Goal: Information Seeking & Learning: Learn about a topic

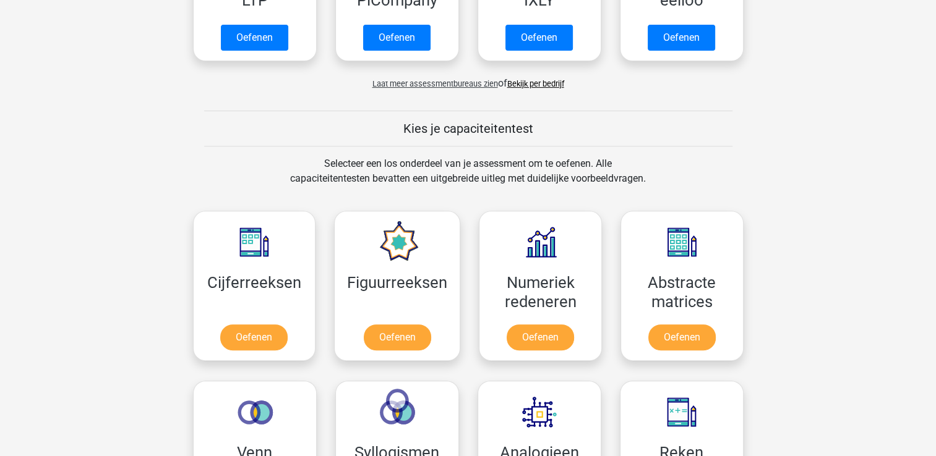
scroll to position [591, 0]
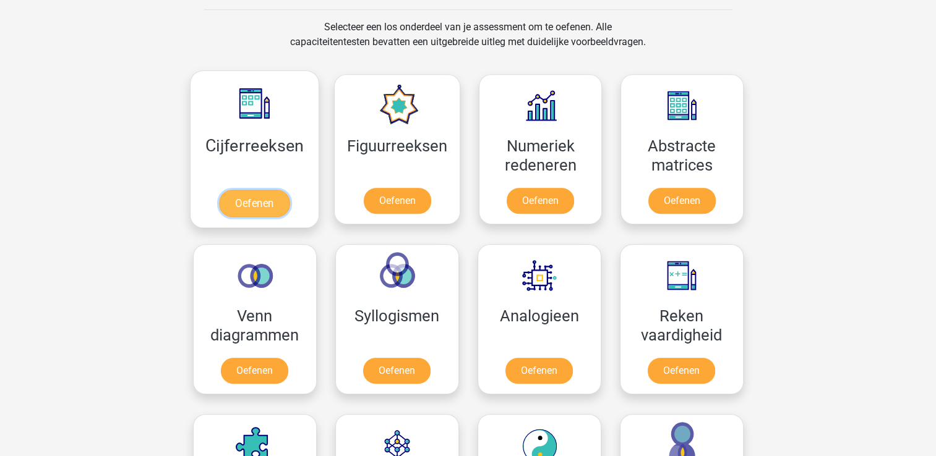
click at [244, 200] on link "Oefenen" at bounding box center [254, 203] width 70 height 27
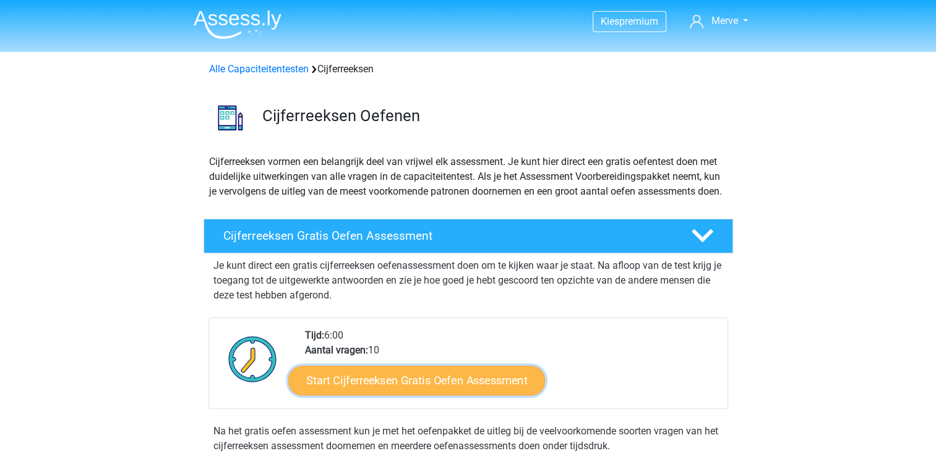
click at [469, 395] on link "Start Cijferreeksen Gratis Oefen Assessment" at bounding box center [416, 380] width 257 height 30
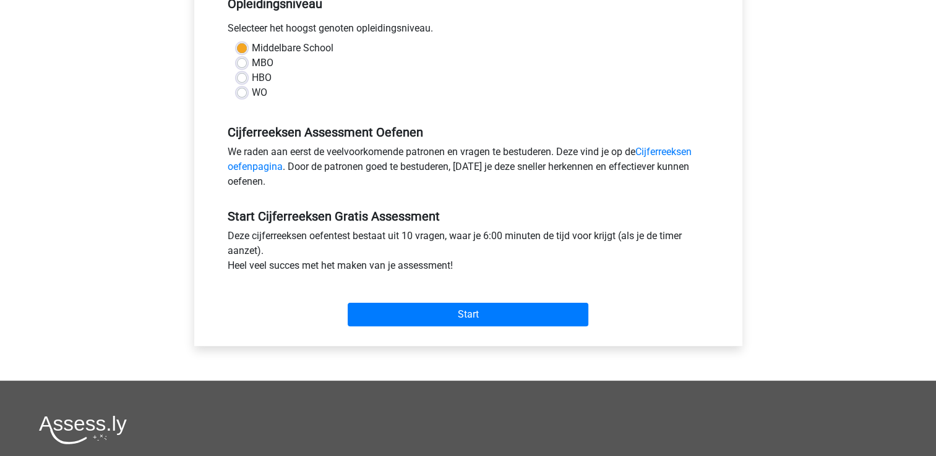
scroll to position [271, 0]
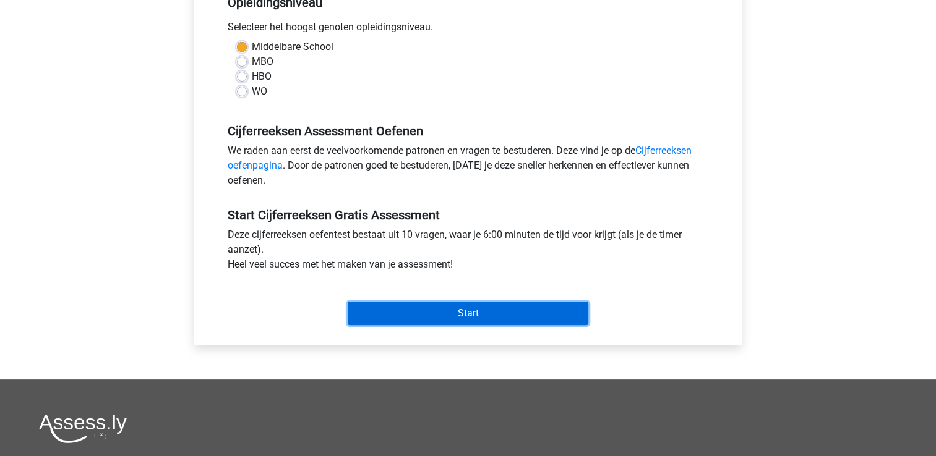
click at [566, 315] on input "Start" at bounding box center [468, 313] width 241 height 23
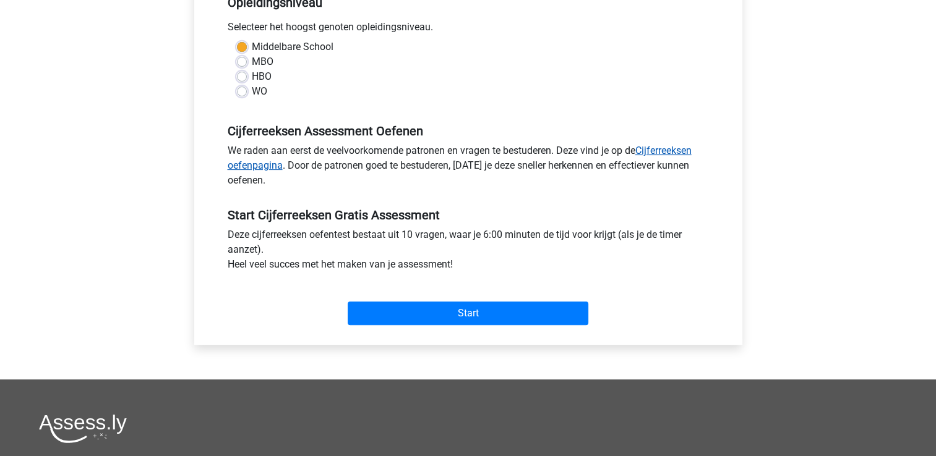
click at [660, 148] on link "Cijferreeksen oefenpagina" at bounding box center [460, 158] width 464 height 27
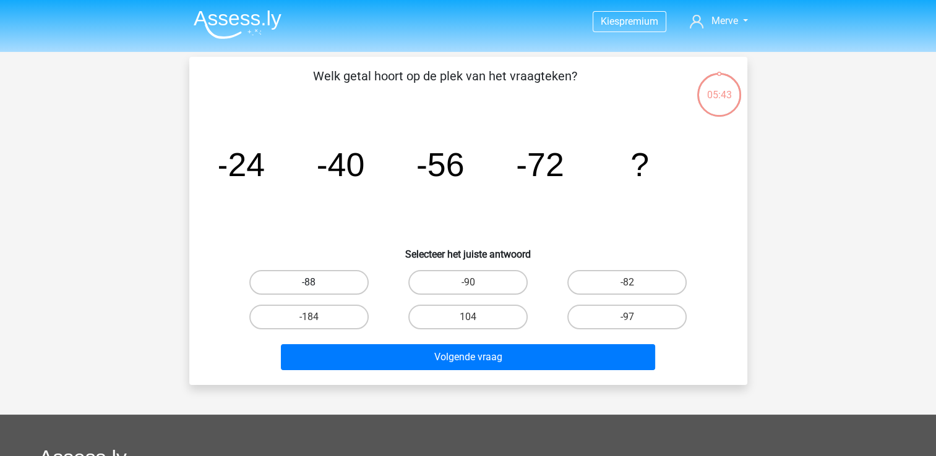
click at [336, 281] on label "-88" at bounding box center [308, 282] width 119 height 25
click at [317, 283] on input "-88" at bounding box center [313, 287] width 8 height 8
radio input "true"
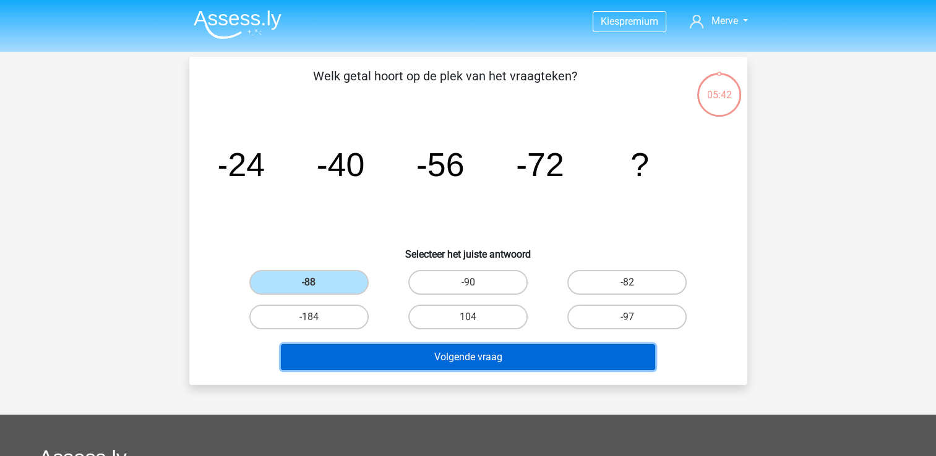
click at [433, 356] on button "Volgende vraag" at bounding box center [468, 357] width 374 height 26
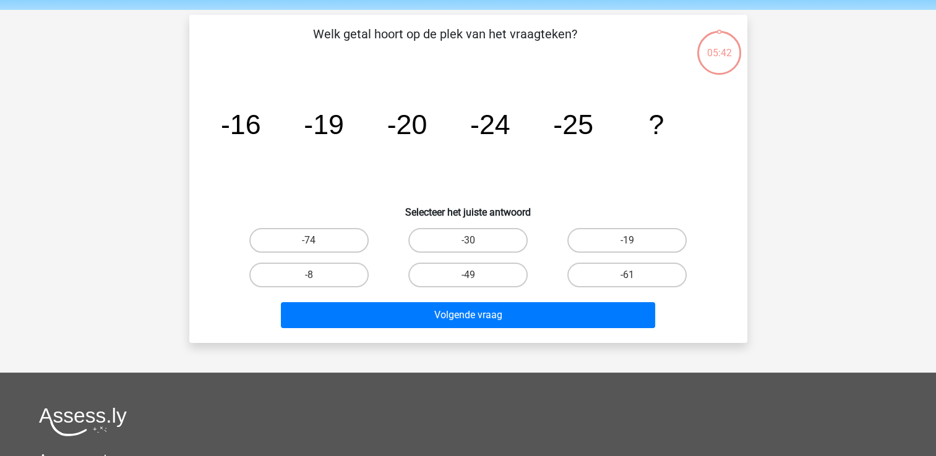
scroll to position [57, 0]
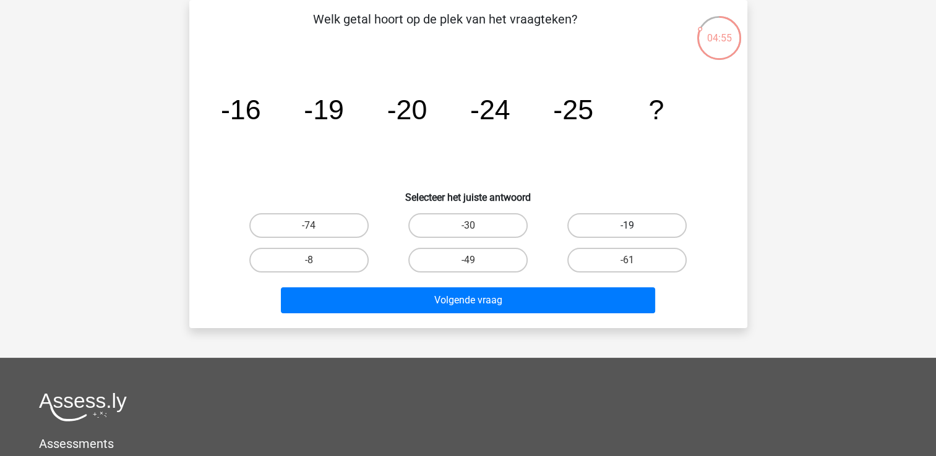
click at [610, 228] on label "-19" at bounding box center [626, 225] width 119 height 25
click at [627, 228] on input "-19" at bounding box center [631, 230] width 8 height 8
radio input "true"
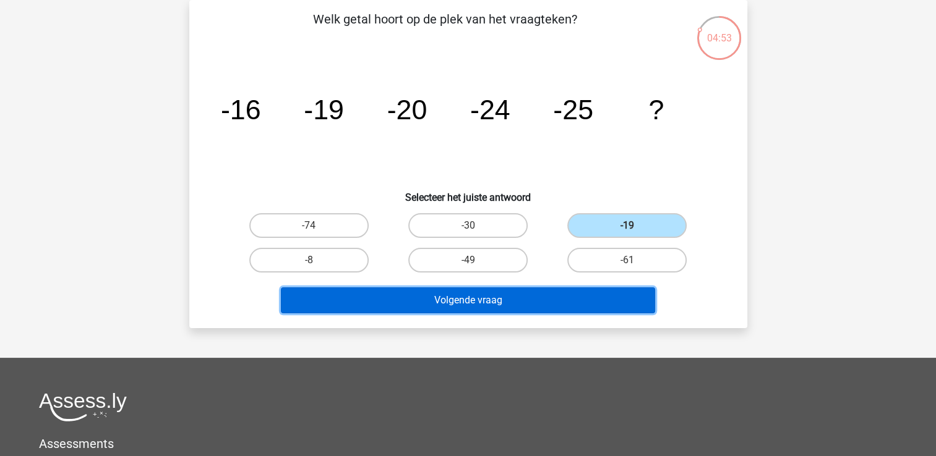
click at [507, 298] on button "Volgende vraag" at bounding box center [468, 301] width 374 height 26
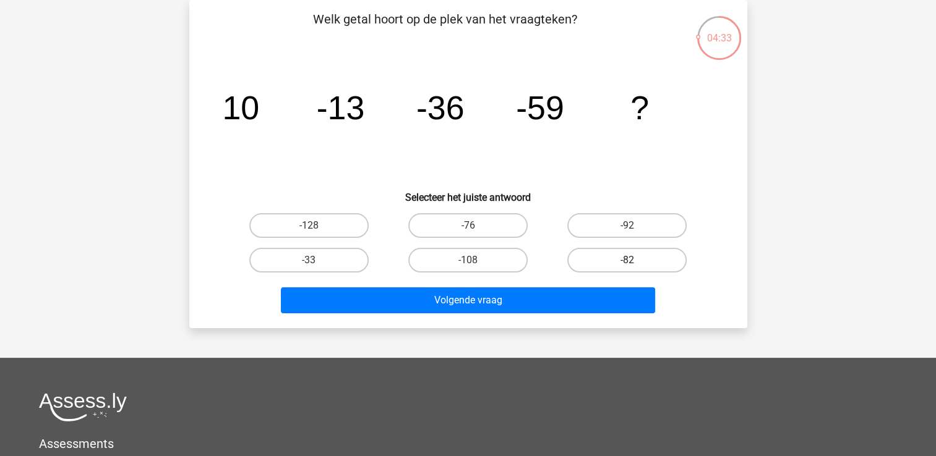
click at [596, 257] on label "-82" at bounding box center [626, 260] width 119 height 25
click at [627, 260] on input "-82" at bounding box center [631, 264] width 8 height 8
radio input "true"
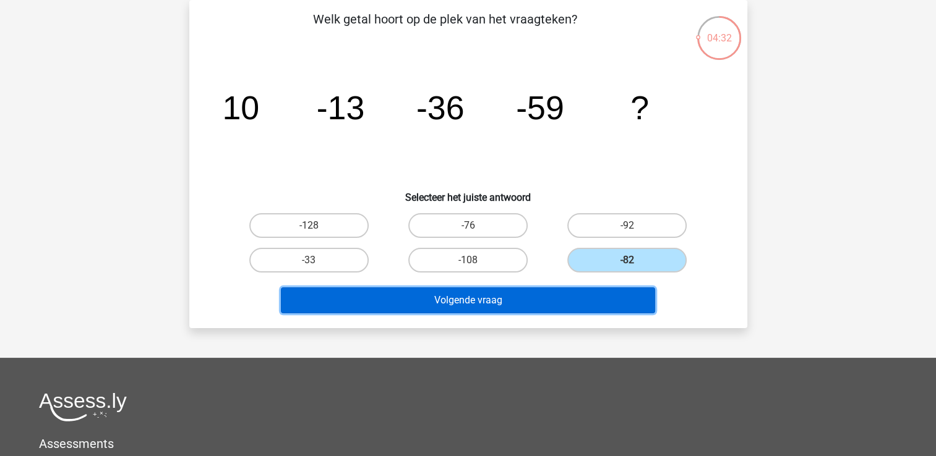
click at [544, 303] on button "Volgende vraag" at bounding box center [468, 301] width 374 height 26
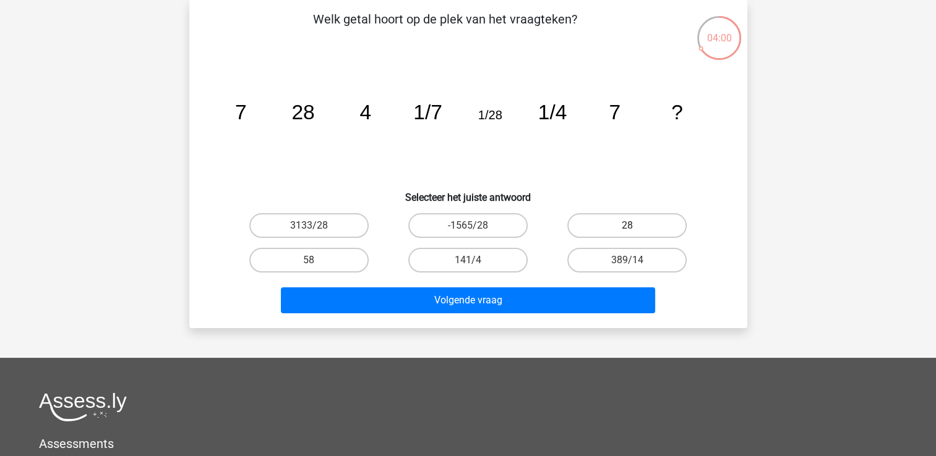
click at [603, 225] on label "28" at bounding box center [626, 225] width 119 height 25
click at [627, 226] on input "28" at bounding box center [631, 230] width 8 height 8
radio input "true"
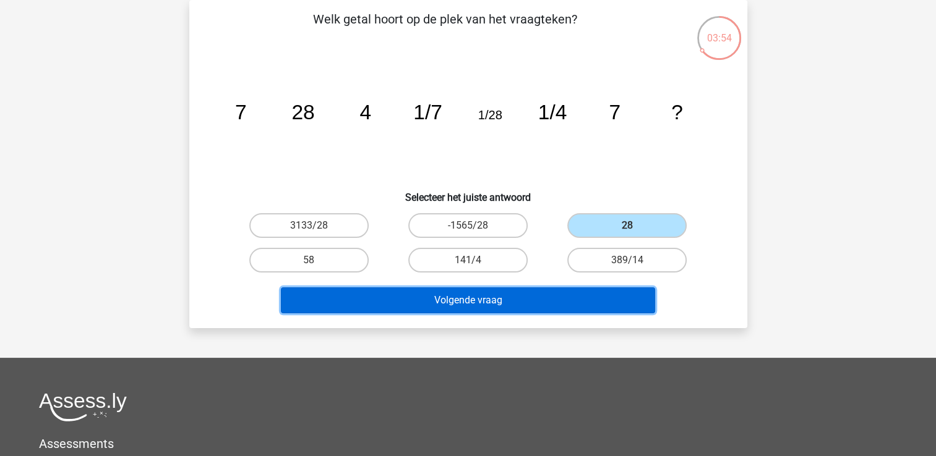
click at [532, 301] on button "Volgende vraag" at bounding box center [468, 301] width 374 height 26
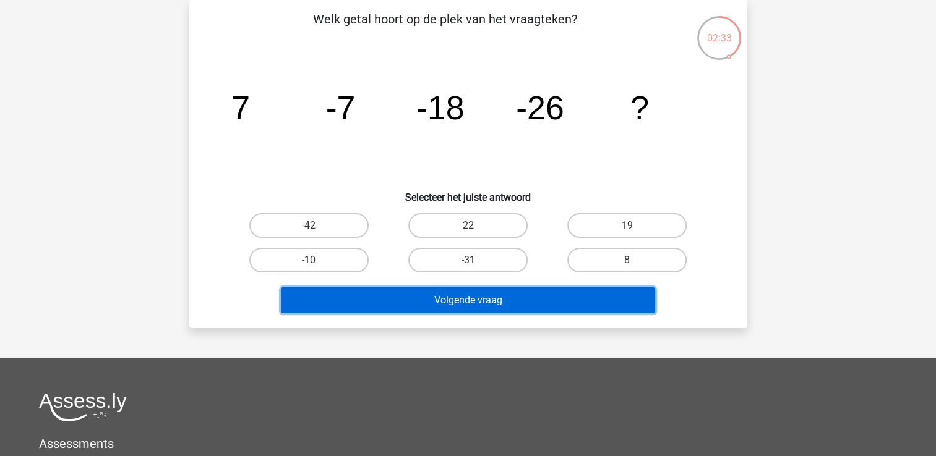
click at [500, 297] on button "Volgende vraag" at bounding box center [468, 301] width 374 height 26
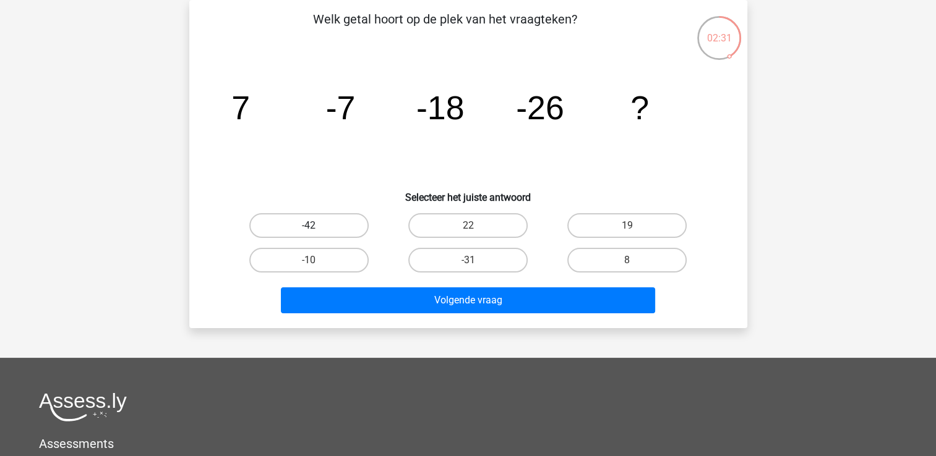
click at [344, 218] on label "-42" at bounding box center [308, 225] width 119 height 25
click at [317, 226] on input "-42" at bounding box center [313, 230] width 8 height 8
radio input "true"
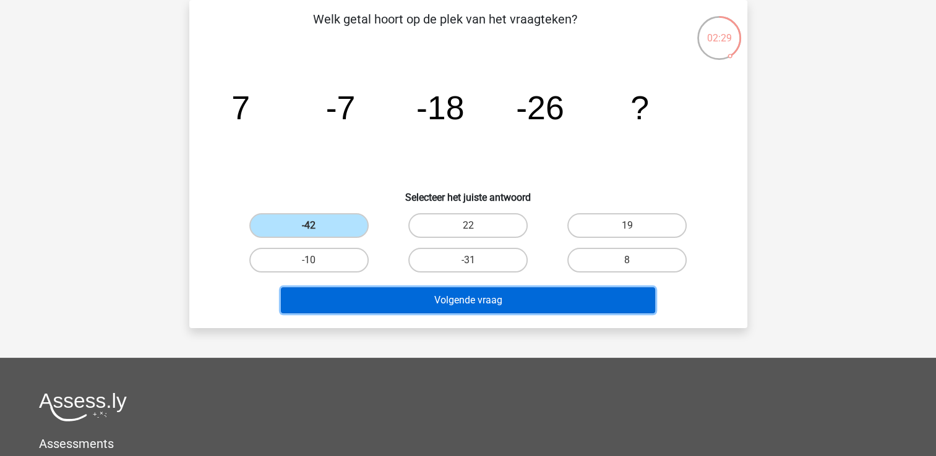
click at [428, 294] on button "Volgende vraag" at bounding box center [468, 301] width 374 height 26
click at [482, 299] on button "Volgende vraag" at bounding box center [468, 301] width 374 height 26
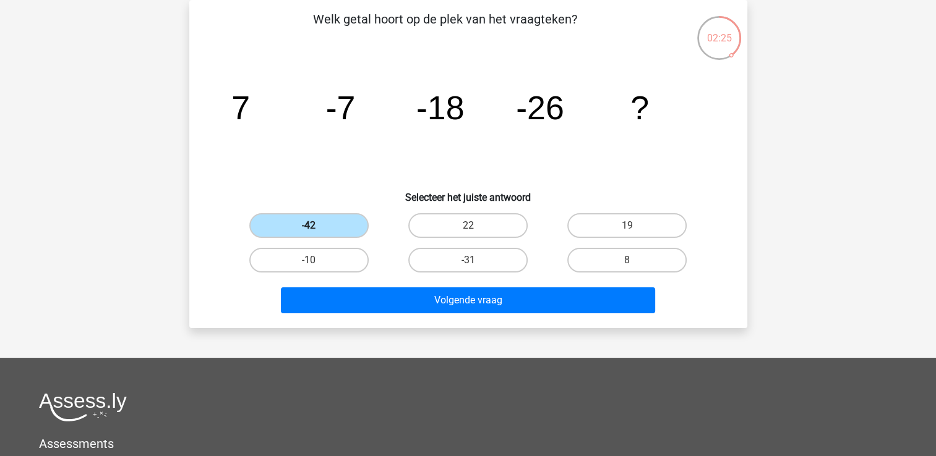
click at [318, 216] on label "-42" at bounding box center [308, 225] width 119 height 25
click at [317, 226] on input "-42" at bounding box center [313, 230] width 8 height 8
click at [318, 216] on label "-42" at bounding box center [308, 225] width 119 height 25
click at [317, 226] on input "-42" at bounding box center [313, 230] width 8 height 8
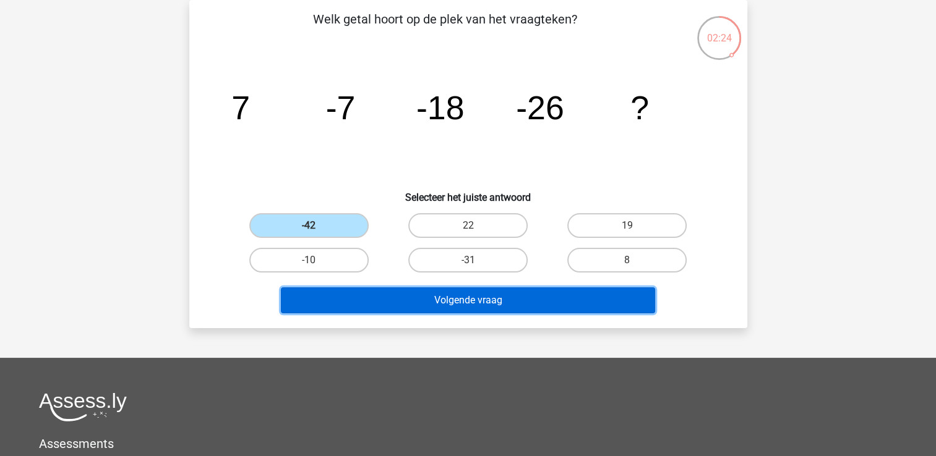
click at [408, 290] on button "Volgende vraag" at bounding box center [468, 301] width 374 height 26
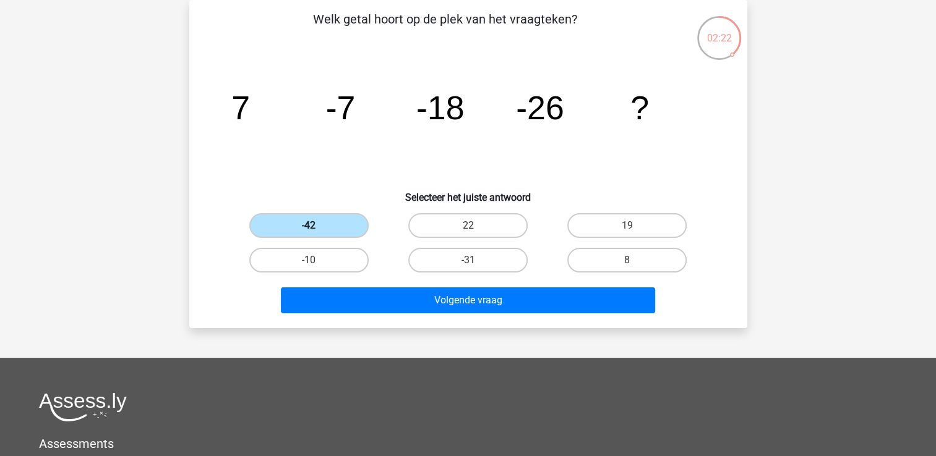
click at [330, 224] on label "-42" at bounding box center [308, 225] width 119 height 25
click at [317, 226] on input "-42" at bounding box center [313, 230] width 8 height 8
click at [602, 249] on label "8" at bounding box center [626, 260] width 119 height 25
click at [627, 260] on input "8" at bounding box center [631, 264] width 8 height 8
radio input "true"
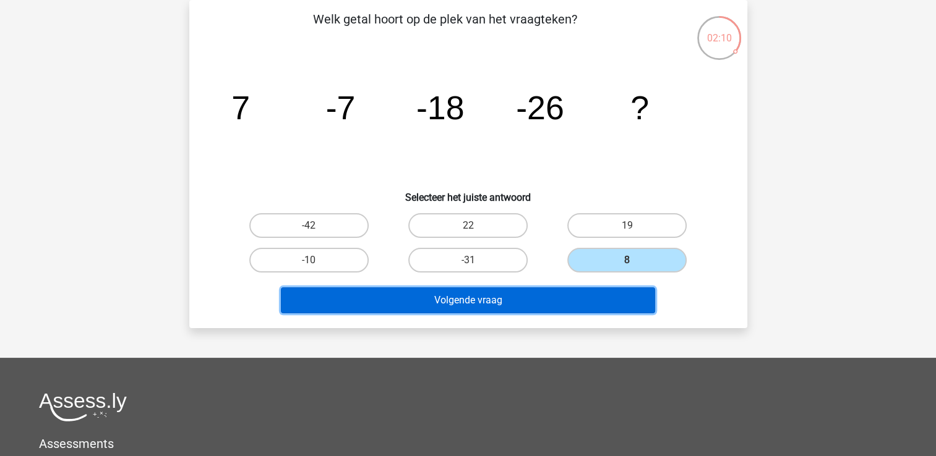
click at [482, 302] on button "Volgende vraag" at bounding box center [468, 301] width 374 height 26
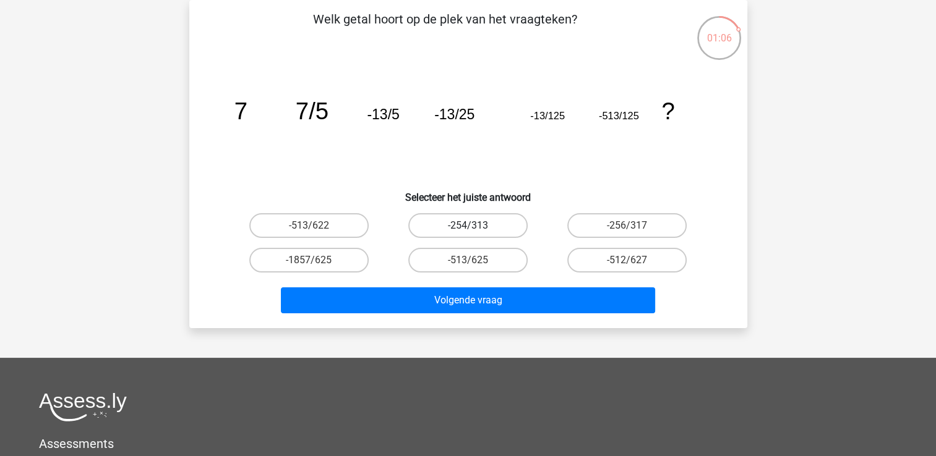
click at [464, 229] on label "-254/313" at bounding box center [467, 225] width 119 height 25
click at [467, 229] on input "-254/313" at bounding box center [471, 230] width 8 height 8
radio input "true"
click at [495, 258] on label "-513/625" at bounding box center [467, 260] width 119 height 25
click at [476, 260] on input "-513/625" at bounding box center [471, 264] width 8 height 8
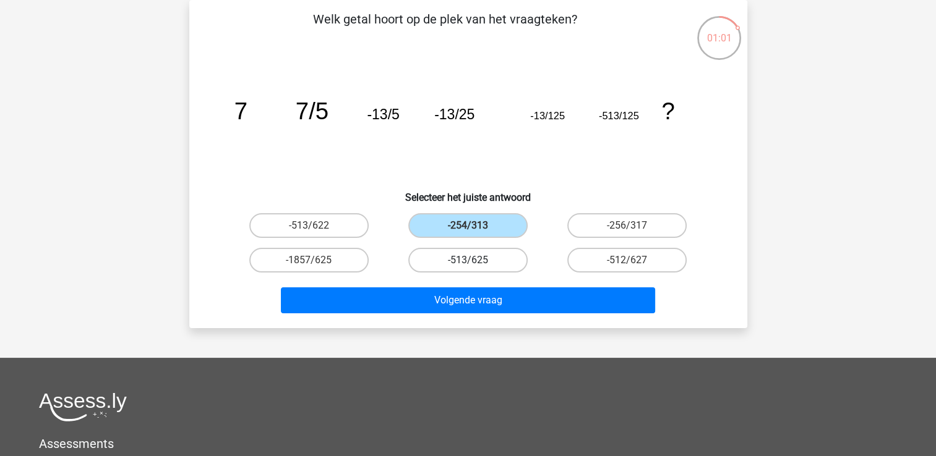
radio input "true"
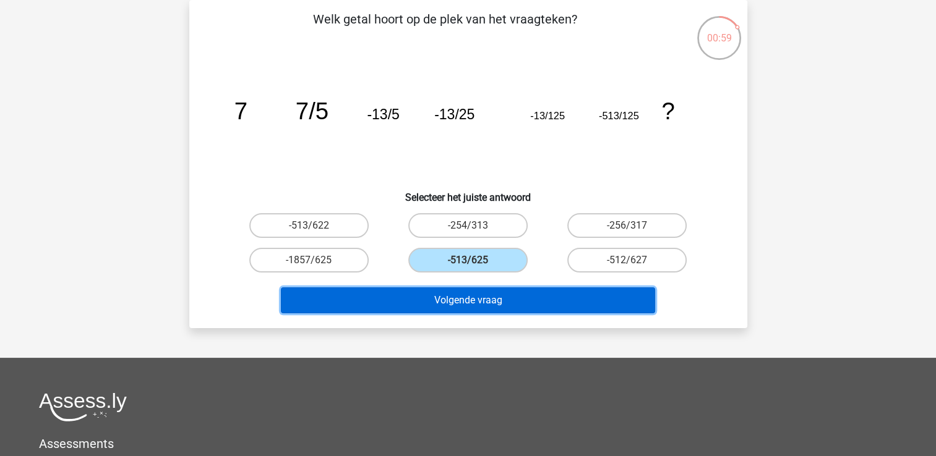
click at [510, 292] on button "Volgende vraag" at bounding box center [468, 301] width 374 height 26
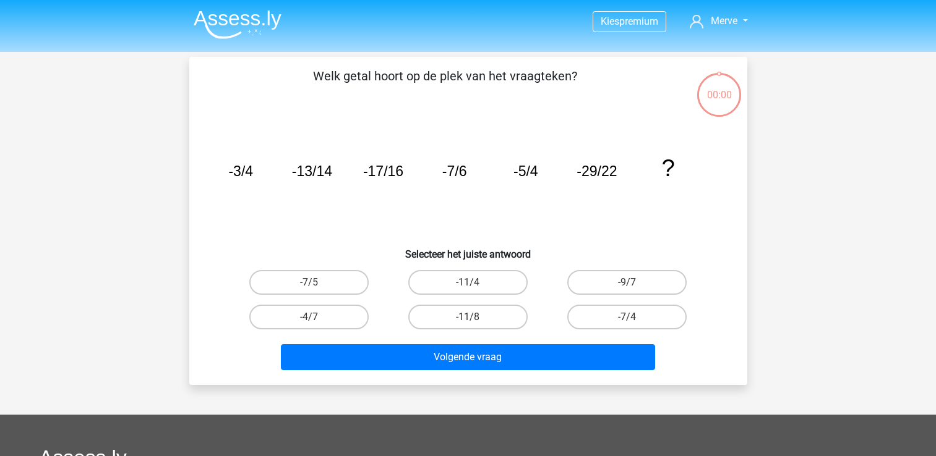
scroll to position [57, 0]
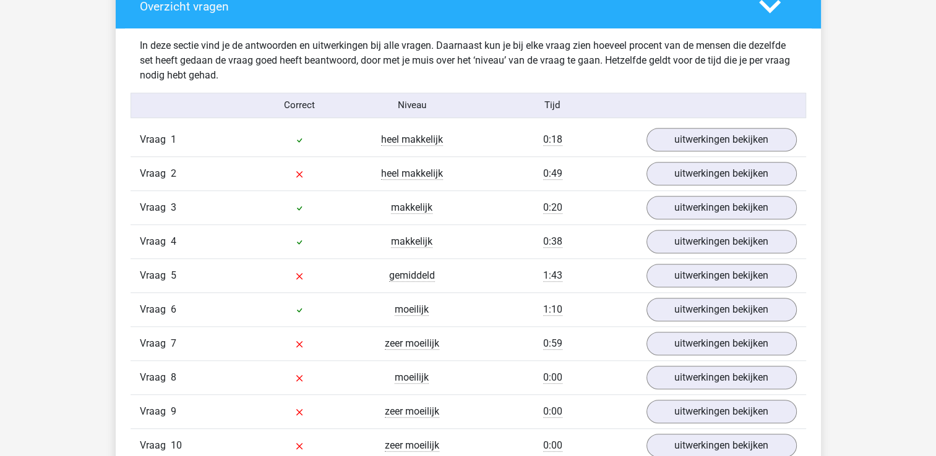
scroll to position [950, 0]
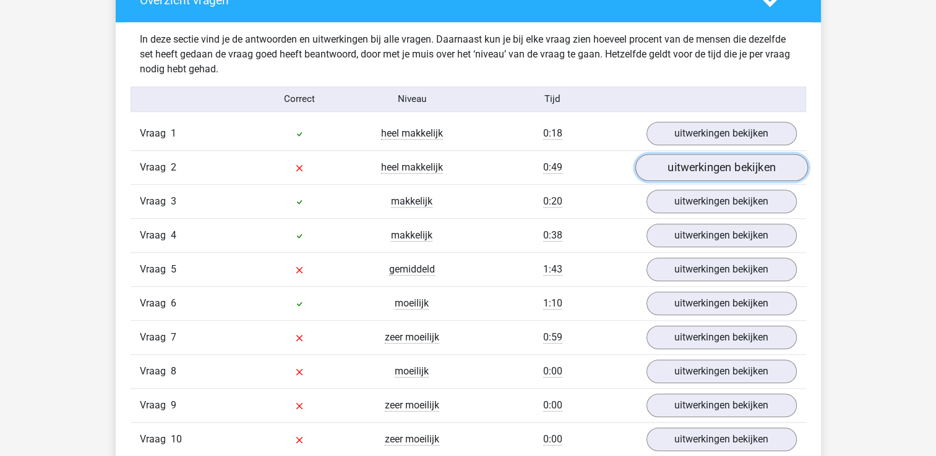
click at [766, 160] on link "uitwerkingen bekijken" at bounding box center [720, 167] width 173 height 27
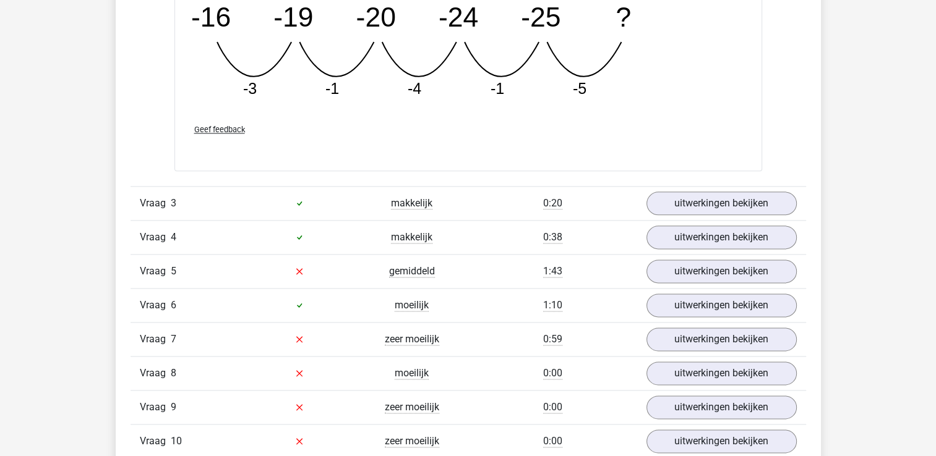
scroll to position [1522, 0]
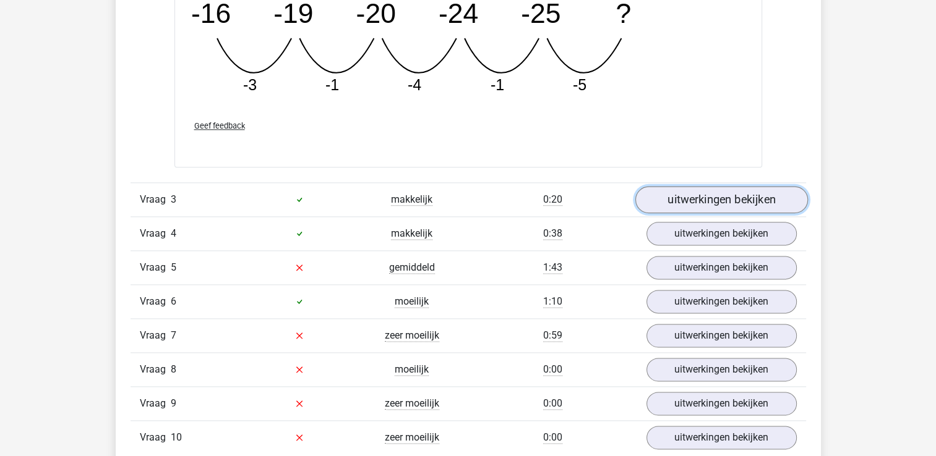
click at [706, 197] on link "uitwerkingen bekijken" at bounding box center [720, 199] width 173 height 27
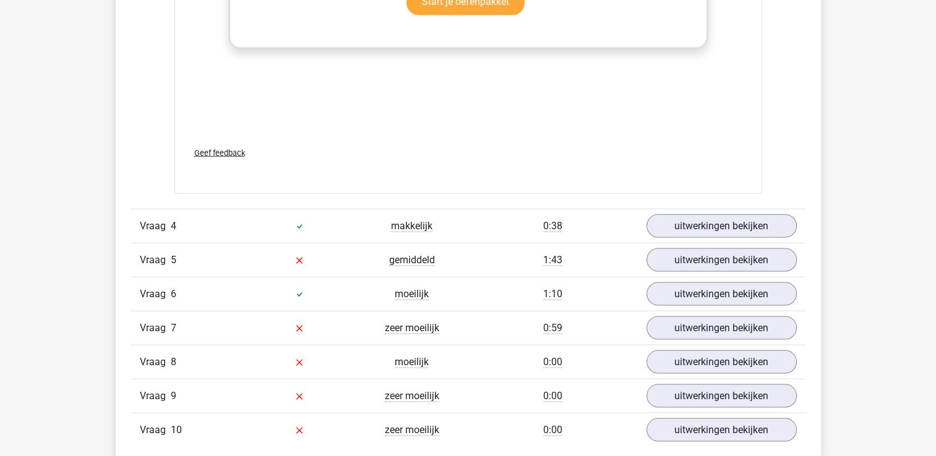
scroll to position [2288, 0]
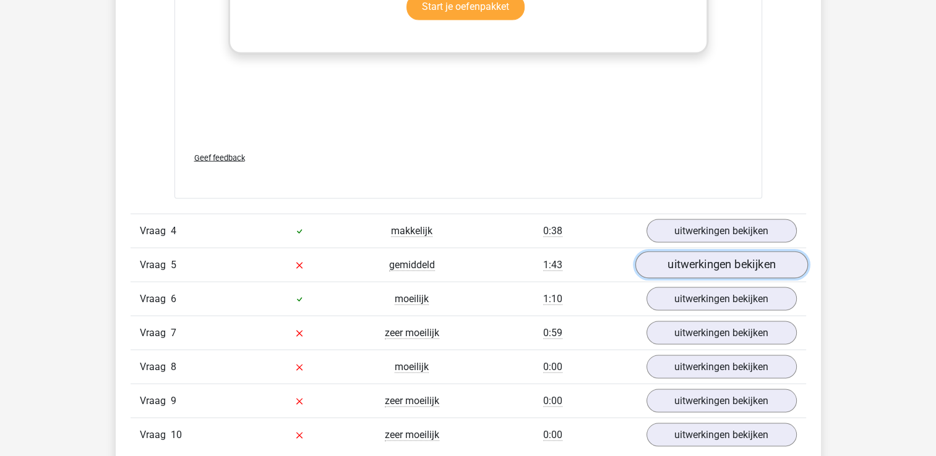
click at [697, 254] on link "uitwerkingen bekijken" at bounding box center [720, 265] width 173 height 27
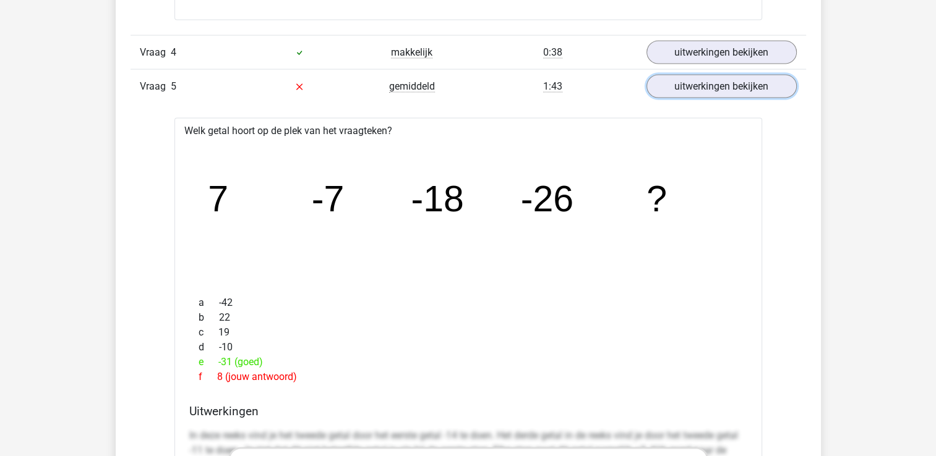
scroll to position [2472, 0]
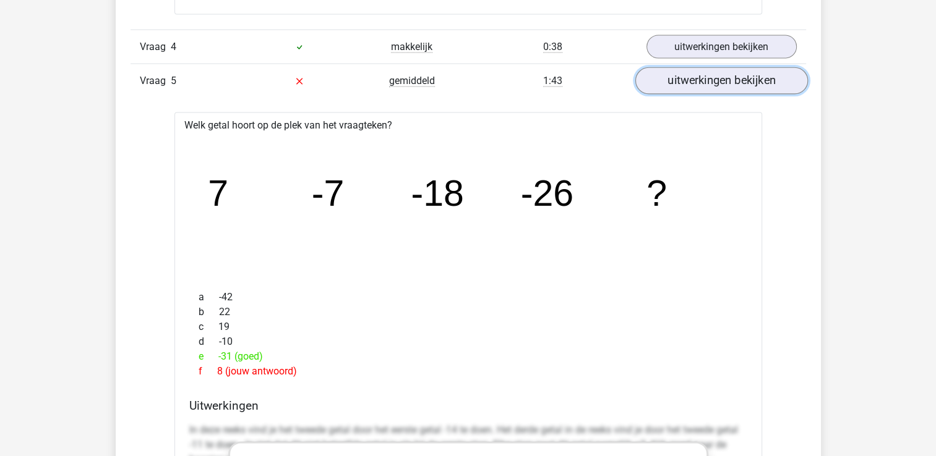
click at [707, 84] on link "uitwerkingen bekijken" at bounding box center [720, 81] width 173 height 27
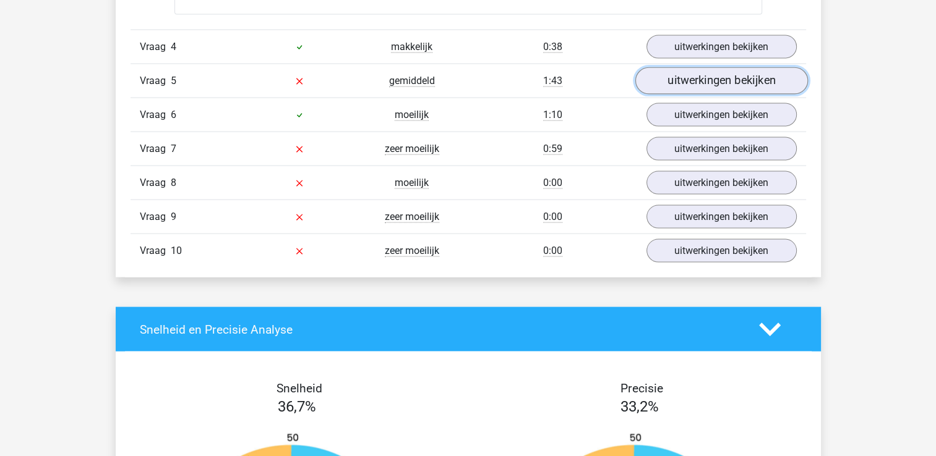
click at [707, 84] on link "uitwerkingen bekijken" at bounding box center [720, 81] width 173 height 27
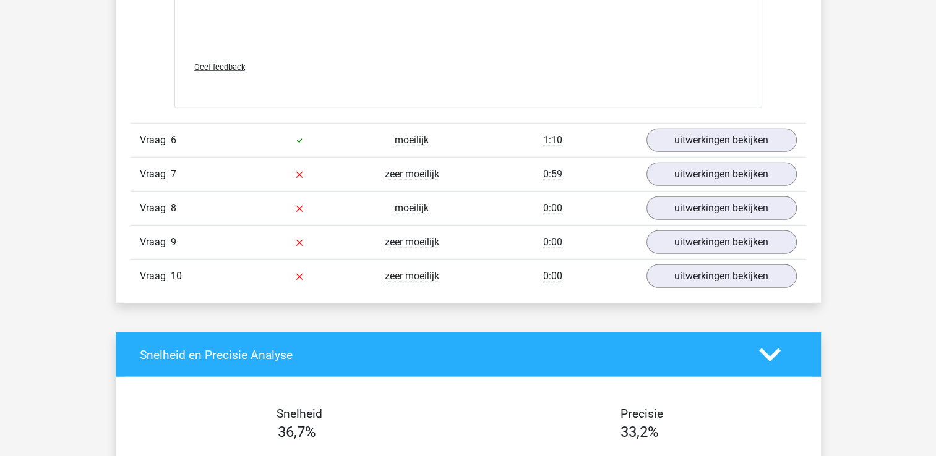
scroll to position [2965, 0]
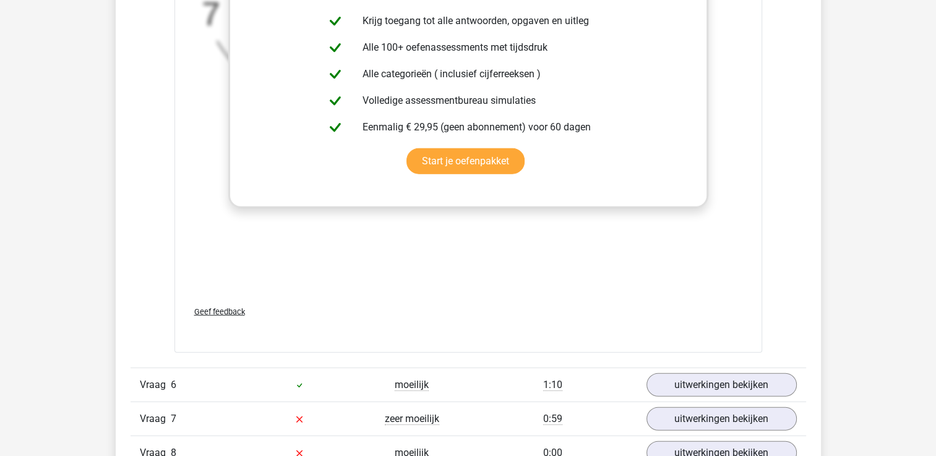
click at [236, 310] on span "Geef feedback" at bounding box center [219, 311] width 51 height 9
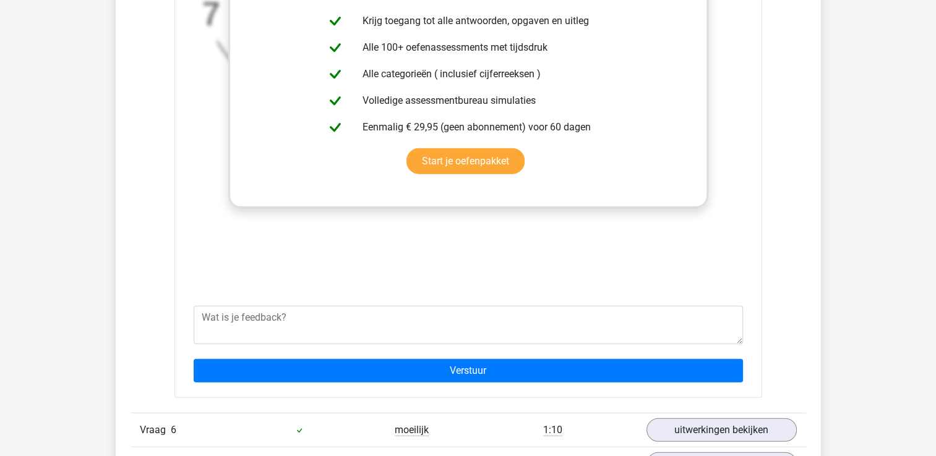
scroll to position [2565, 0]
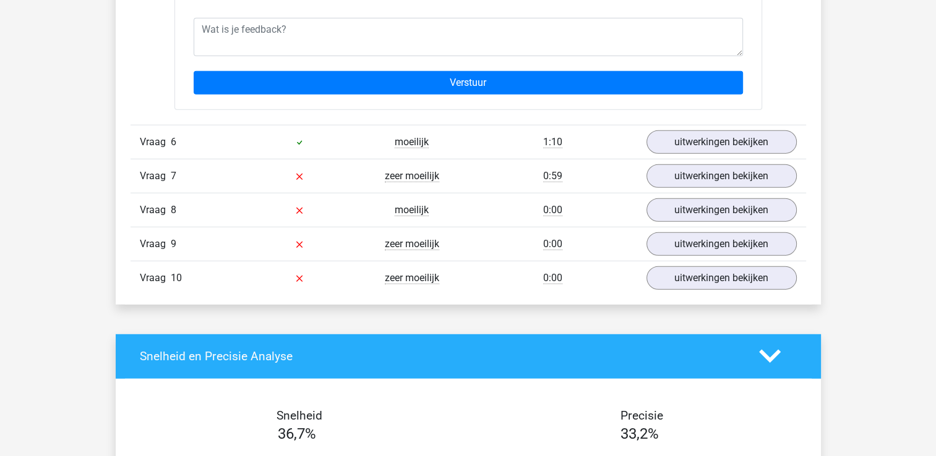
scroll to position [3259, 0]
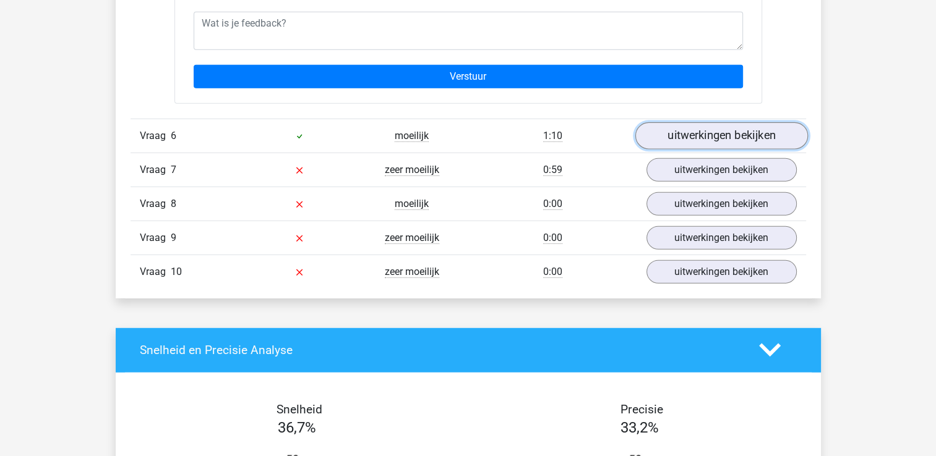
click at [711, 140] on link "uitwerkingen bekijken" at bounding box center [720, 135] width 173 height 27
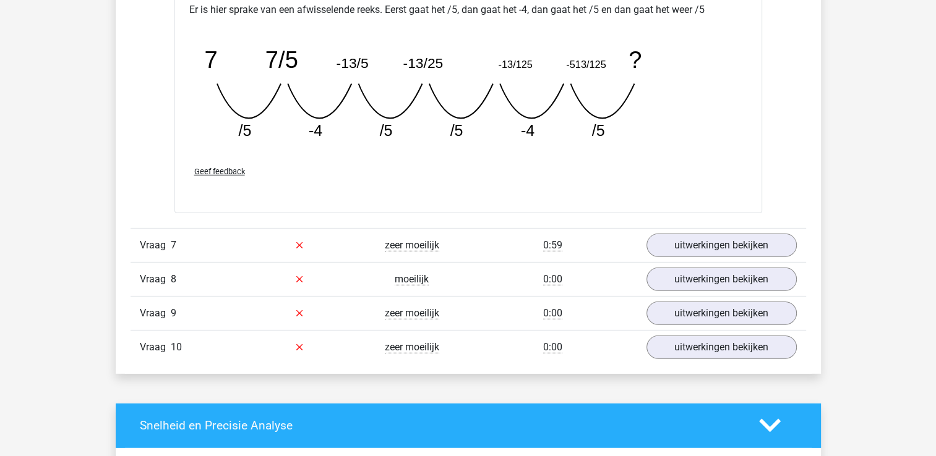
scroll to position [3736, 0]
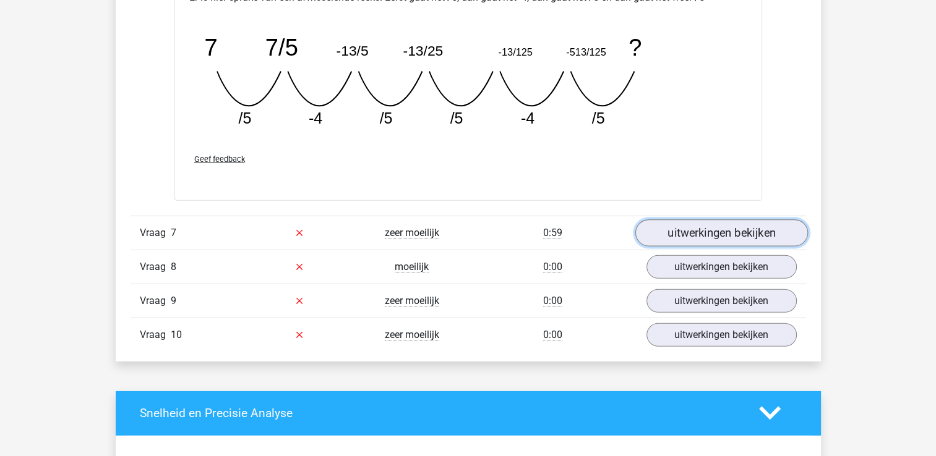
click at [738, 226] on link "uitwerkingen bekijken" at bounding box center [720, 233] width 173 height 27
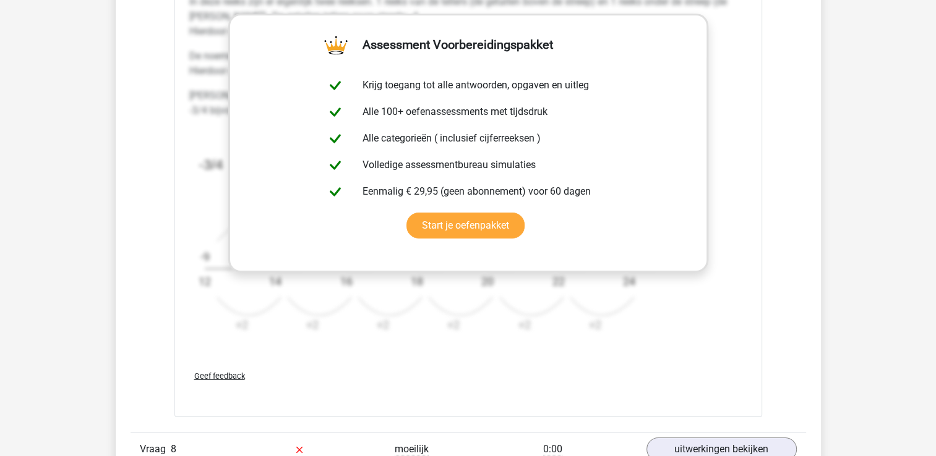
scroll to position [4452, 0]
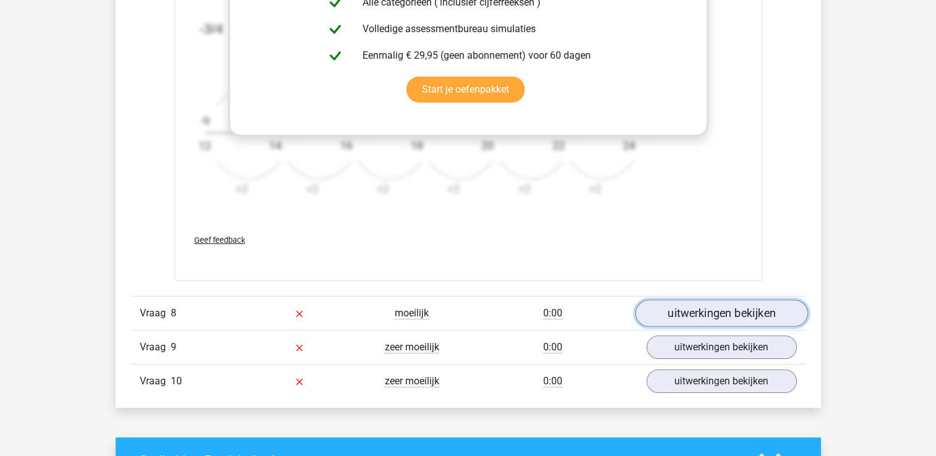
click at [702, 317] on link "uitwerkingen bekijken" at bounding box center [720, 314] width 173 height 27
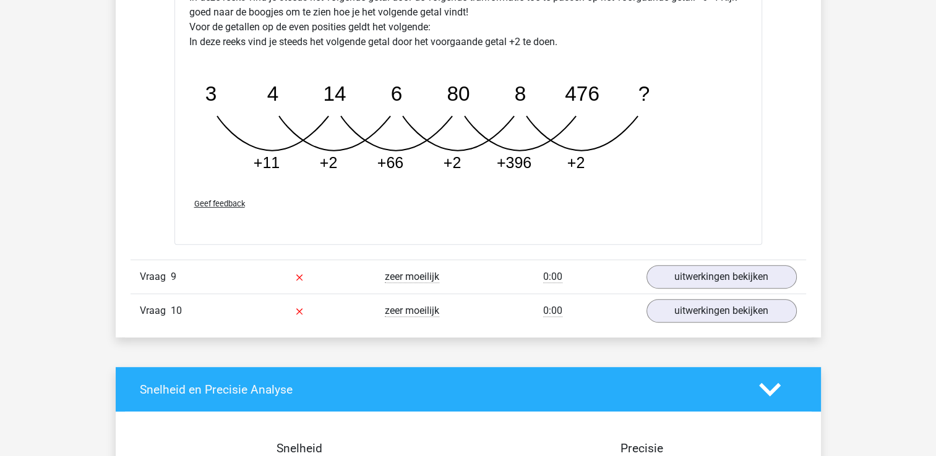
scroll to position [5145, 0]
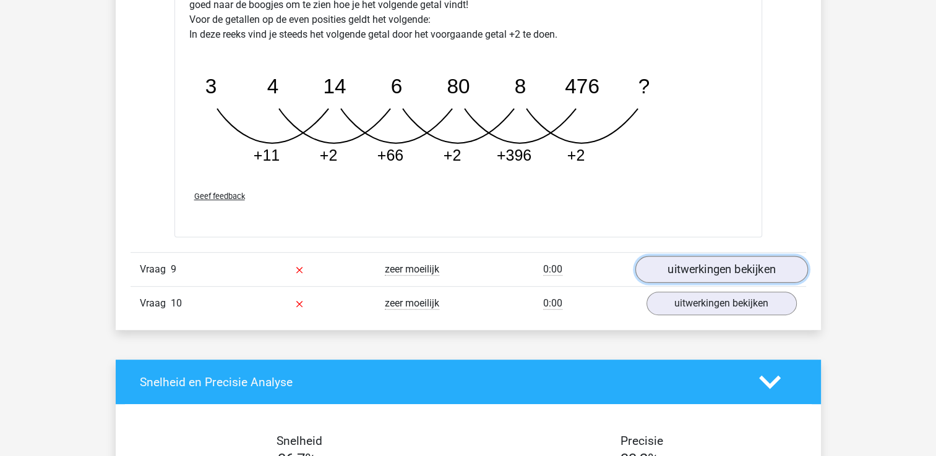
click at [759, 266] on link "uitwerkingen bekijken" at bounding box center [720, 269] width 173 height 27
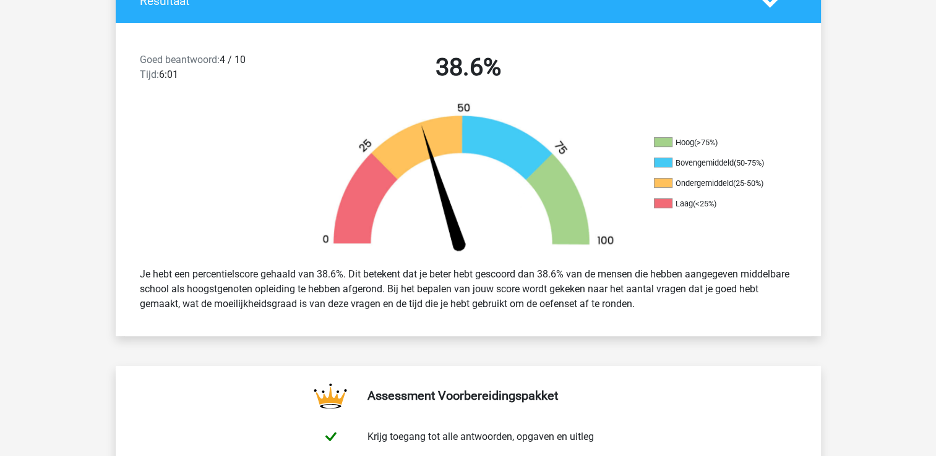
scroll to position [0, 0]
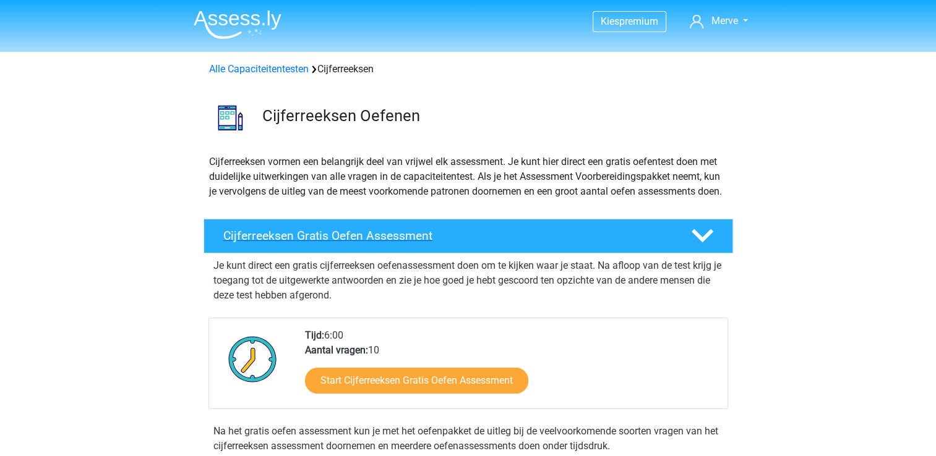
click at [402, 254] on div "Cijferreeksen Gratis Oefen Assessment" at bounding box center [467, 236] width 529 height 35
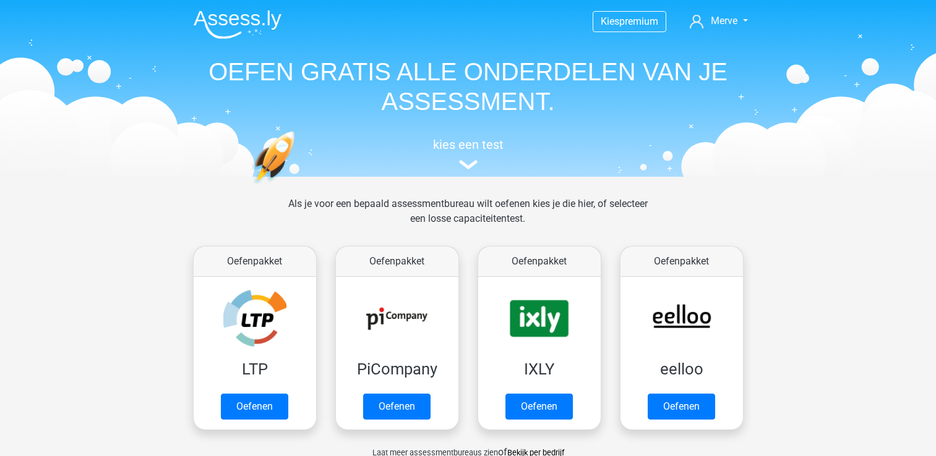
scroll to position [591, 0]
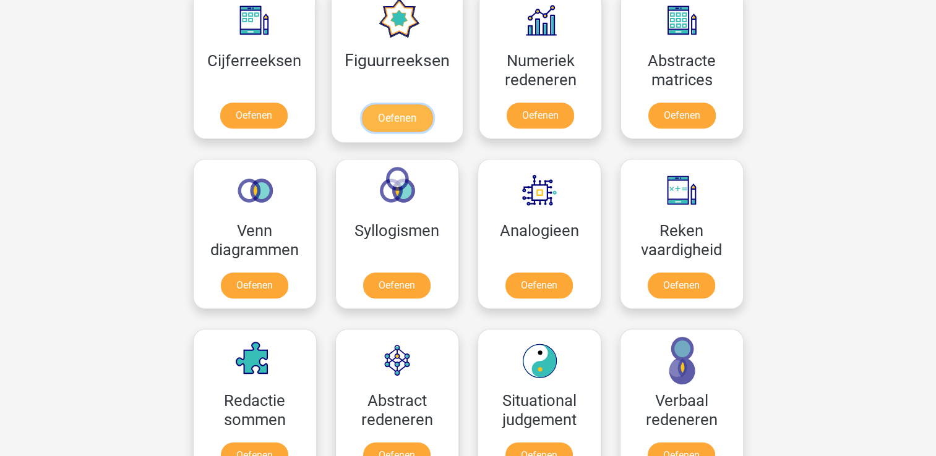
click at [383, 117] on link "Oefenen" at bounding box center [397, 118] width 70 height 27
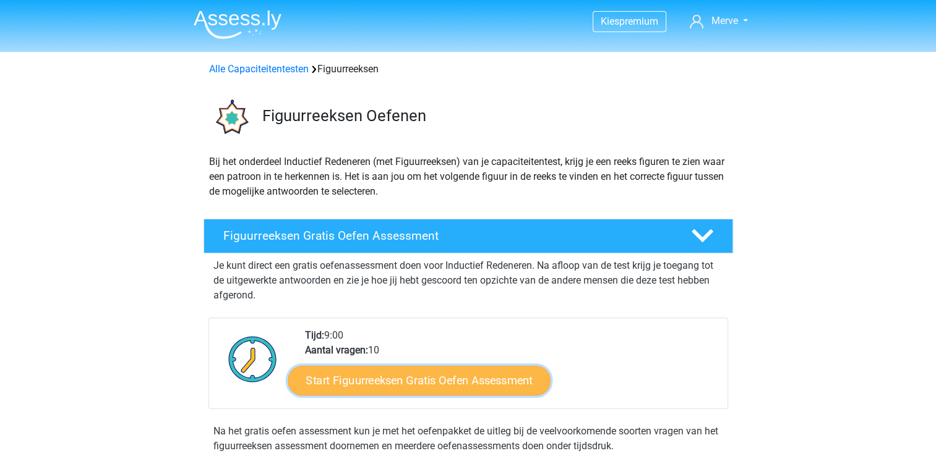
click at [426, 378] on link "Start Figuurreeksen Gratis Oefen Assessment" at bounding box center [419, 380] width 262 height 30
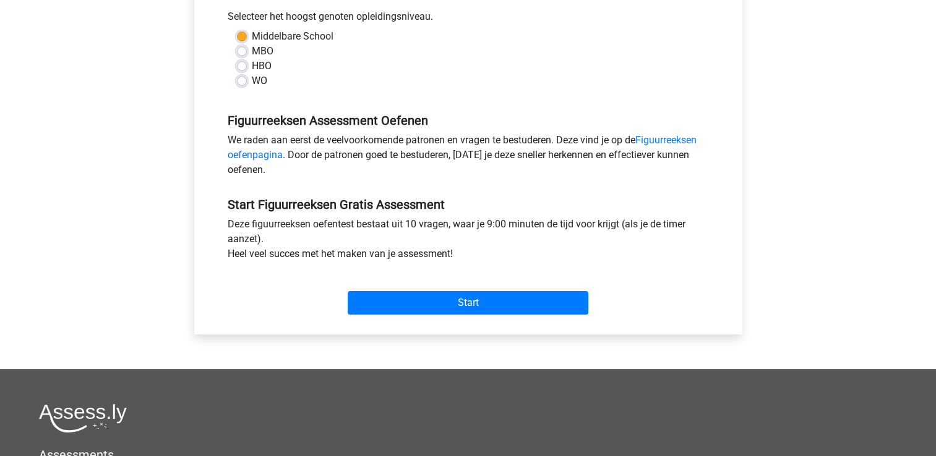
scroll to position [283, 0]
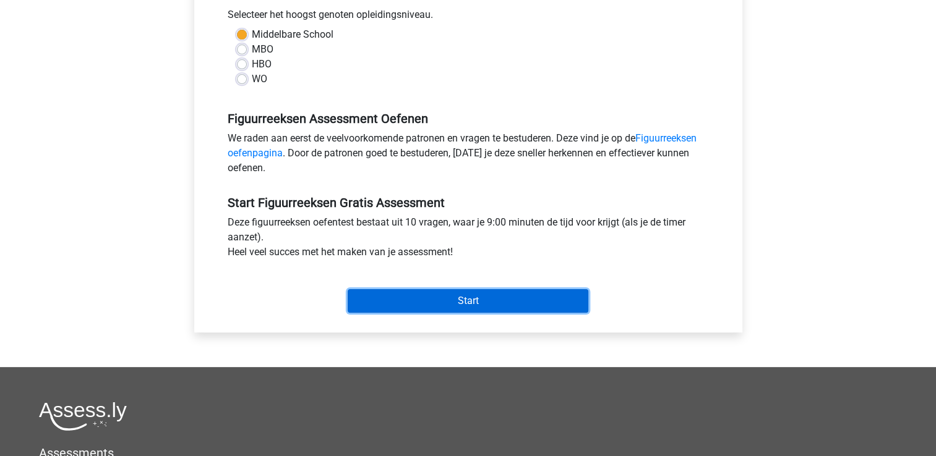
click at [409, 311] on input "Start" at bounding box center [468, 300] width 241 height 23
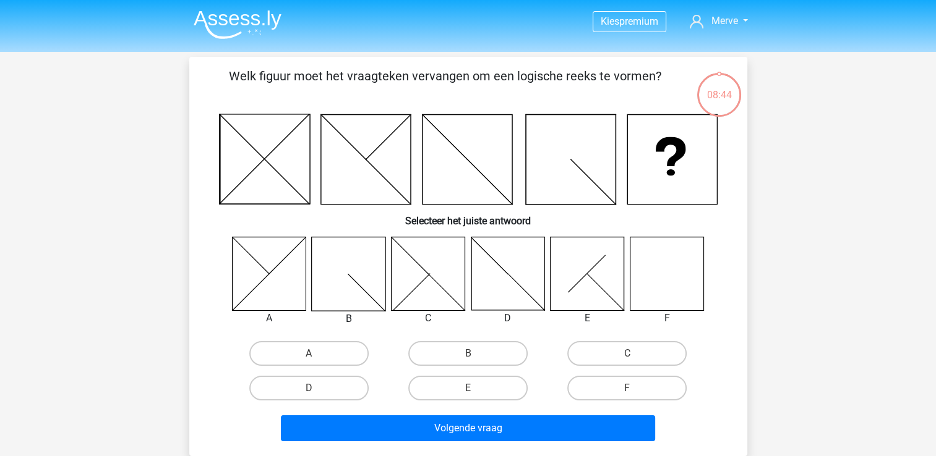
click at [688, 288] on icon at bounding box center [667, 274] width 74 height 74
click at [628, 392] on input "F" at bounding box center [631, 392] width 8 height 8
radio input "true"
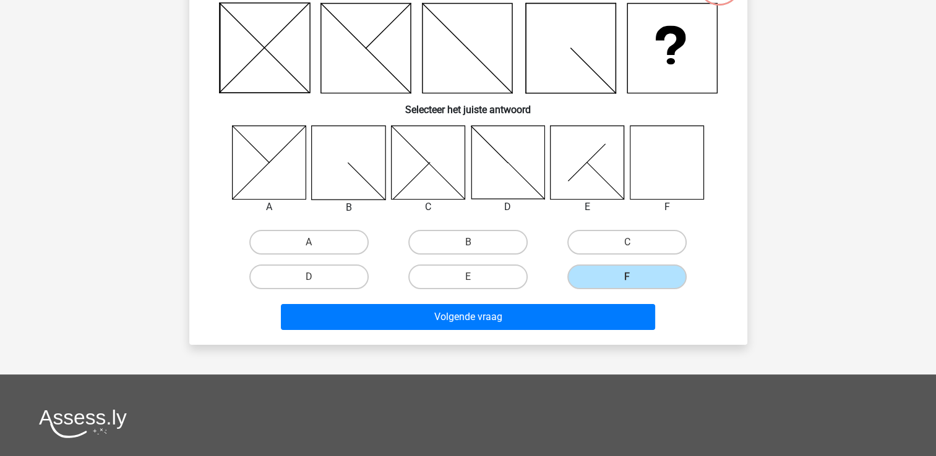
scroll to position [112, 0]
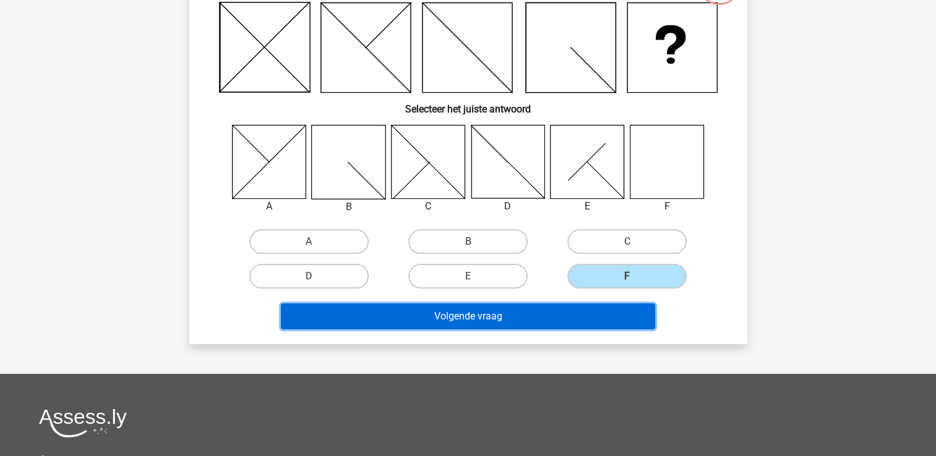
click at [557, 320] on button "Volgende vraag" at bounding box center [468, 317] width 374 height 26
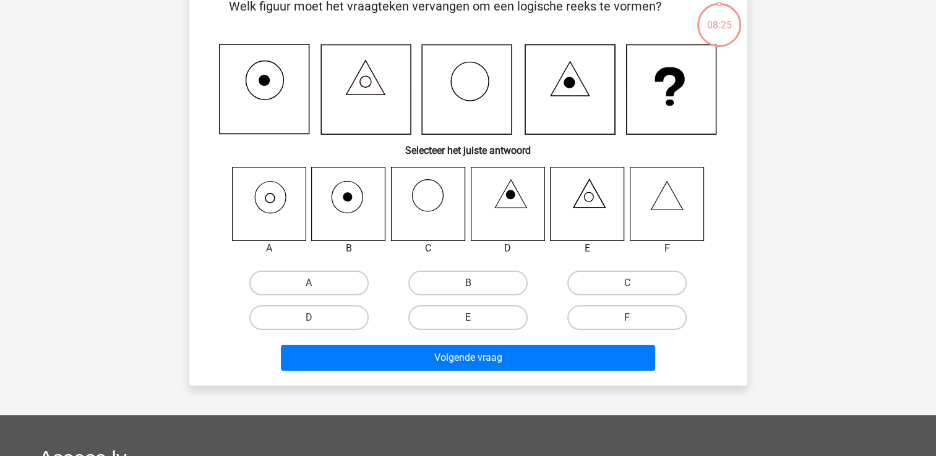
scroll to position [57, 0]
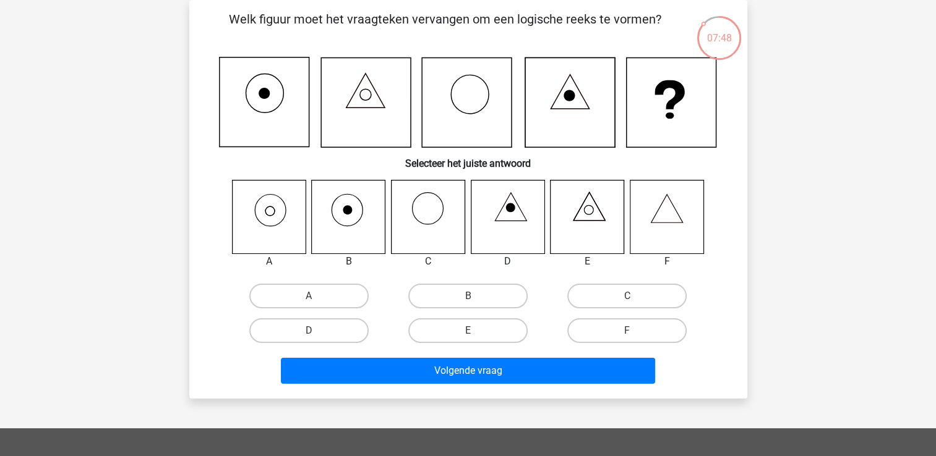
click at [261, 229] on icon at bounding box center [269, 217] width 74 height 74
click at [307, 305] on label "A" at bounding box center [308, 296] width 119 height 25
click at [309, 304] on input "A" at bounding box center [313, 300] width 8 height 8
radio input "true"
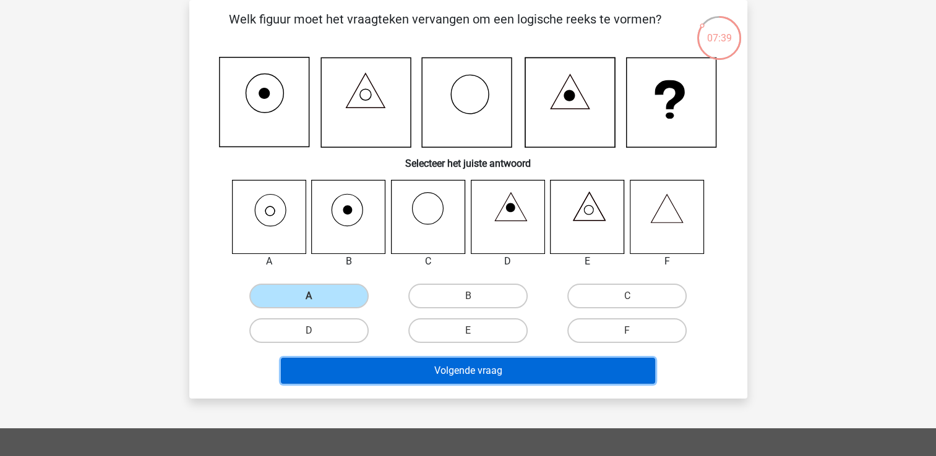
click at [409, 380] on button "Volgende vraag" at bounding box center [468, 371] width 374 height 26
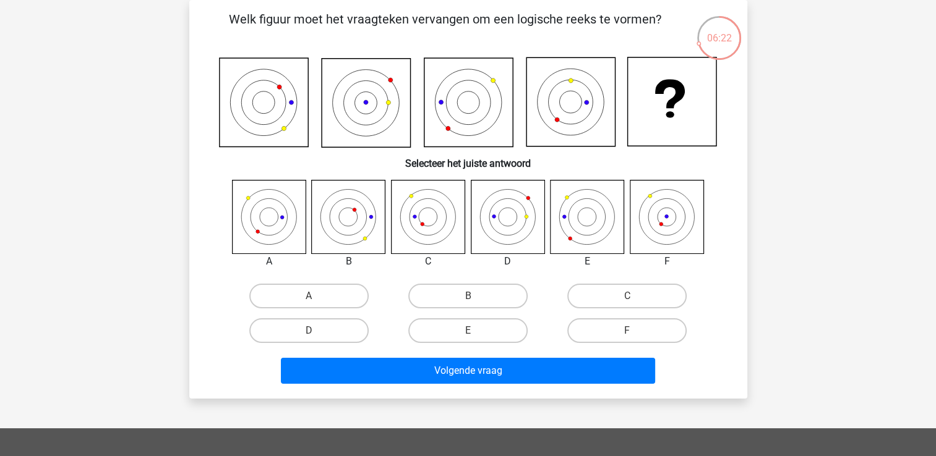
click at [647, 218] on icon at bounding box center [667, 217] width 74 height 74
click at [618, 335] on label "F" at bounding box center [626, 330] width 119 height 25
click at [627, 335] on input "F" at bounding box center [631, 335] width 8 height 8
radio input "true"
click at [554, 383] on div "Volgende vraag" at bounding box center [467, 373] width 477 height 31
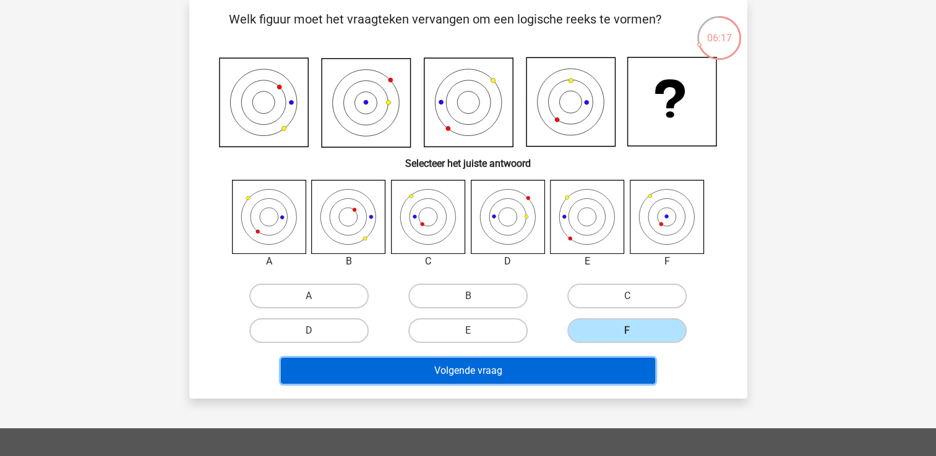
click at [538, 379] on button "Volgende vraag" at bounding box center [468, 371] width 374 height 26
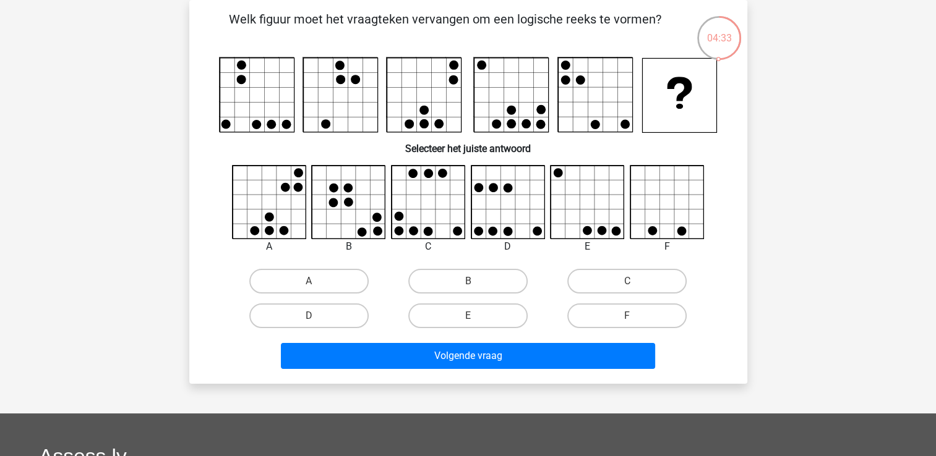
click at [422, 211] on icon at bounding box center [428, 203] width 74 height 74
click at [597, 278] on label "C" at bounding box center [626, 281] width 119 height 25
click at [627, 281] on input "C" at bounding box center [631, 285] width 8 height 8
radio input "true"
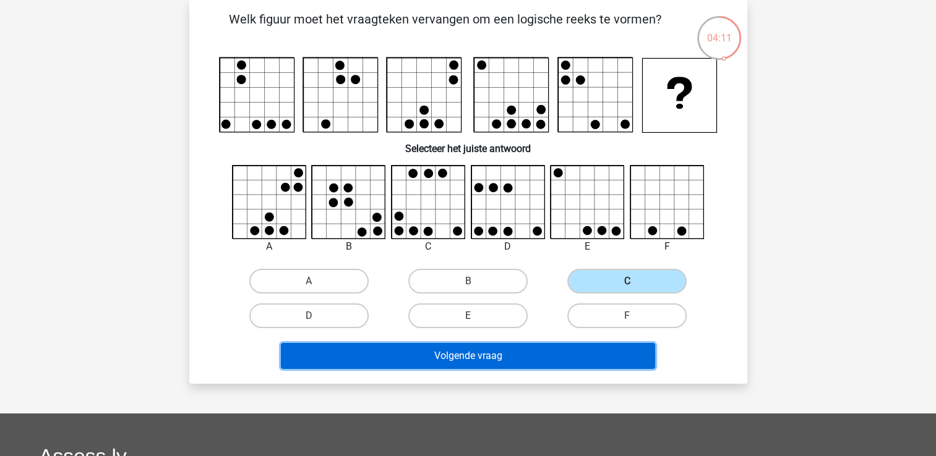
click at [480, 367] on button "Volgende vraag" at bounding box center [468, 356] width 374 height 26
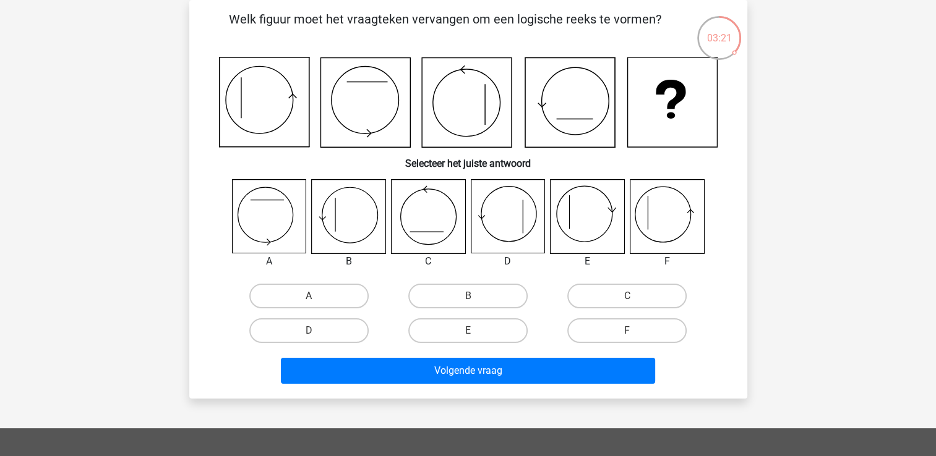
click at [339, 203] on icon at bounding box center [349, 217] width 74 height 74
click at [635, 320] on label "F" at bounding box center [626, 330] width 119 height 25
click at [635, 331] on input "F" at bounding box center [631, 335] width 8 height 8
radio input "true"
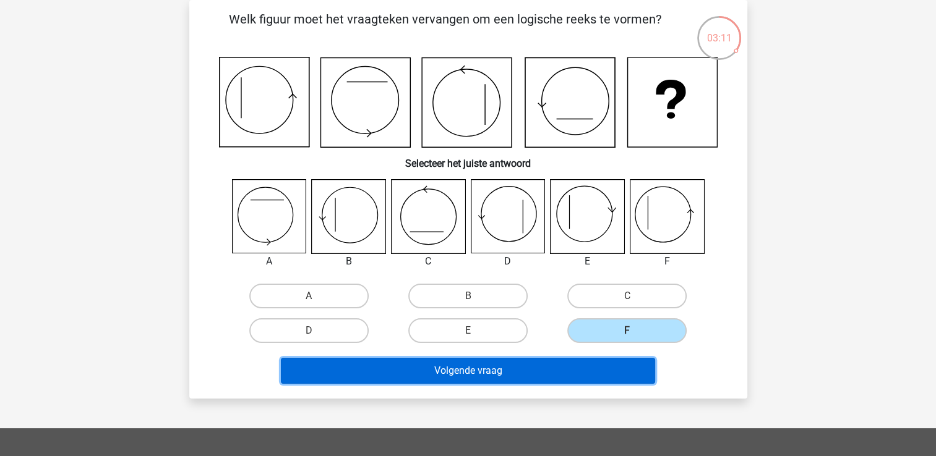
click at [581, 365] on button "Volgende vraag" at bounding box center [468, 371] width 374 height 26
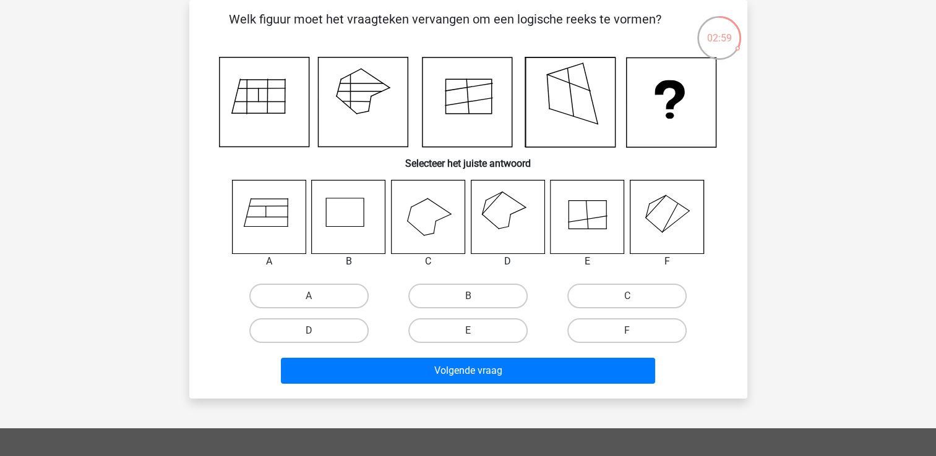
click at [684, 205] on icon at bounding box center [667, 217] width 74 height 74
click at [638, 331] on label "F" at bounding box center [626, 330] width 119 height 25
click at [635, 331] on input "F" at bounding box center [631, 335] width 8 height 8
radio input "true"
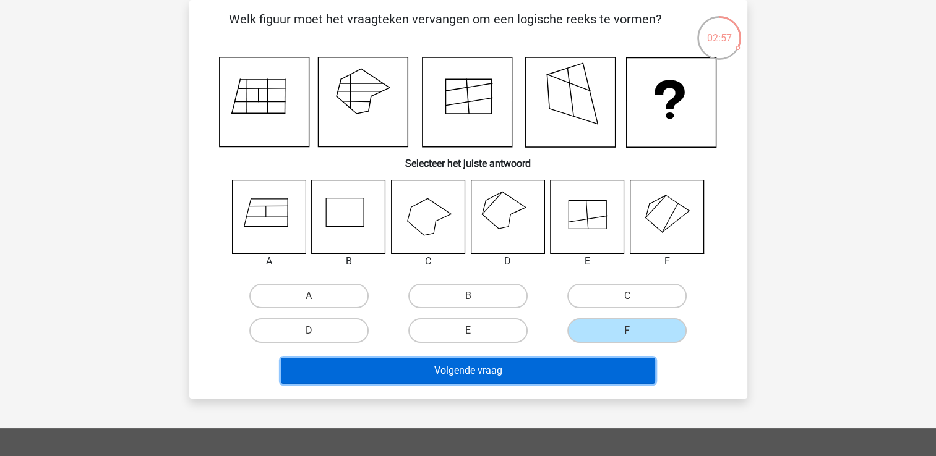
click at [616, 379] on button "Volgende vraag" at bounding box center [468, 371] width 374 height 26
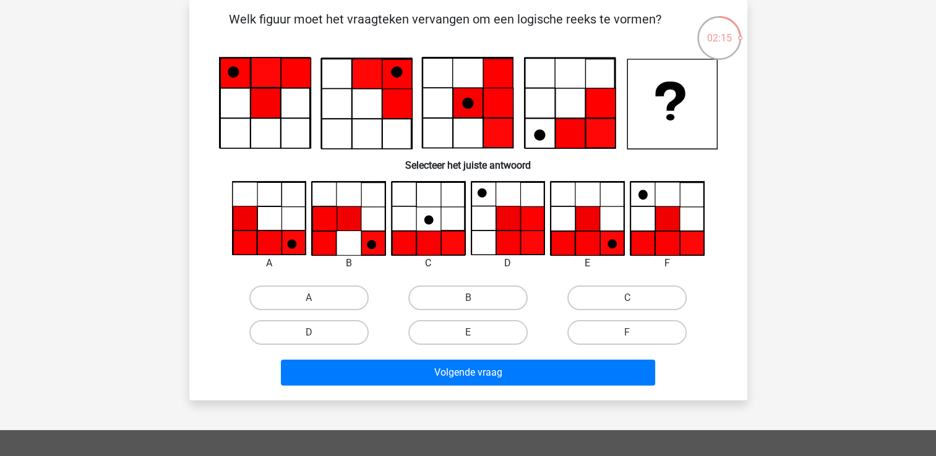
click at [673, 216] on icon at bounding box center [667, 219] width 24 height 24
click at [609, 247] on icon at bounding box center [611, 243] width 9 height 9
click at [494, 335] on label "E" at bounding box center [467, 332] width 119 height 25
click at [476, 335] on input "E" at bounding box center [471, 337] width 8 height 8
radio input "true"
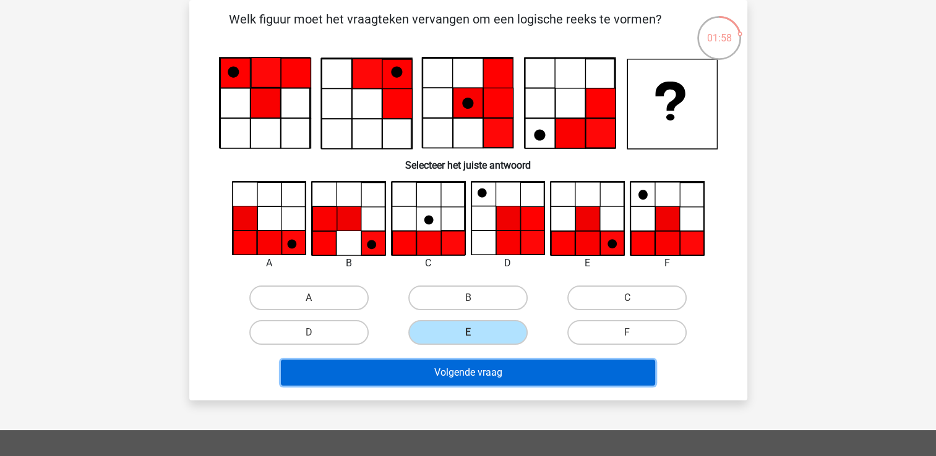
click at [490, 361] on button "Volgende vraag" at bounding box center [468, 373] width 374 height 26
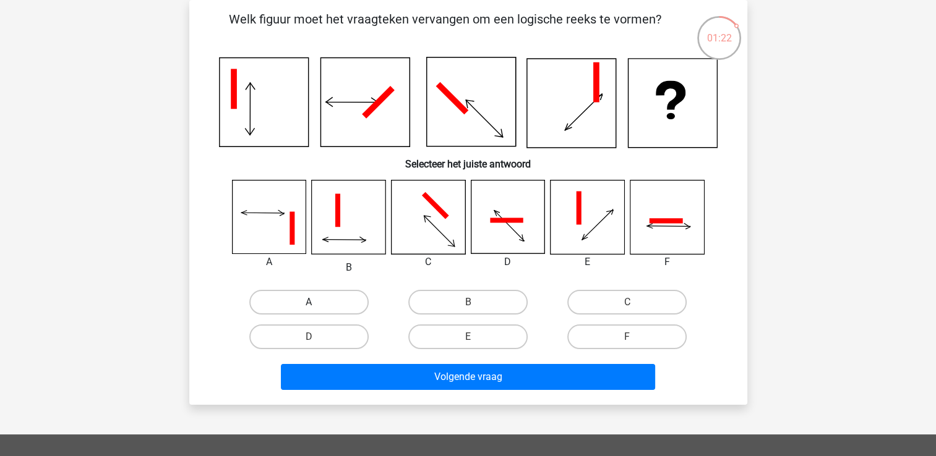
click at [317, 300] on label "A" at bounding box center [308, 302] width 119 height 25
click at [317, 302] on input "A" at bounding box center [313, 306] width 8 height 8
radio input "true"
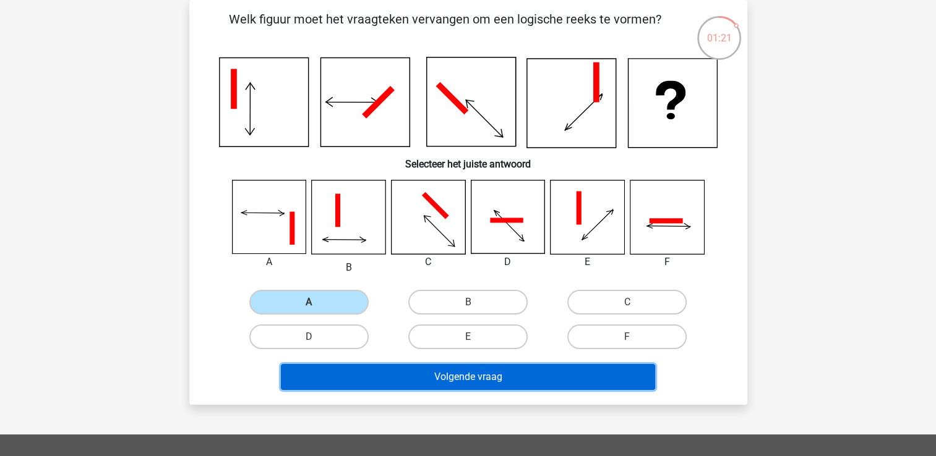
click at [386, 372] on button "Volgende vraag" at bounding box center [468, 377] width 374 height 26
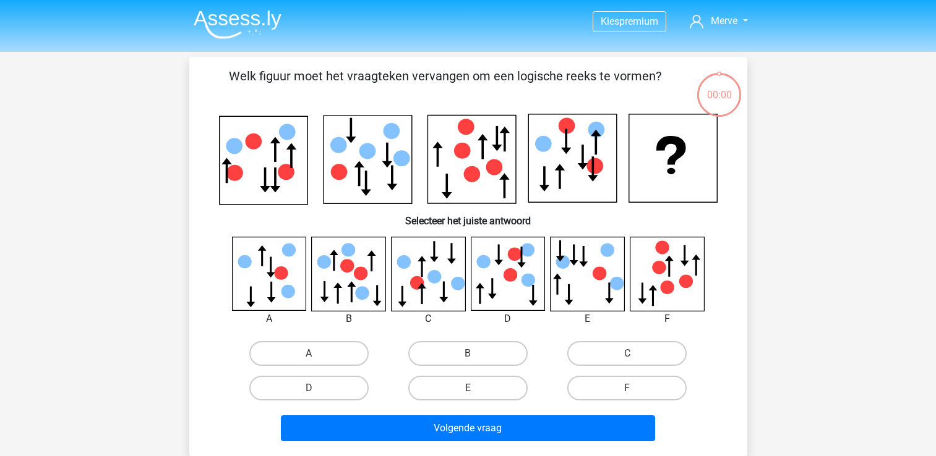
scroll to position [57, 0]
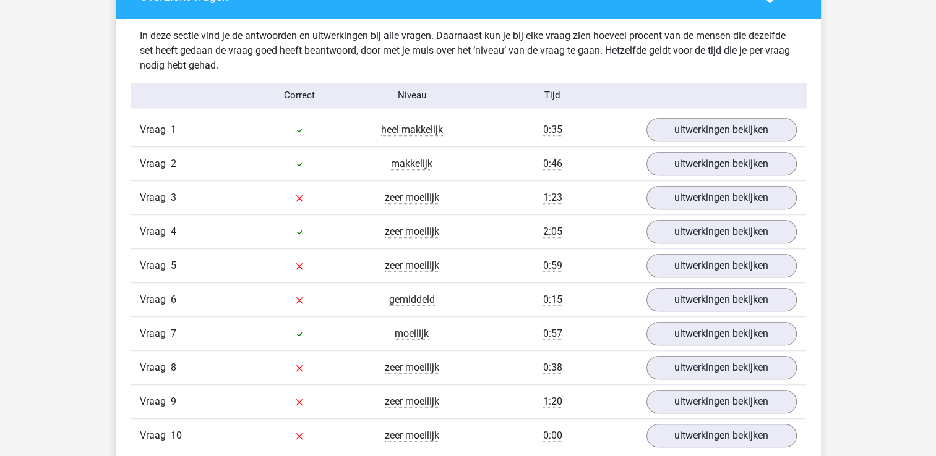
scroll to position [976, 0]
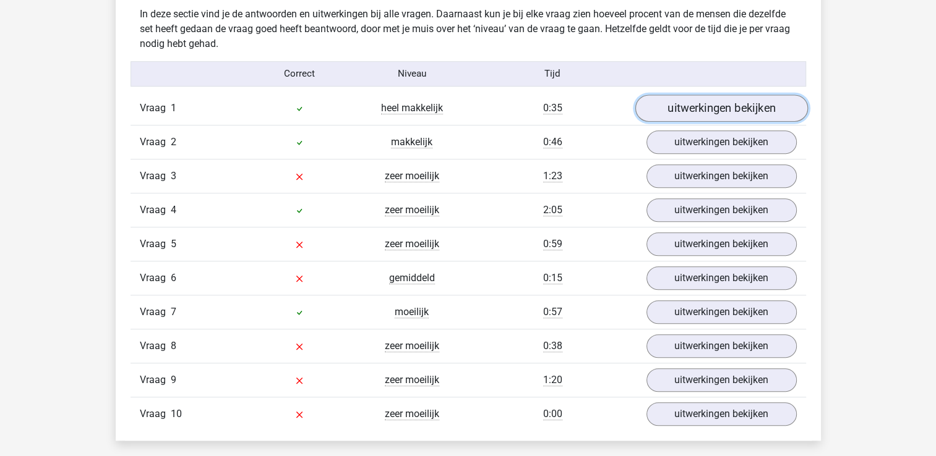
click at [689, 106] on link "uitwerkingen bekijken" at bounding box center [720, 108] width 173 height 27
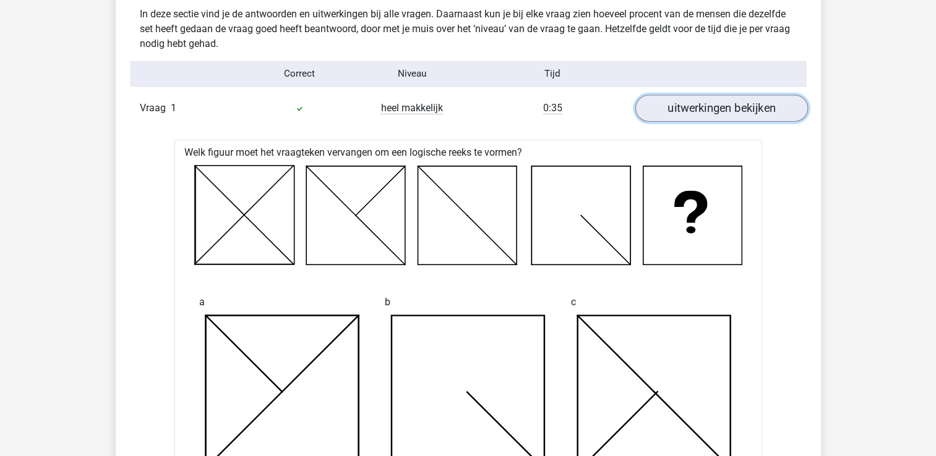
click at [775, 112] on link "uitwerkingen bekijken" at bounding box center [720, 108] width 173 height 27
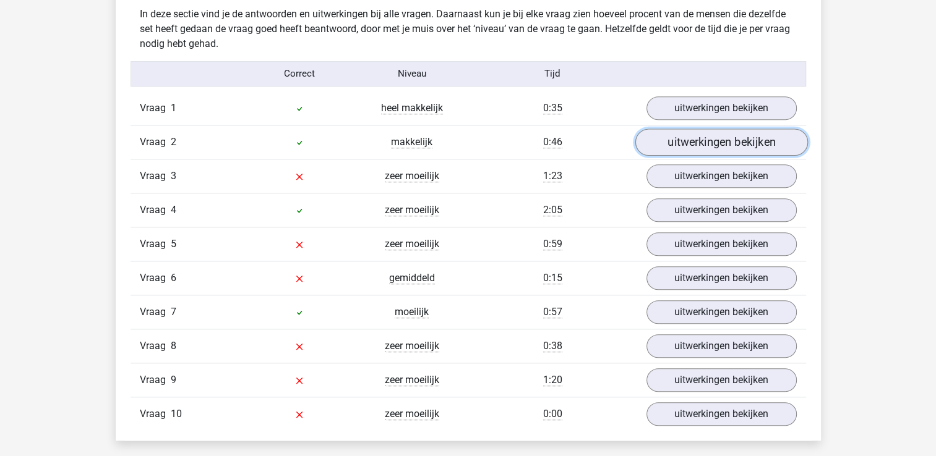
click at [743, 148] on link "uitwerkingen bekijken" at bounding box center [720, 142] width 173 height 27
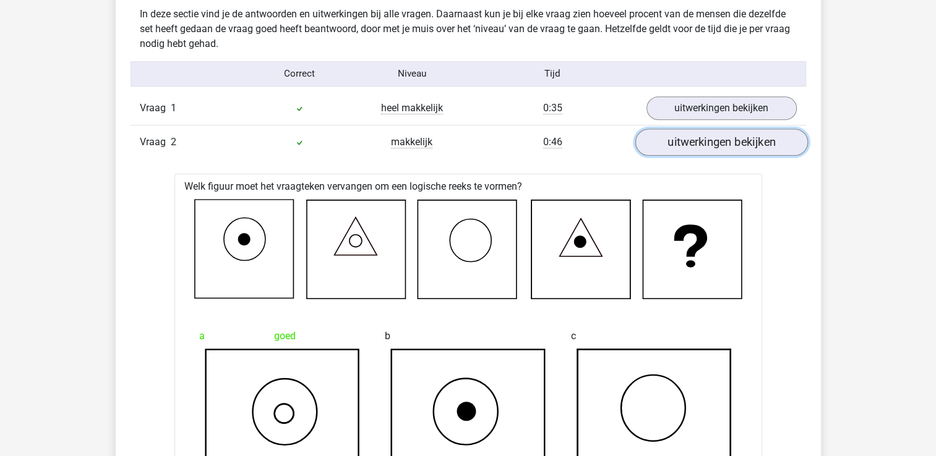
click at [788, 147] on link "uitwerkingen bekijken" at bounding box center [720, 142] width 173 height 27
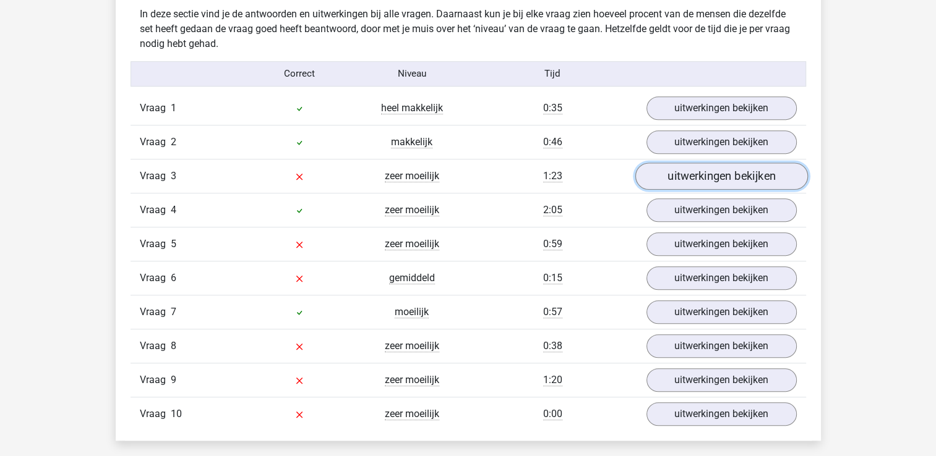
click at [740, 174] on link "uitwerkingen bekijken" at bounding box center [720, 176] width 173 height 27
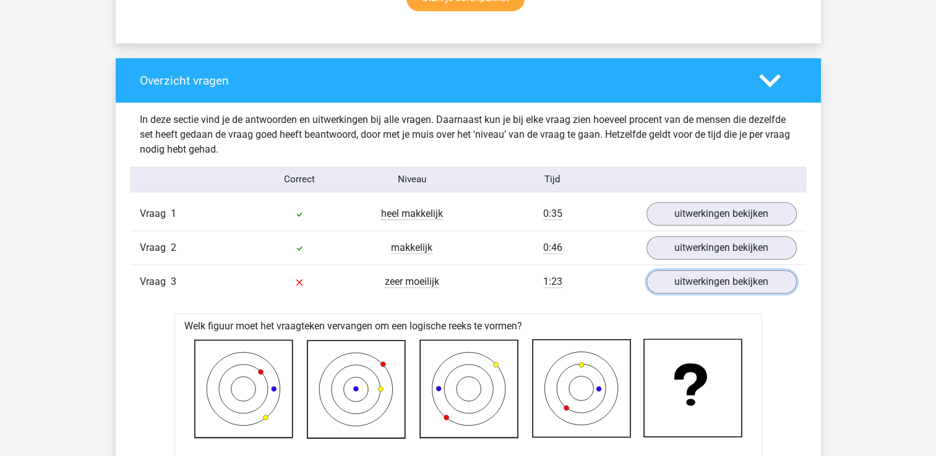
scroll to position [861, 0]
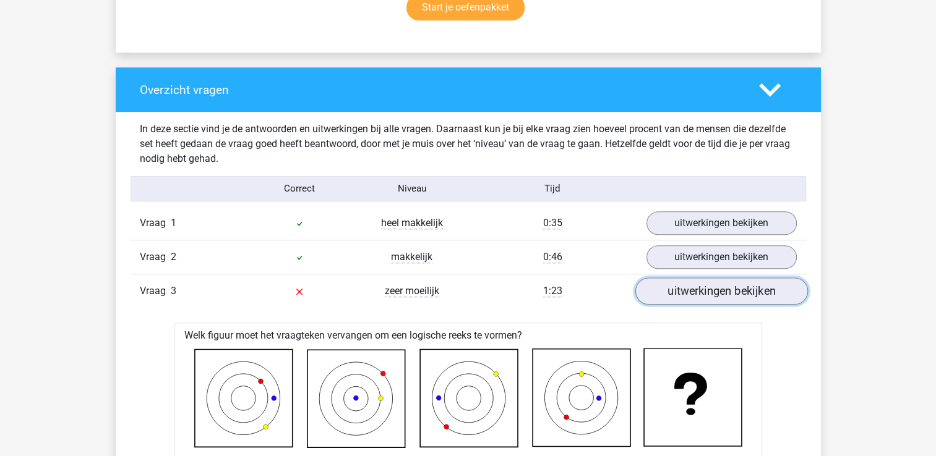
click at [735, 288] on link "uitwerkingen bekijken" at bounding box center [720, 291] width 173 height 27
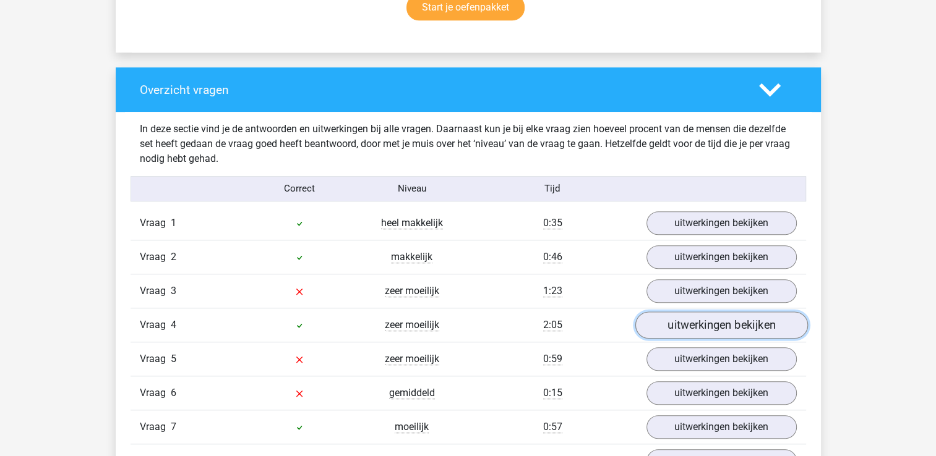
click at [749, 331] on link "uitwerkingen bekijken" at bounding box center [720, 325] width 173 height 27
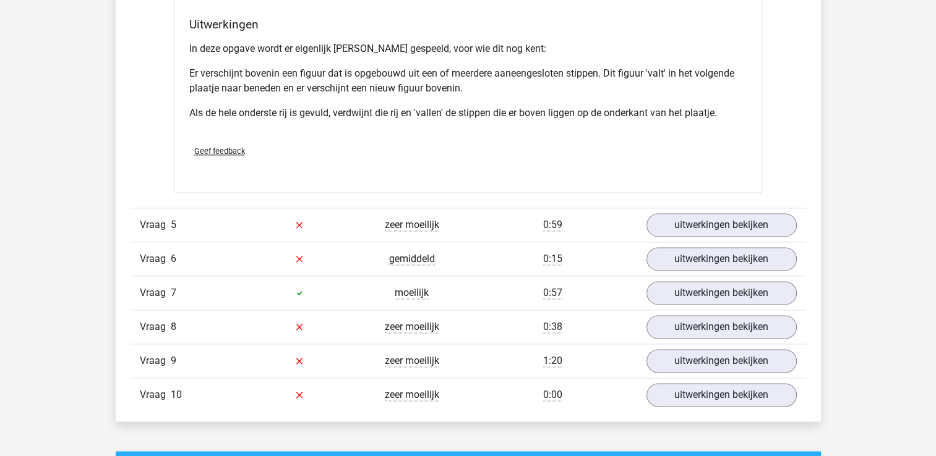
scroll to position [1764, 0]
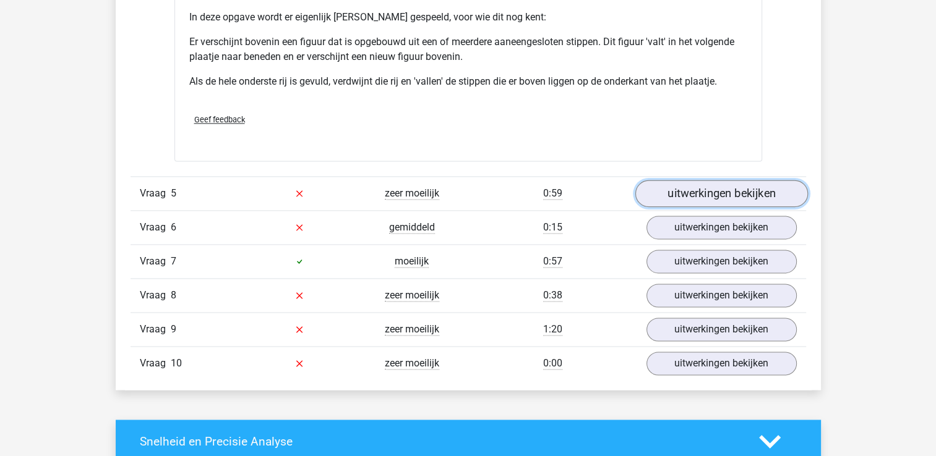
click at [708, 185] on link "uitwerkingen bekijken" at bounding box center [720, 193] width 173 height 27
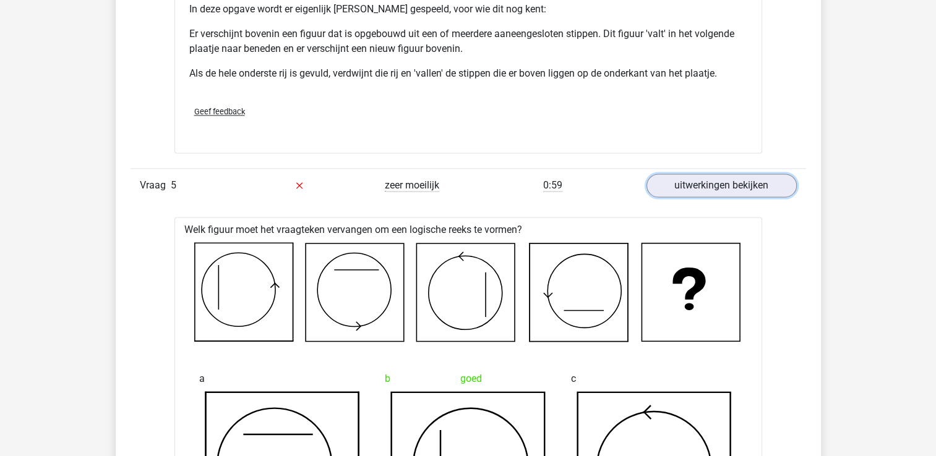
scroll to position [1766, 0]
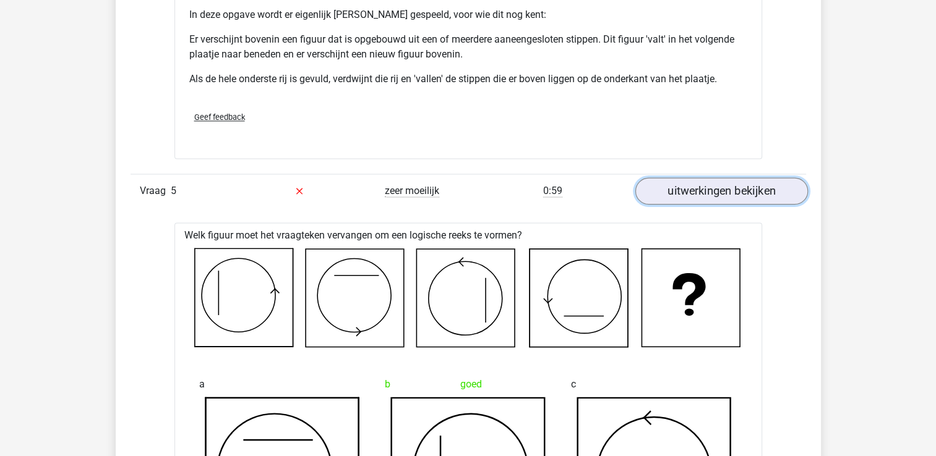
click at [742, 185] on link "uitwerkingen bekijken" at bounding box center [720, 190] width 173 height 27
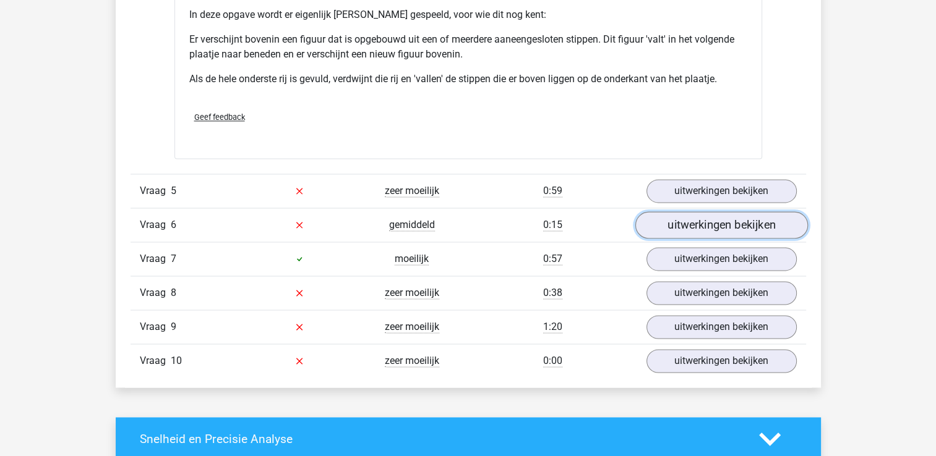
click at [686, 228] on link "uitwerkingen bekijken" at bounding box center [720, 224] width 173 height 27
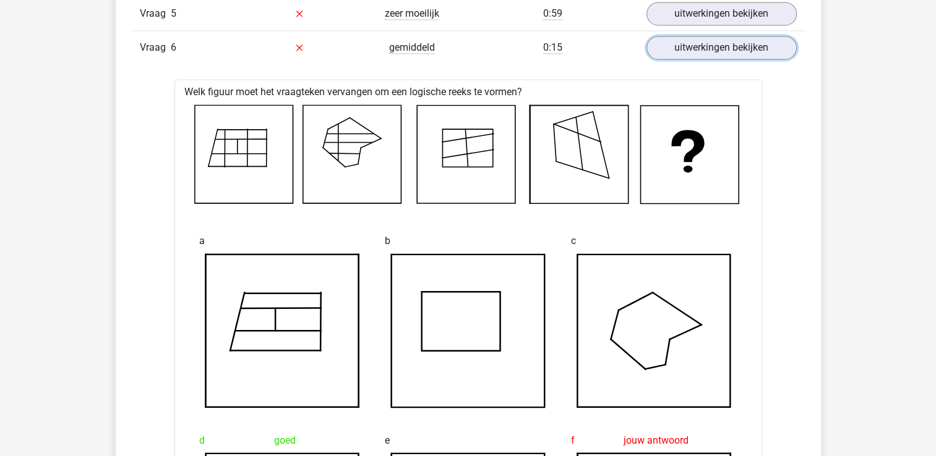
scroll to position [1842, 0]
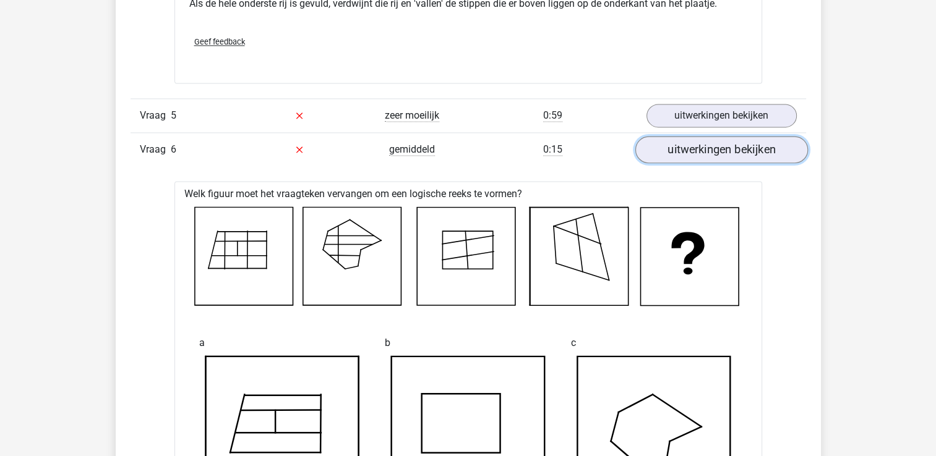
click at [767, 155] on link "uitwerkingen bekijken" at bounding box center [720, 149] width 173 height 27
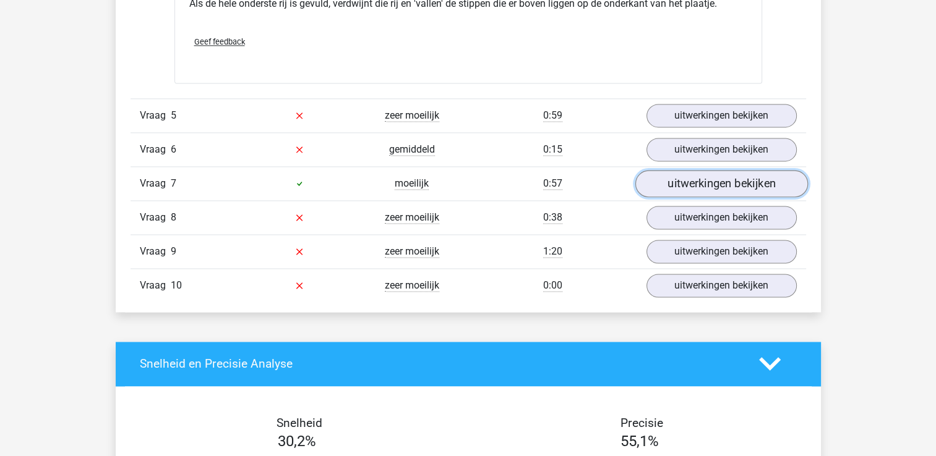
click at [695, 177] on link "uitwerkingen bekijken" at bounding box center [720, 183] width 173 height 27
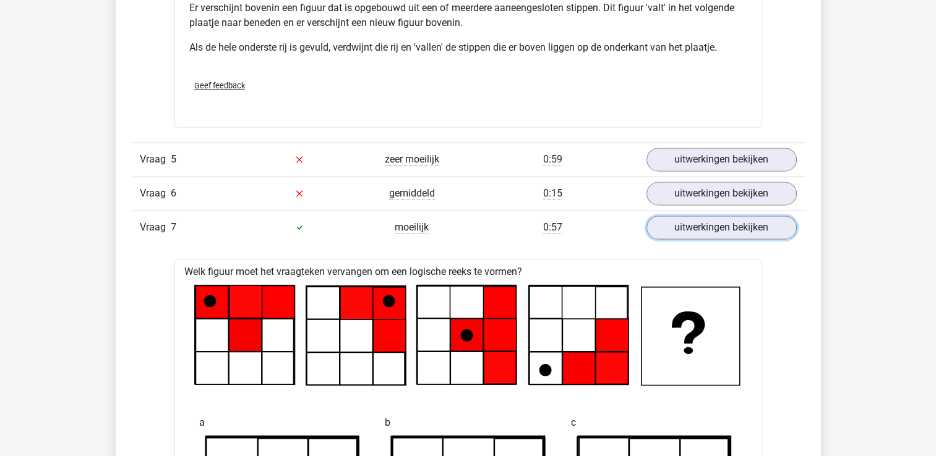
scroll to position [1772, 0]
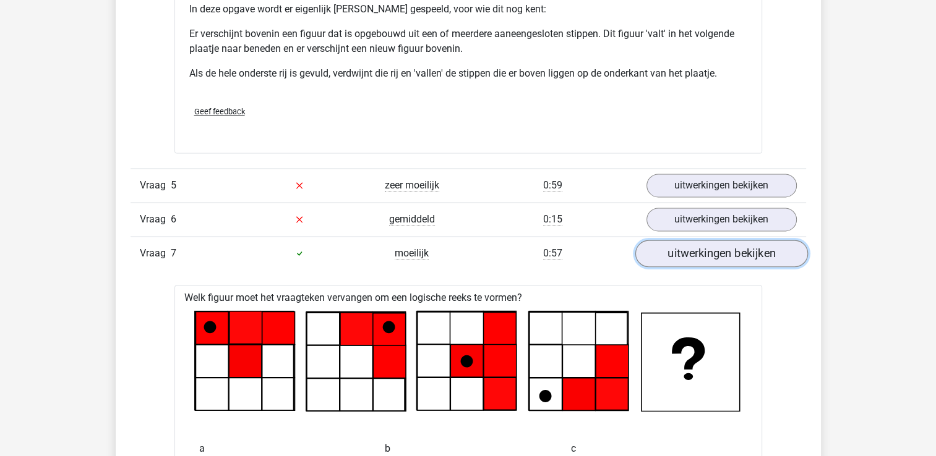
click at [772, 258] on link "uitwerkingen bekijken" at bounding box center [720, 253] width 173 height 27
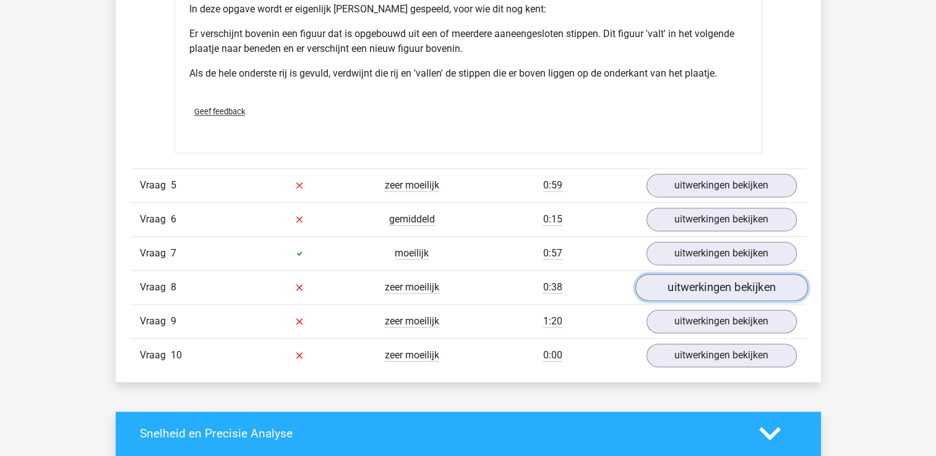
click at [730, 289] on link "uitwerkingen bekijken" at bounding box center [720, 287] width 173 height 27
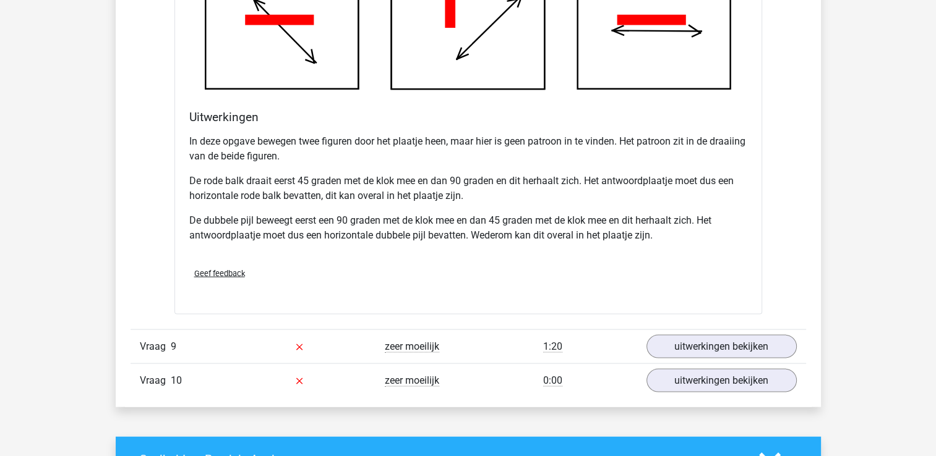
scroll to position [2519, 0]
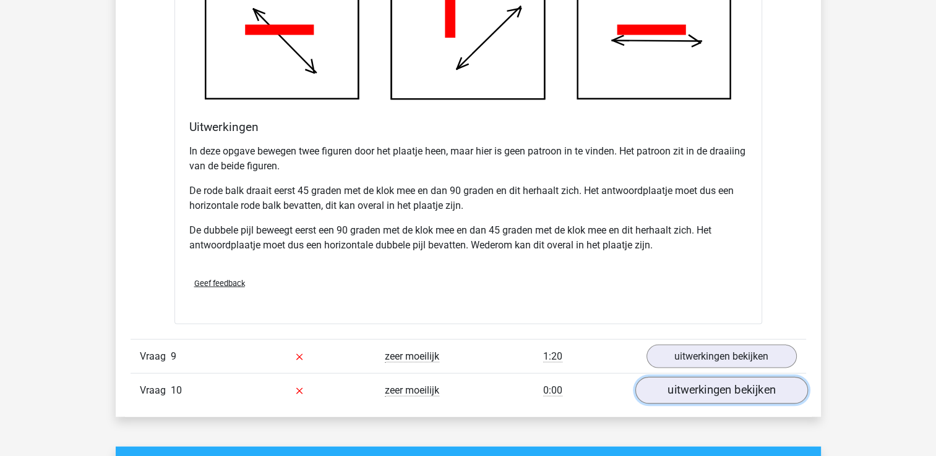
click at [727, 385] on link "uitwerkingen bekijken" at bounding box center [720, 390] width 173 height 27
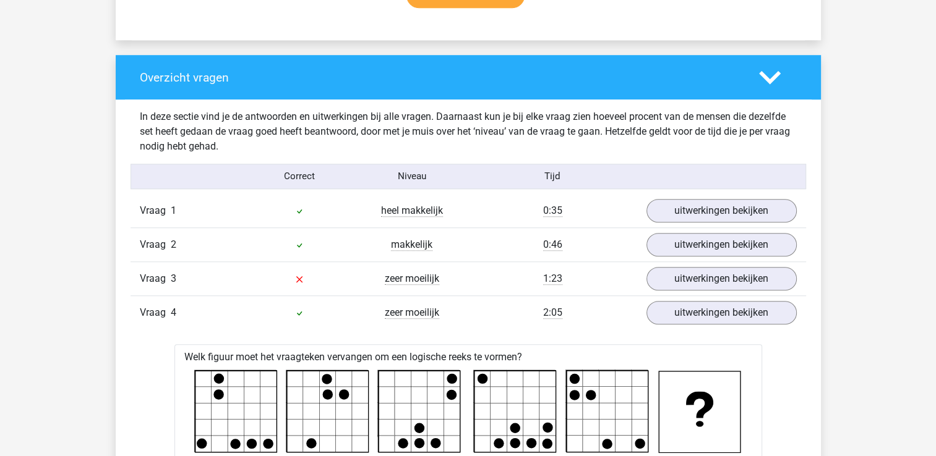
scroll to position [842, 0]
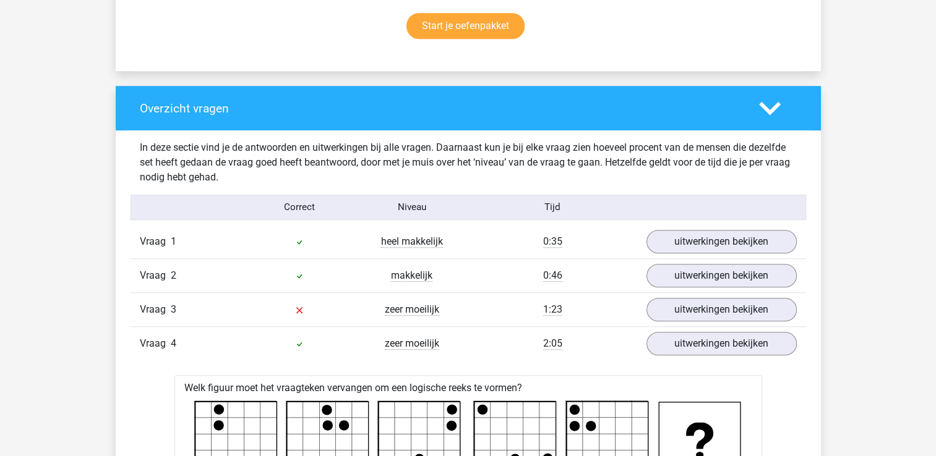
click at [780, 111] on div at bounding box center [777, 109] width 56 height 22
click at [774, 108] on polygon at bounding box center [770, 108] width 22 height 14
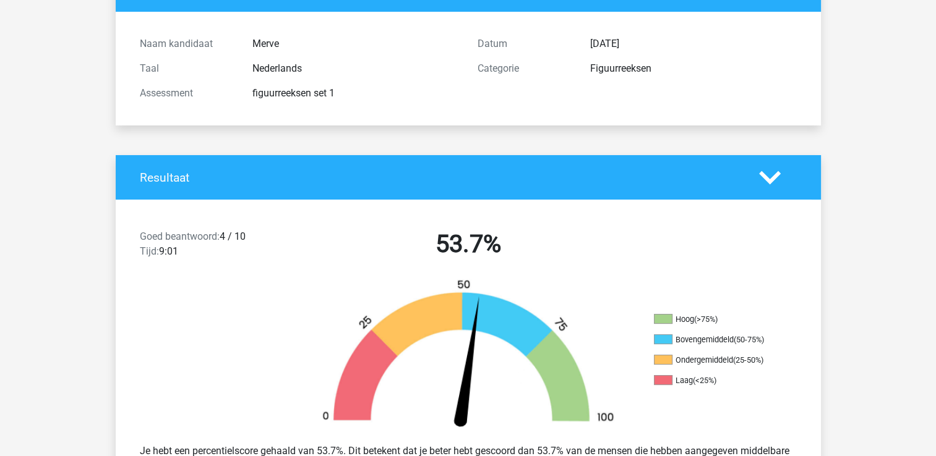
scroll to position [0, 0]
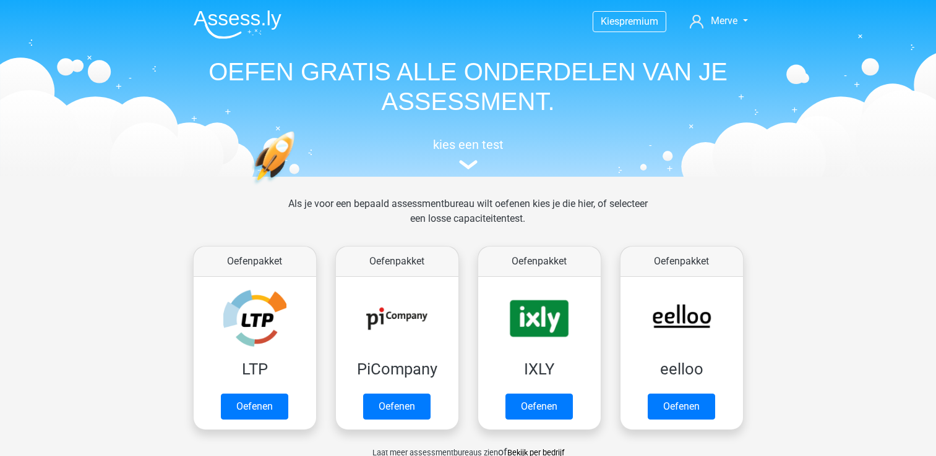
scroll to position [591, 0]
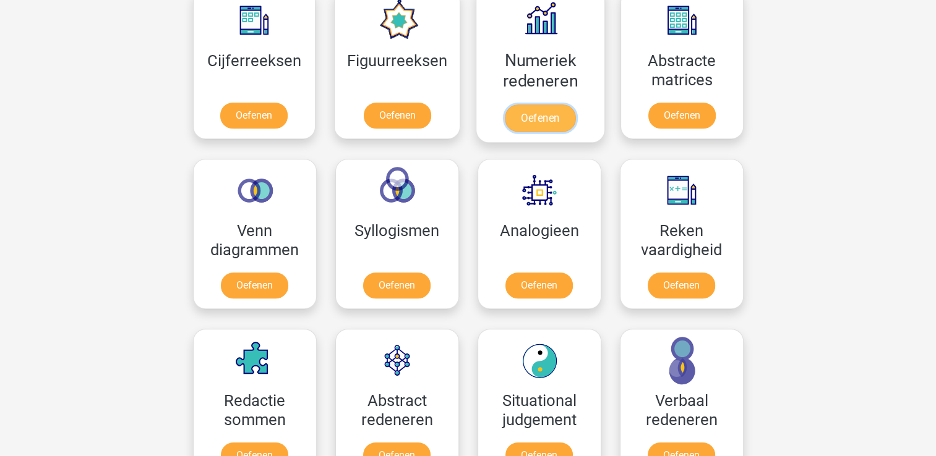
click at [544, 124] on link "Oefenen" at bounding box center [540, 118] width 70 height 27
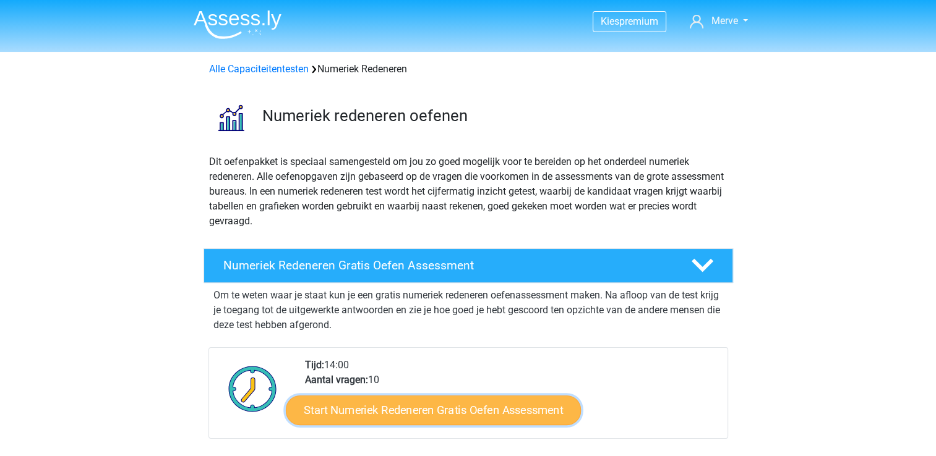
click at [519, 419] on link "Start Numeriek Redeneren Gratis Oefen Assessment" at bounding box center [433, 410] width 295 height 30
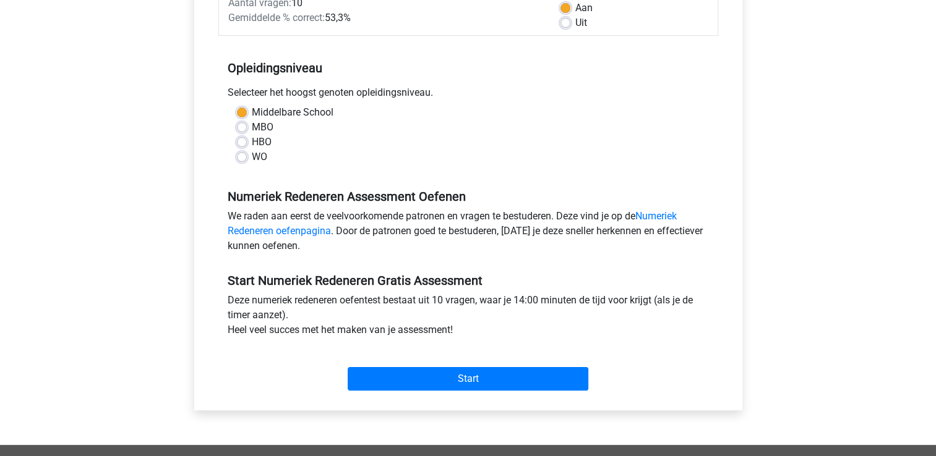
scroll to position [208, 0]
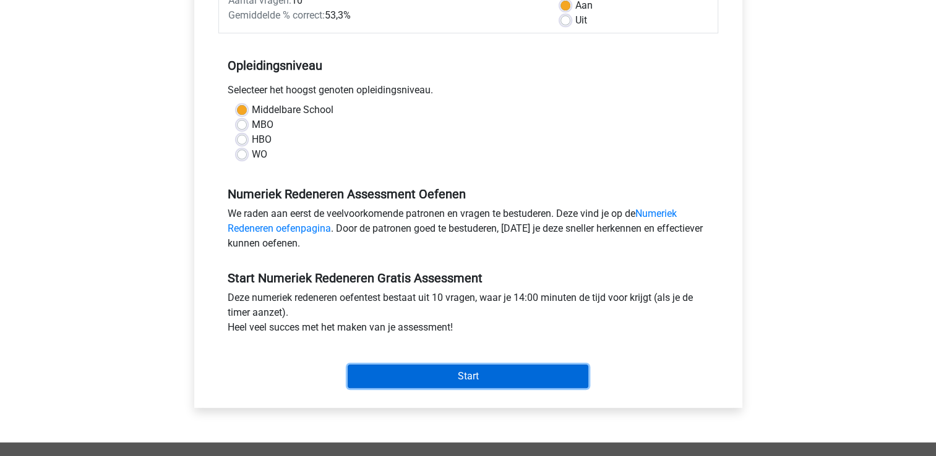
click at [489, 374] on input "Start" at bounding box center [468, 376] width 241 height 23
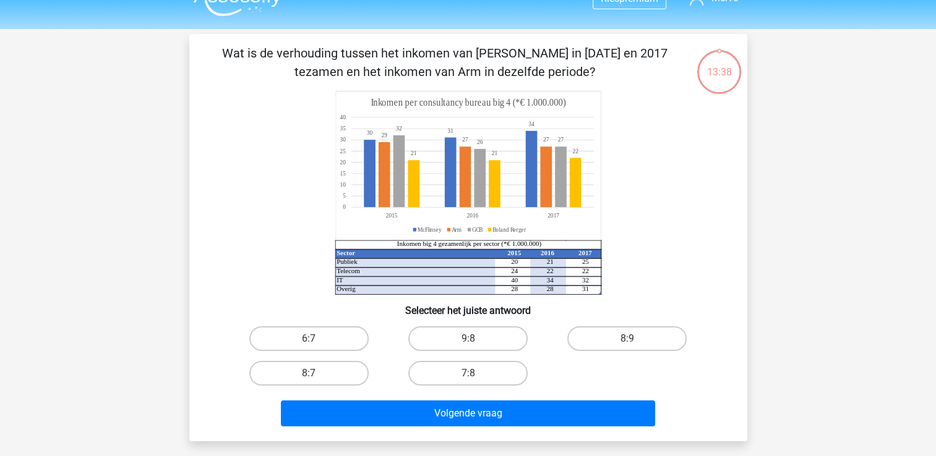
scroll to position [19, 0]
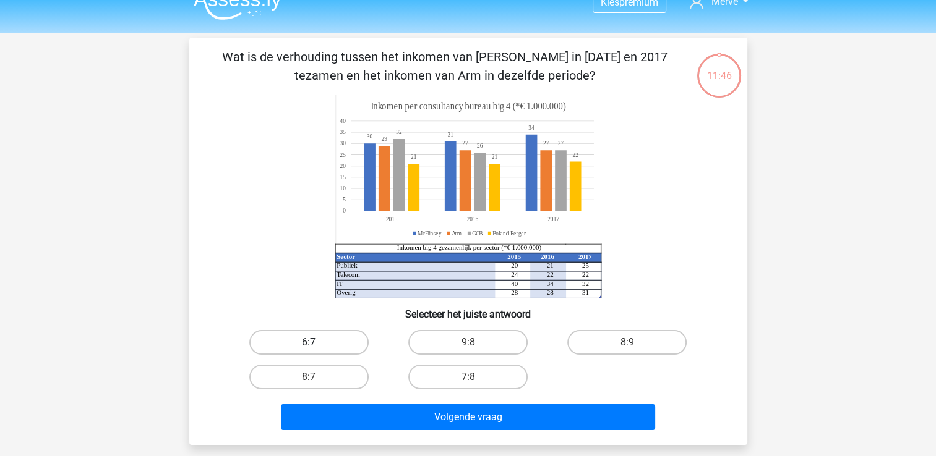
click at [333, 341] on label "6:7" at bounding box center [308, 342] width 119 height 25
click at [317, 343] on input "6:7" at bounding box center [313, 347] width 8 height 8
radio input "true"
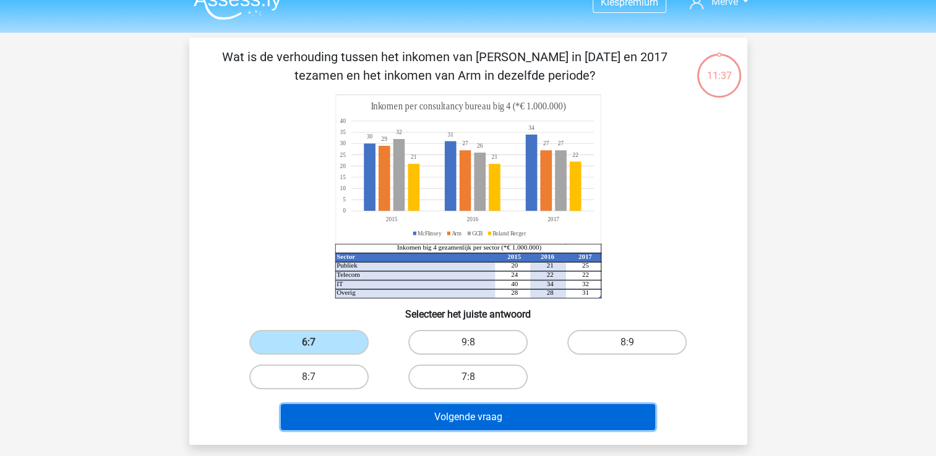
click at [500, 416] on button "Volgende vraag" at bounding box center [468, 417] width 374 height 26
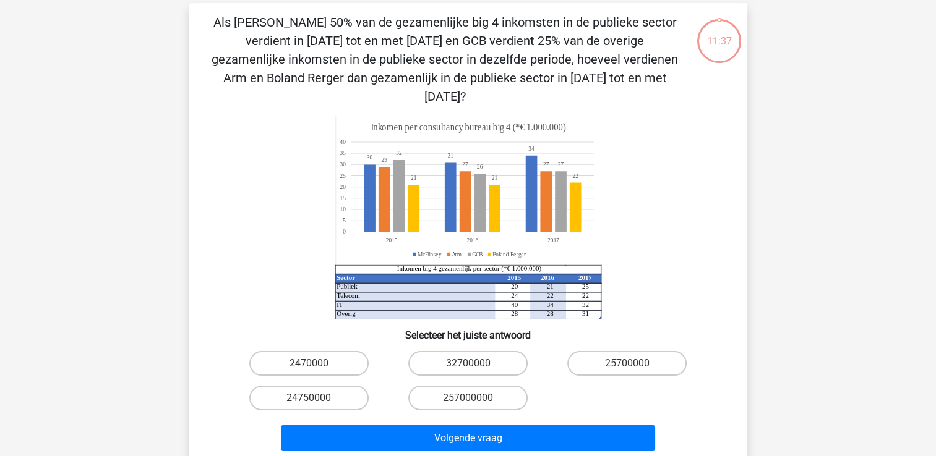
scroll to position [57, 0]
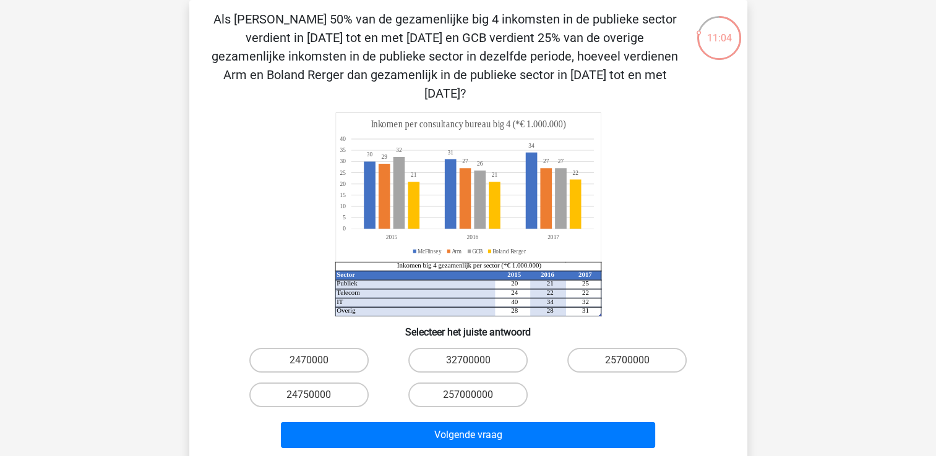
click at [413, 228] on icon at bounding box center [467, 187] width 265 height 149
click at [442, 348] on label "32700000" at bounding box center [467, 360] width 119 height 25
click at [467, 361] on input "32700000" at bounding box center [471, 365] width 8 height 8
radio input "true"
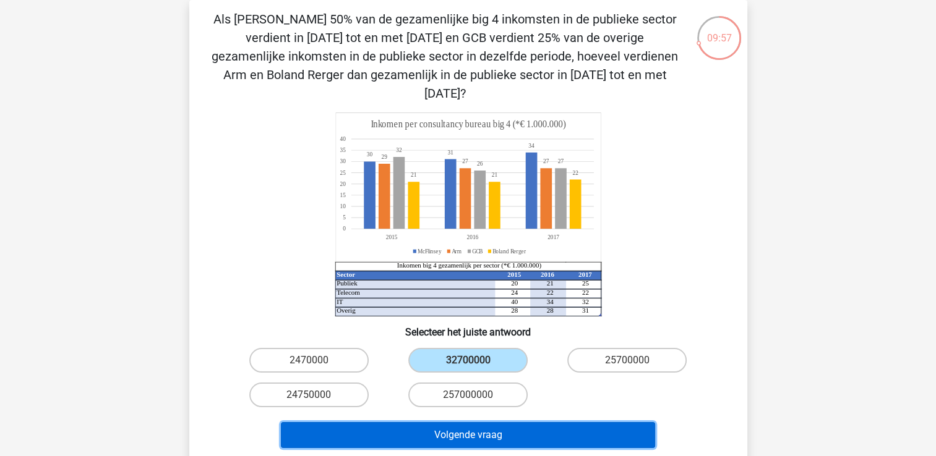
click at [475, 422] on button "Volgende vraag" at bounding box center [468, 435] width 374 height 26
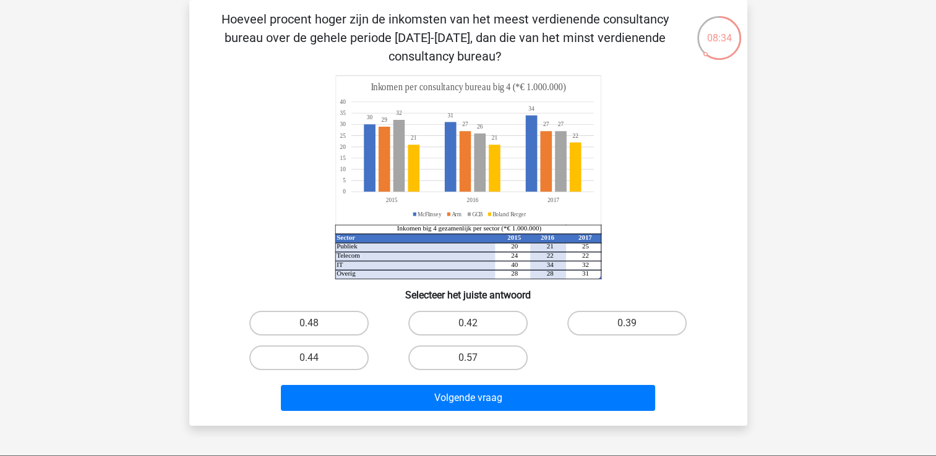
click at [471, 325] on input "0.42" at bounding box center [471, 327] width 8 height 8
radio input "true"
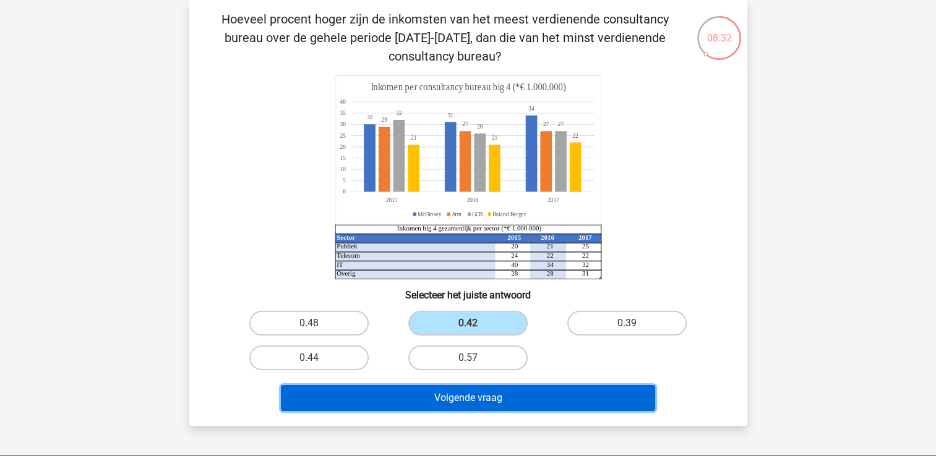
click at [490, 397] on button "Volgende vraag" at bounding box center [468, 398] width 374 height 26
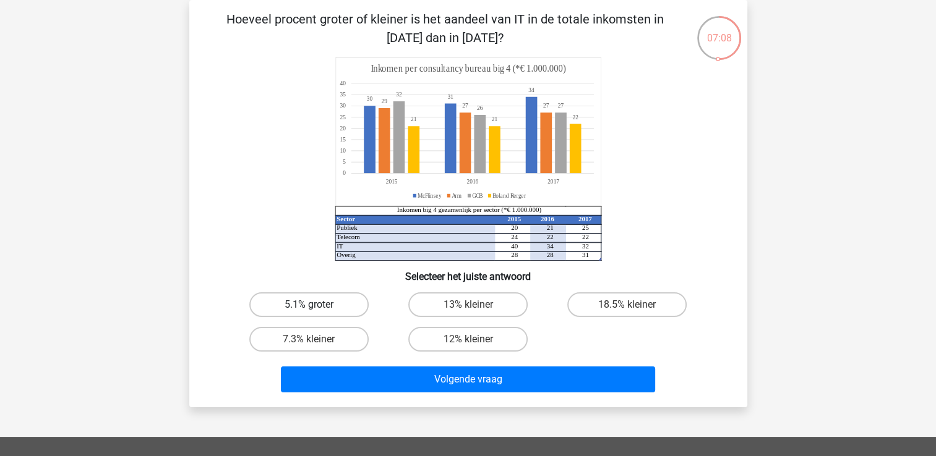
click at [329, 314] on label "5.1% groter" at bounding box center [308, 304] width 119 height 25
click at [317, 313] on input "5.1% groter" at bounding box center [313, 309] width 8 height 8
radio input "true"
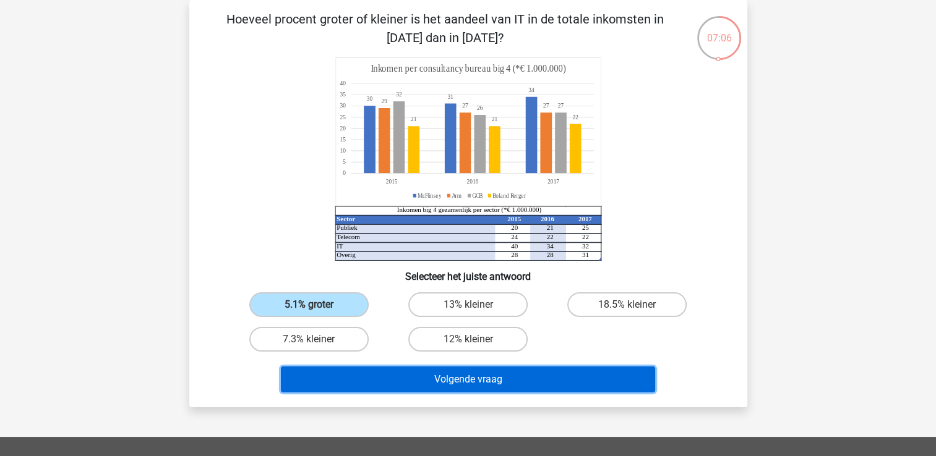
click at [388, 382] on button "Volgende vraag" at bounding box center [468, 380] width 374 height 26
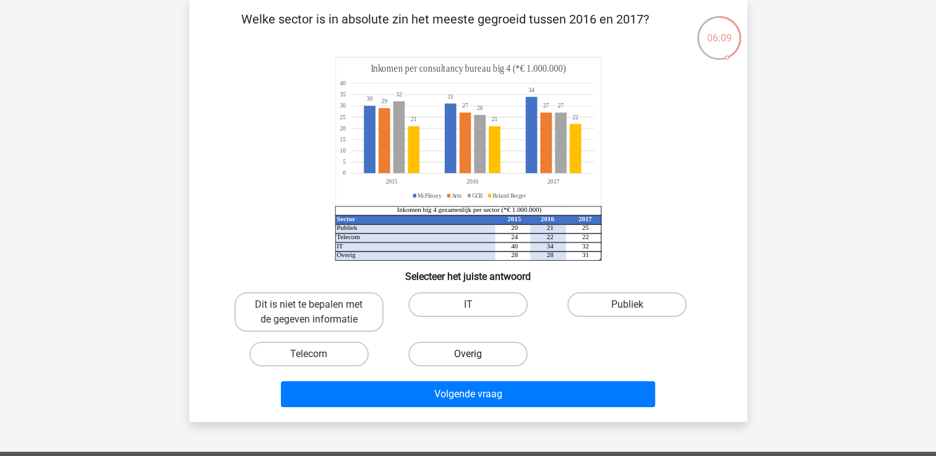
click at [459, 346] on label "Overig" at bounding box center [467, 354] width 119 height 25
click at [467, 354] on input "Overig" at bounding box center [471, 358] width 8 height 8
radio input "true"
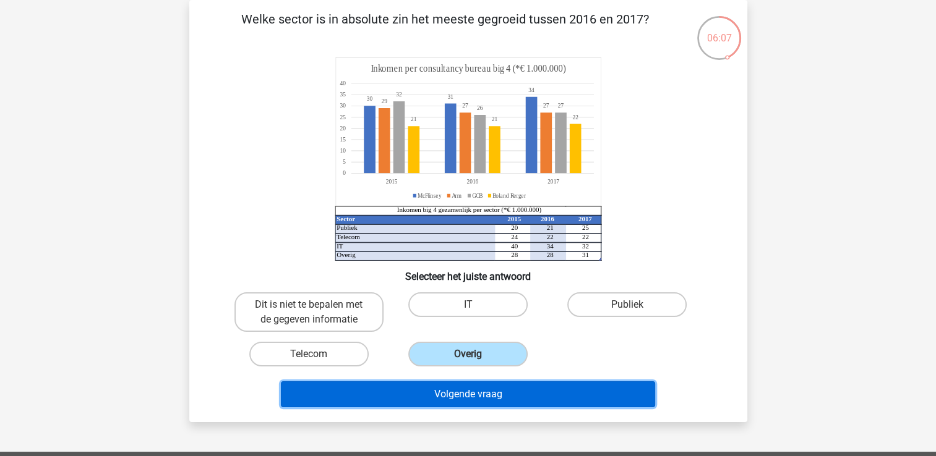
click at [527, 398] on button "Volgende vraag" at bounding box center [468, 395] width 374 height 26
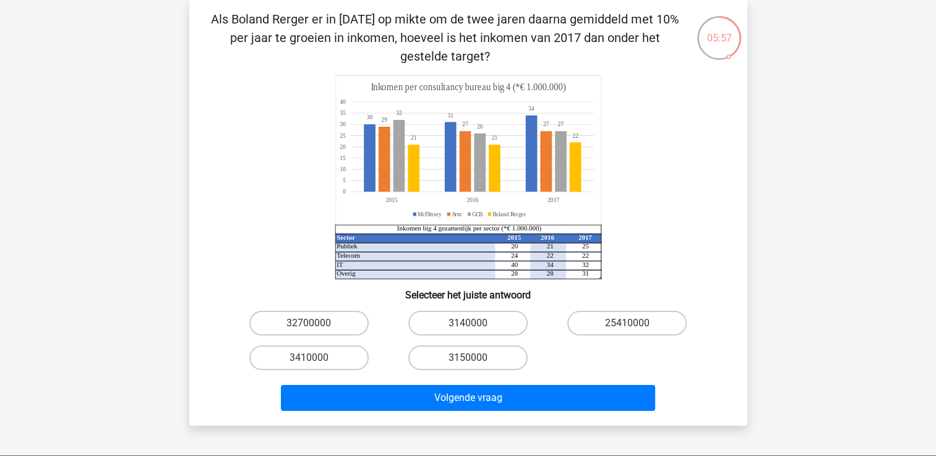
click at [589, 239] on tspan "2017" at bounding box center [585, 237] width 14 height 7
click at [450, 365] on label "3150000" at bounding box center [467, 358] width 119 height 25
click at [467, 365] on input "3150000" at bounding box center [471, 362] width 8 height 8
radio input "true"
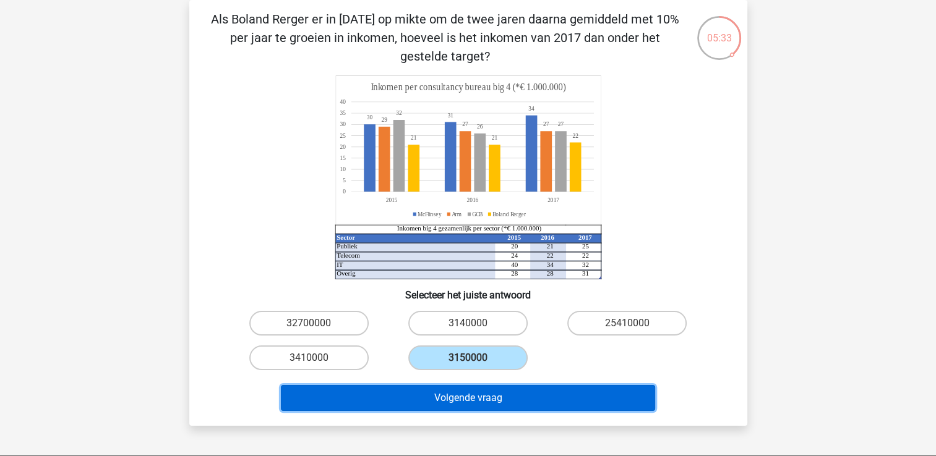
click at [509, 388] on button "Volgende vraag" at bounding box center [468, 398] width 374 height 26
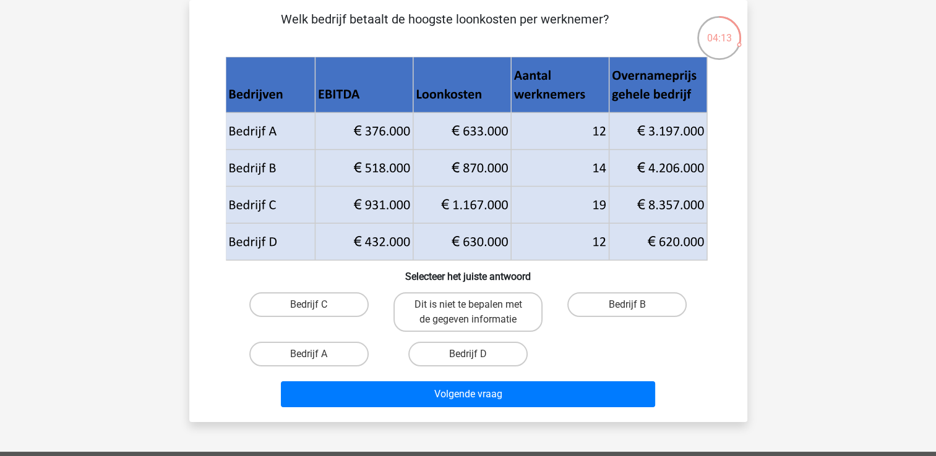
click at [463, 172] on icon at bounding box center [465, 150] width 481 height 74
click at [620, 307] on label "Bedrijf B" at bounding box center [626, 304] width 119 height 25
click at [627, 307] on input "Bedrijf B" at bounding box center [631, 309] width 8 height 8
radio input "true"
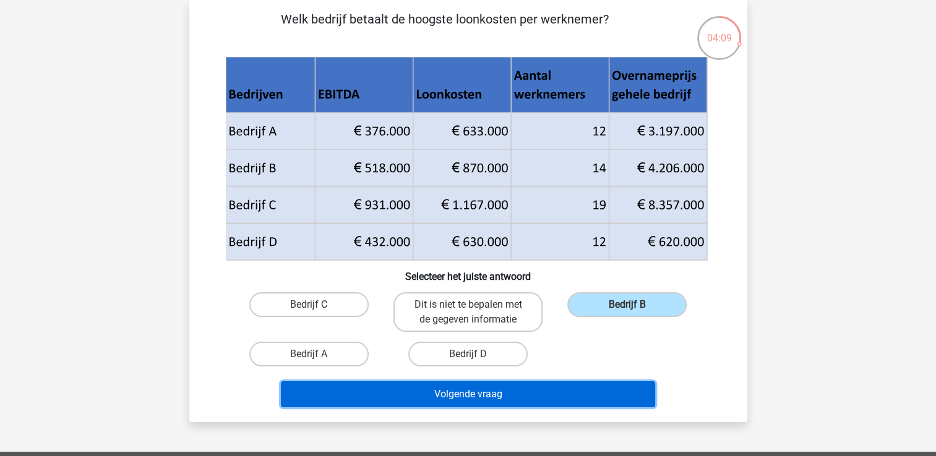
click at [576, 395] on button "Volgende vraag" at bounding box center [468, 395] width 374 height 26
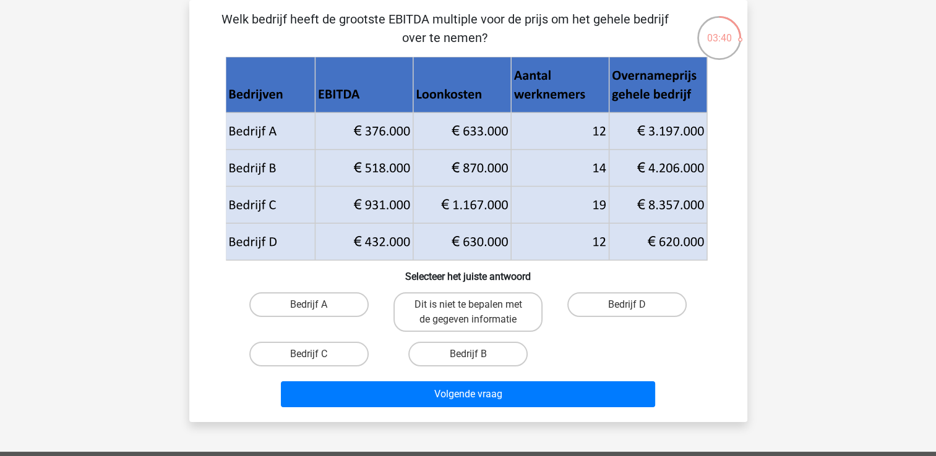
click at [362, 137] on icon at bounding box center [465, 150] width 481 height 74
click at [672, 199] on icon at bounding box center [465, 224] width 481 height 74
click at [337, 350] on label "Bedrijf C" at bounding box center [308, 354] width 119 height 25
click at [317, 354] on input "Bedrijf C" at bounding box center [313, 358] width 8 height 8
radio input "true"
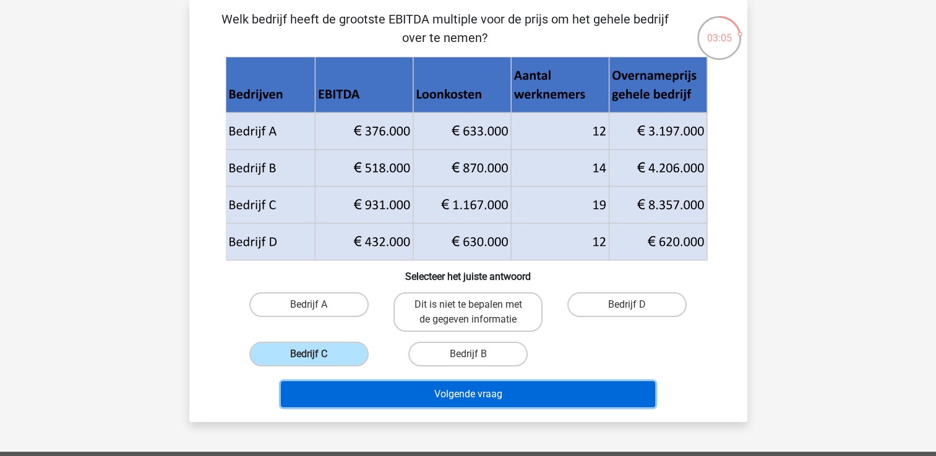
click at [399, 393] on button "Volgende vraag" at bounding box center [468, 395] width 374 height 26
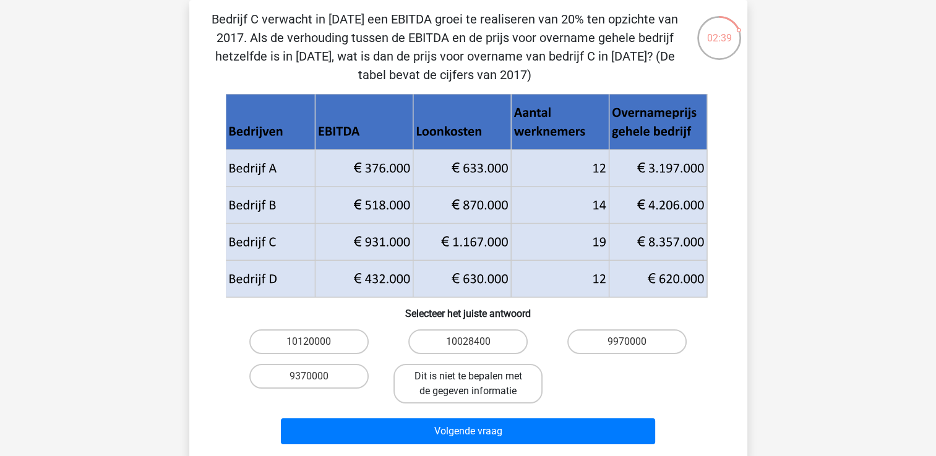
click at [467, 386] on label "Dit is niet te bepalen met de gegeven informatie" at bounding box center [467, 384] width 149 height 40
click at [467, 385] on input "Dit is niet te bepalen met de gegeven informatie" at bounding box center [471, 381] width 8 height 8
radio input "true"
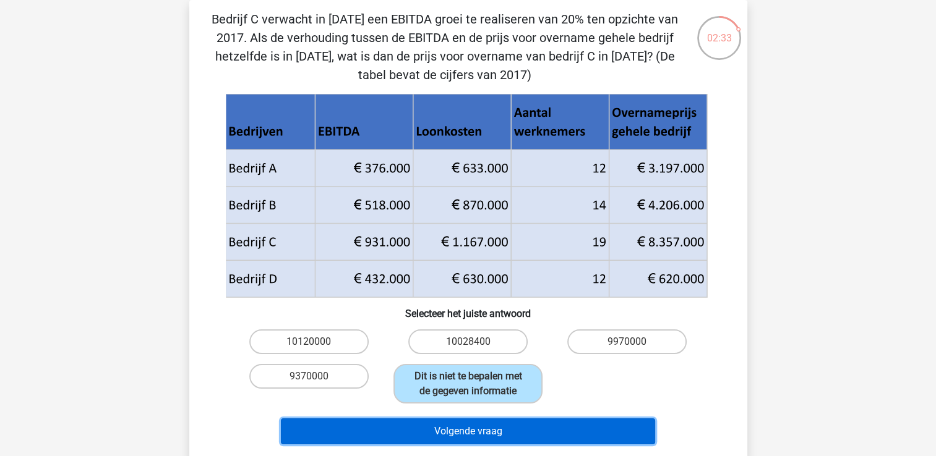
click at [529, 439] on button "Volgende vraag" at bounding box center [468, 432] width 374 height 26
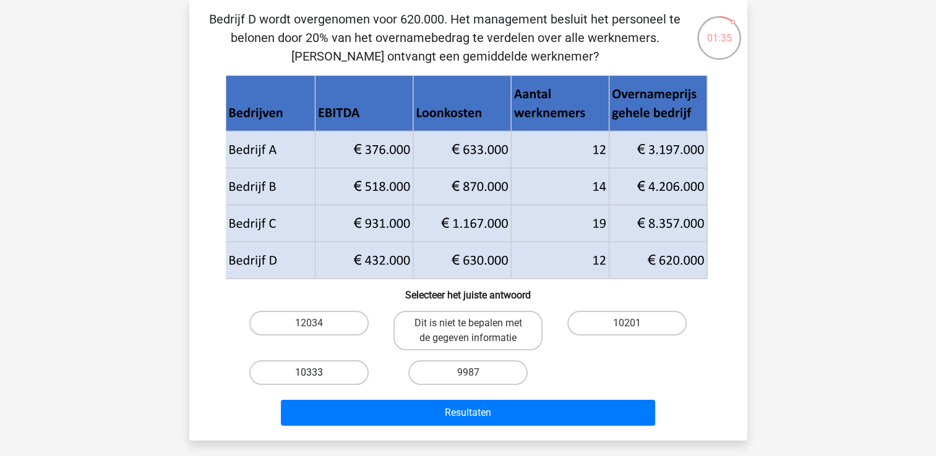
click at [299, 371] on label "10333" at bounding box center [308, 373] width 119 height 25
click at [309, 373] on input "10333" at bounding box center [313, 377] width 8 height 8
radio input "true"
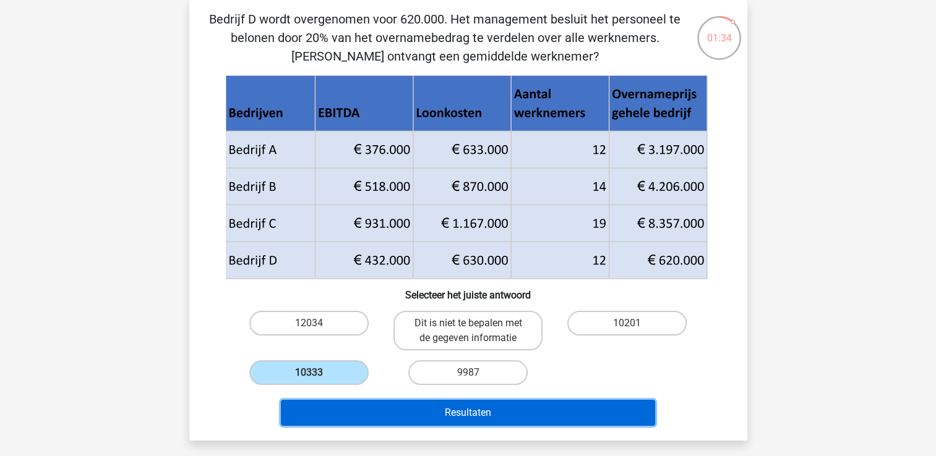
click at [365, 407] on button "Resultaten" at bounding box center [468, 413] width 374 height 26
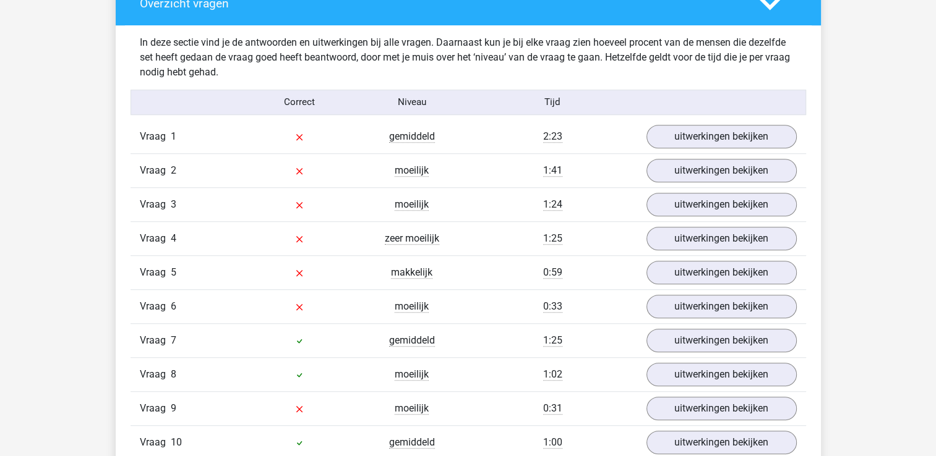
scroll to position [982, 0]
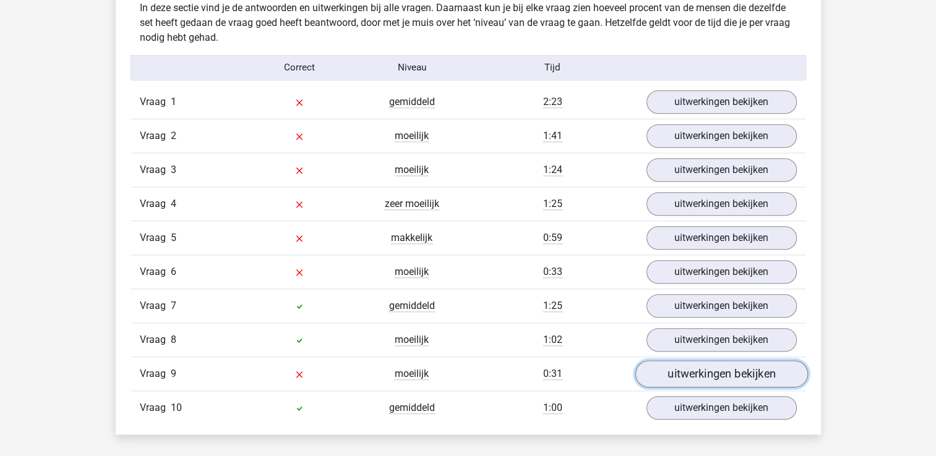
click at [731, 368] on link "uitwerkingen bekijken" at bounding box center [720, 374] width 173 height 27
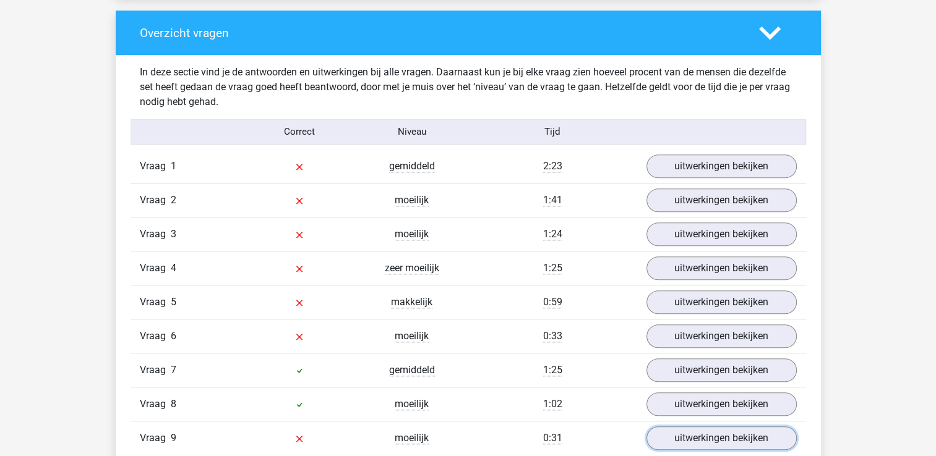
scroll to position [897, 0]
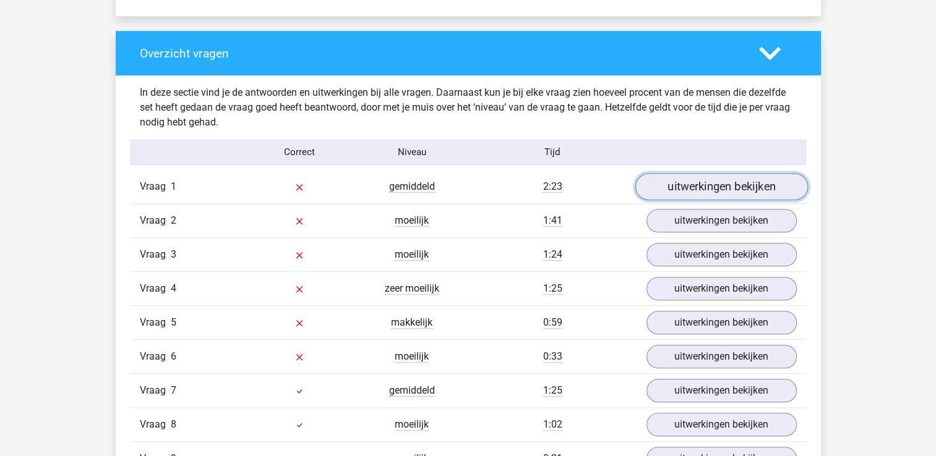
click at [754, 185] on link "uitwerkingen bekijken" at bounding box center [720, 186] width 173 height 27
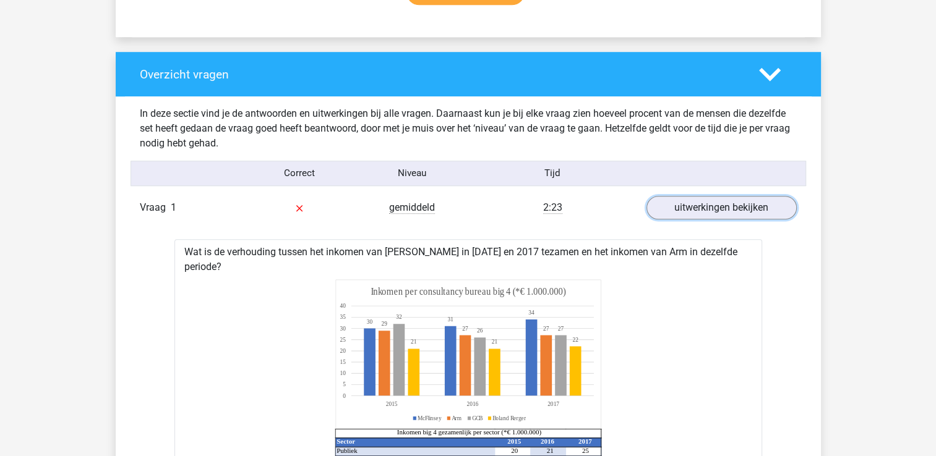
scroll to position [853, 0]
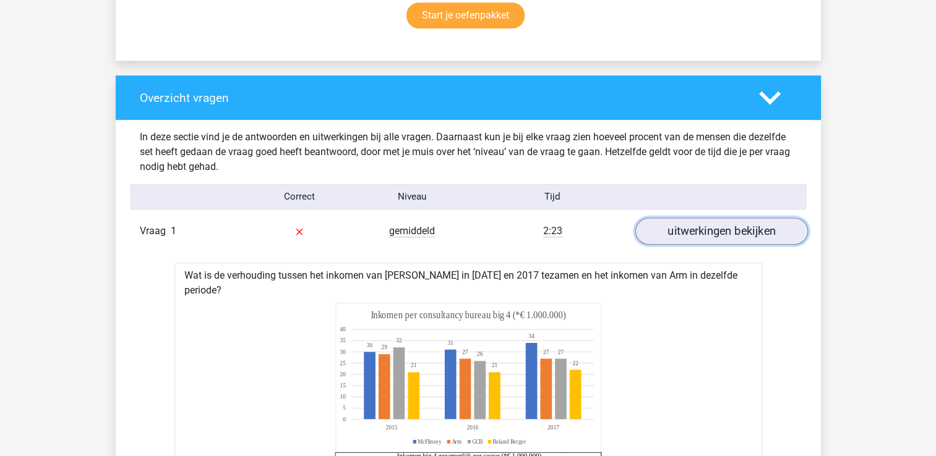
click at [759, 223] on link "uitwerkingen bekijken" at bounding box center [720, 231] width 173 height 27
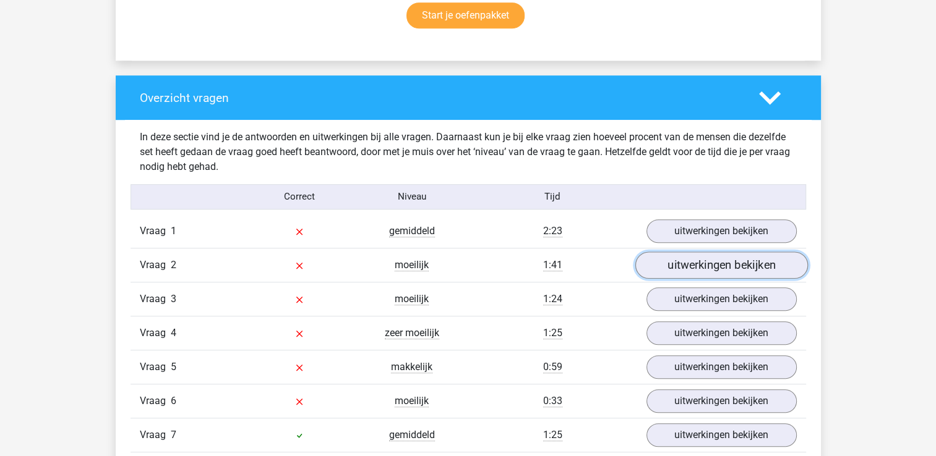
click at [720, 271] on link "uitwerkingen bekijken" at bounding box center [720, 265] width 173 height 27
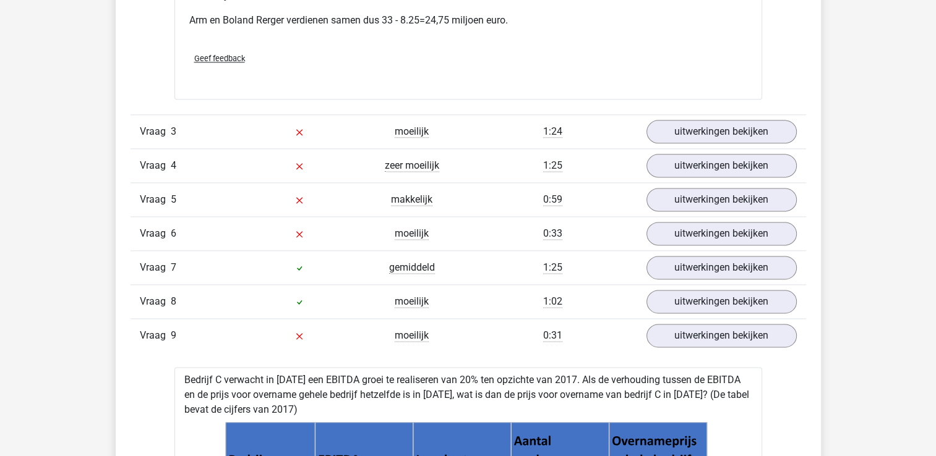
scroll to position [1578, 0]
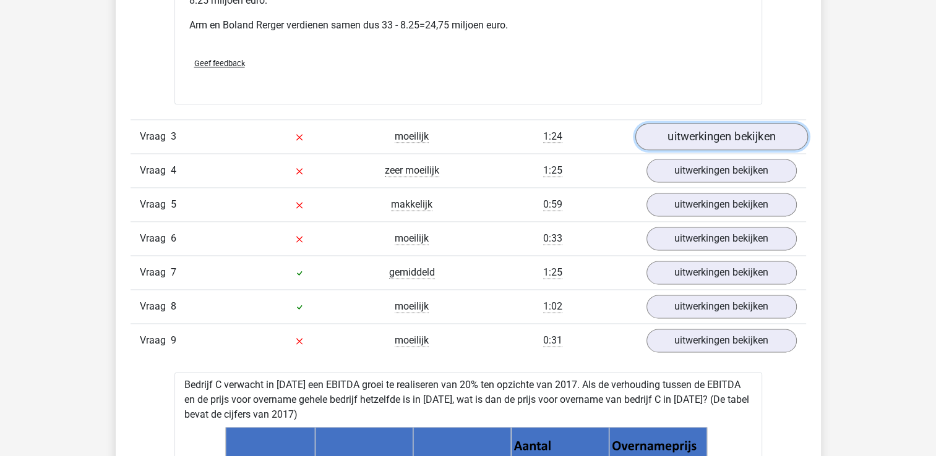
click at [721, 134] on link "uitwerkingen bekijken" at bounding box center [720, 136] width 173 height 27
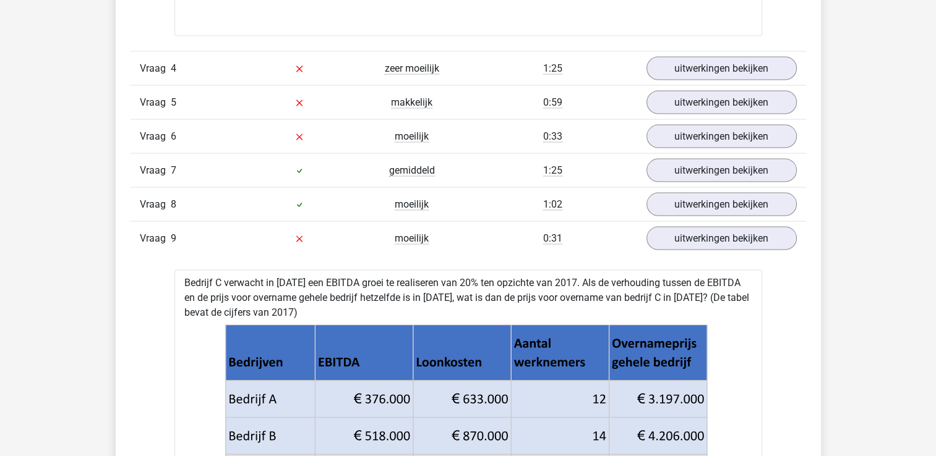
scroll to position [2498, 0]
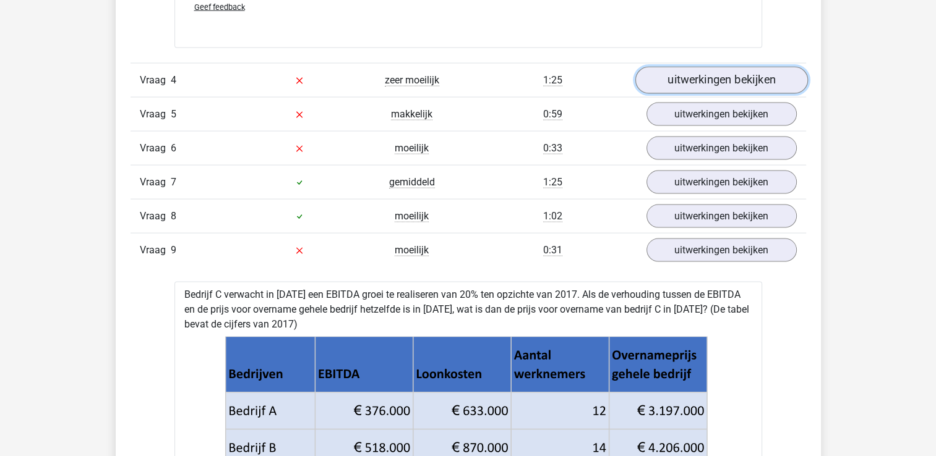
click at [683, 83] on link "uitwerkingen bekijken" at bounding box center [720, 80] width 173 height 27
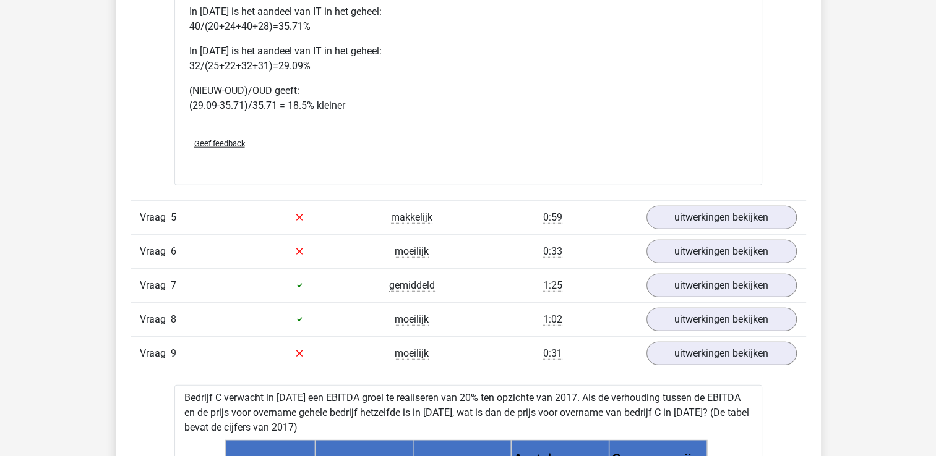
scroll to position [2996, 0]
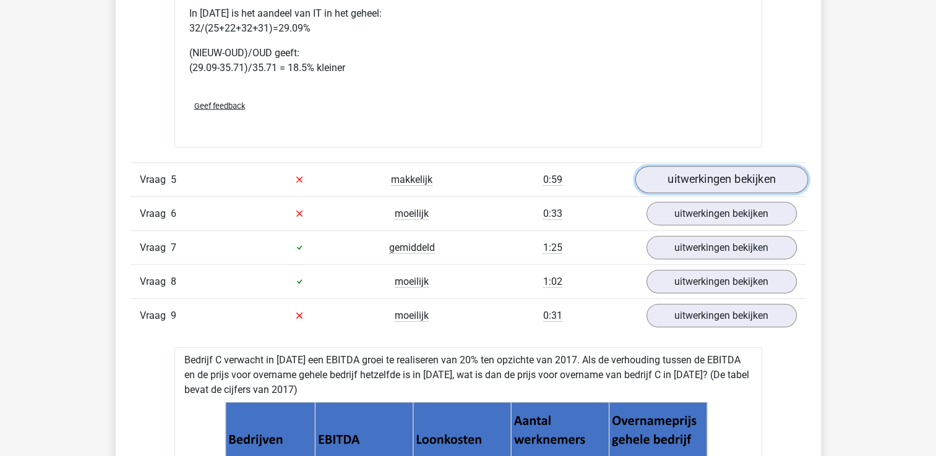
click at [742, 186] on link "uitwerkingen bekijken" at bounding box center [720, 179] width 173 height 27
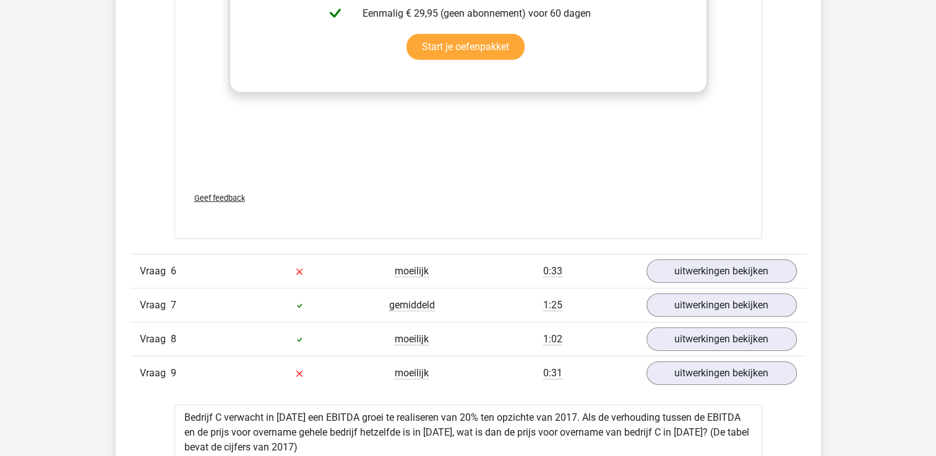
scroll to position [3732, 0]
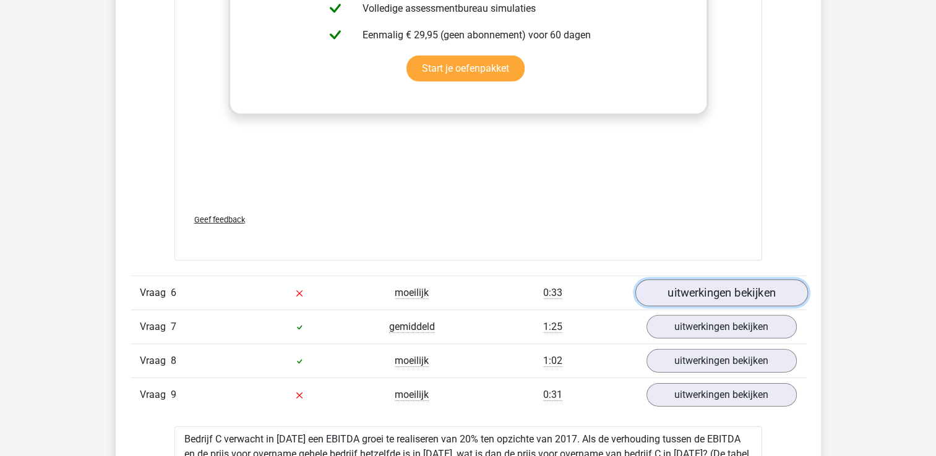
click at [777, 294] on link "uitwerkingen bekijken" at bounding box center [720, 293] width 173 height 27
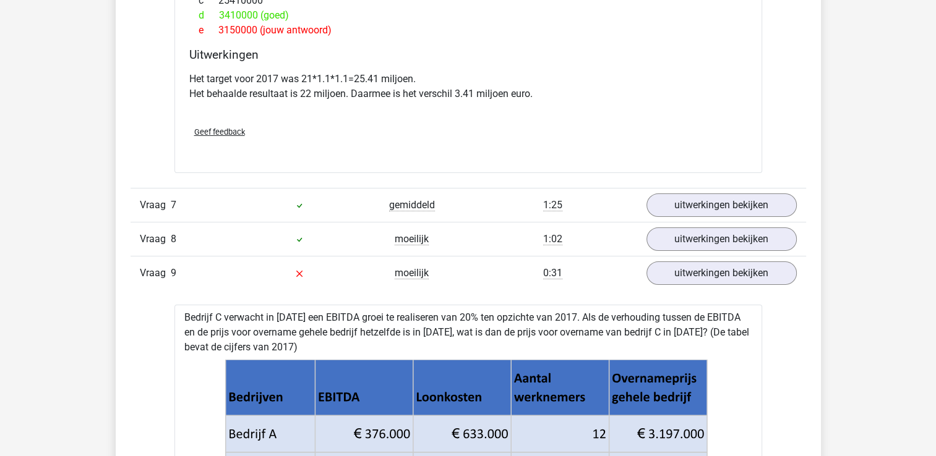
scroll to position [4400, 0]
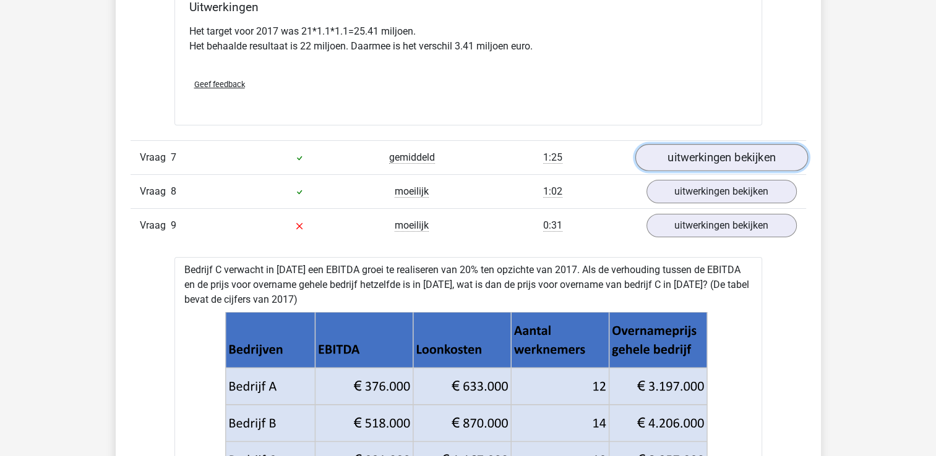
click at [760, 160] on link "uitwerkingen bekijken" at bounding box center [720, 157] width 173 height 27
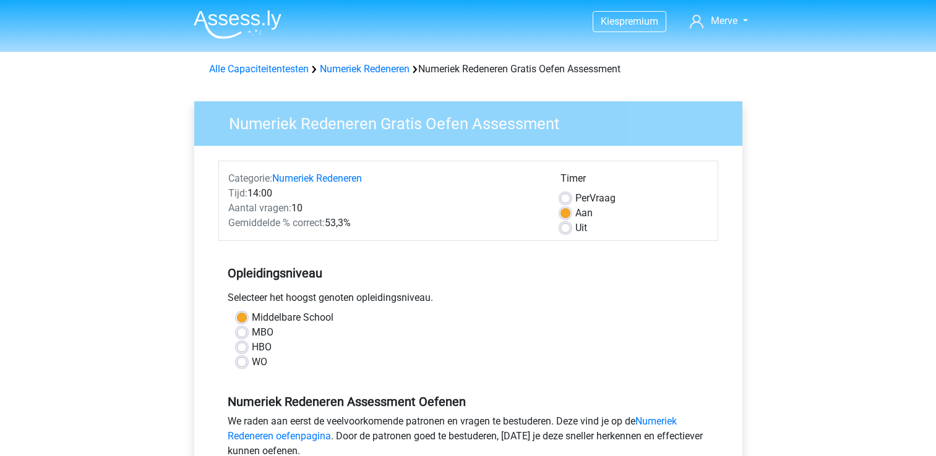
scroll to position [208, 0]
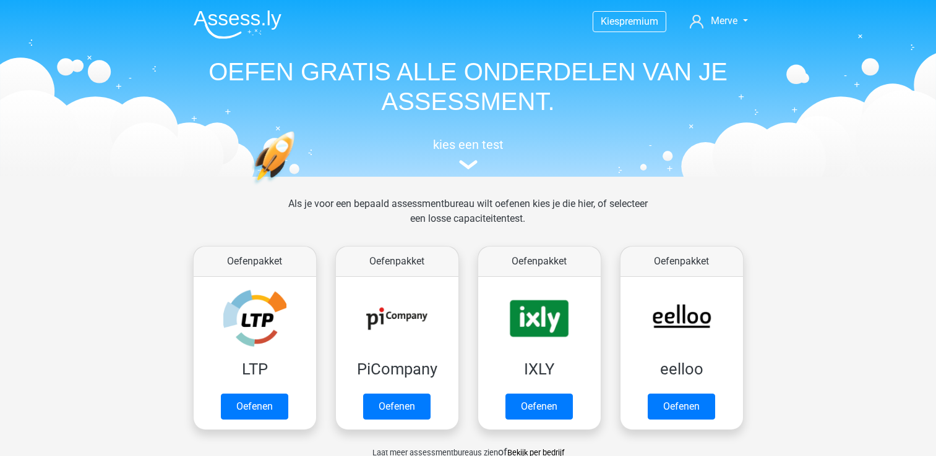
scroll to position [591, 0]
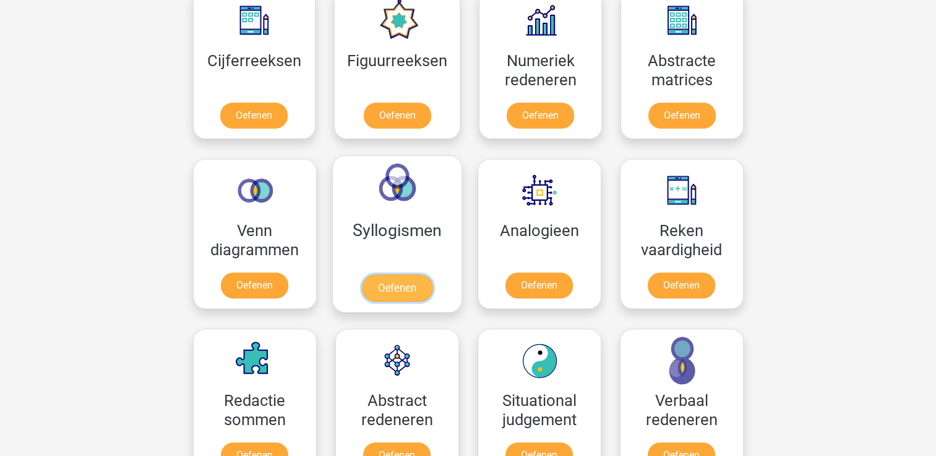
click at [401, 275] on link "Oefenen" at bounding box center [396, 288] width 70 height 27
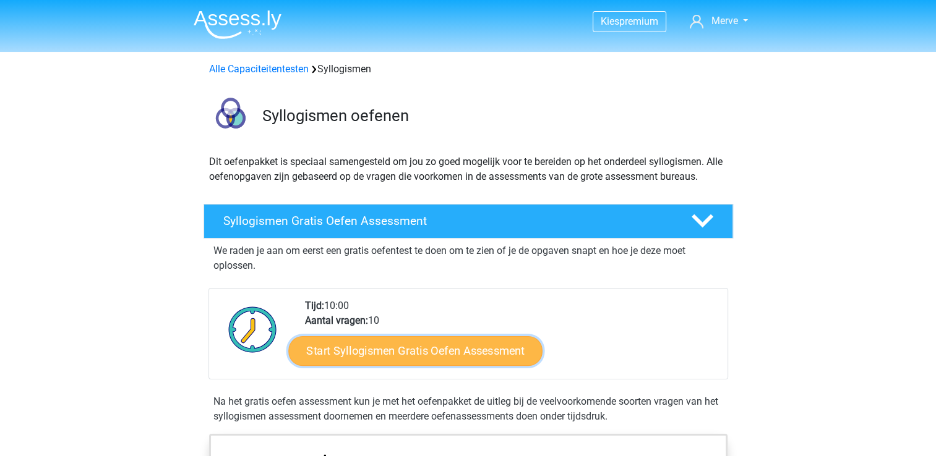
click at [443, 362] on link "Start Syllogismen Gratis Oefen Assessment" at bounding box center [415, 351] width 254 height 30
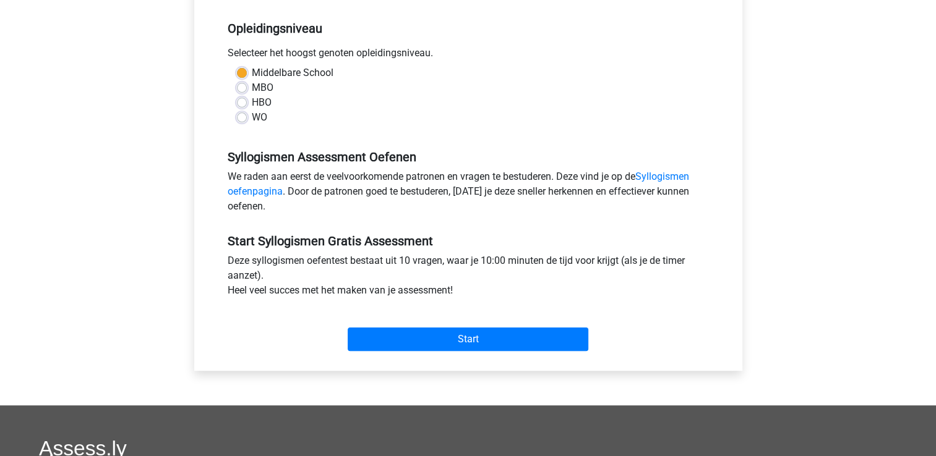
scroll to position [252, 0]
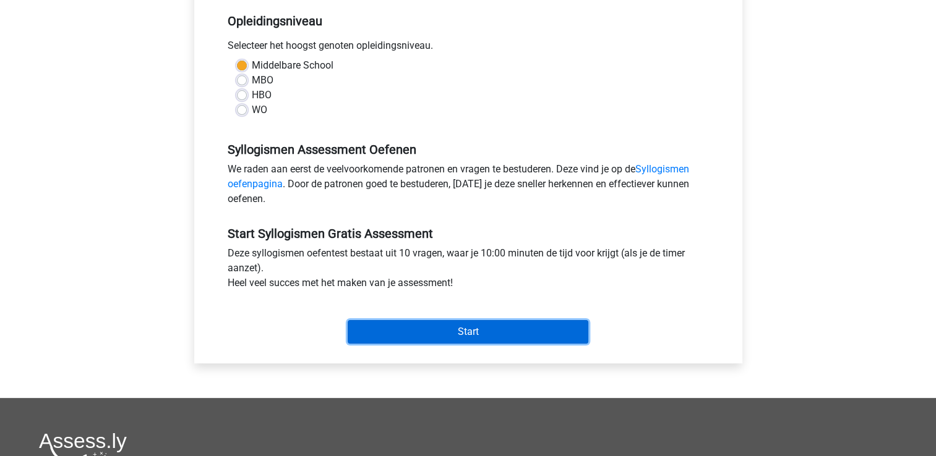
click at [566, 333] on input "Start" at bounding box center [468, 331] width 241 height 23
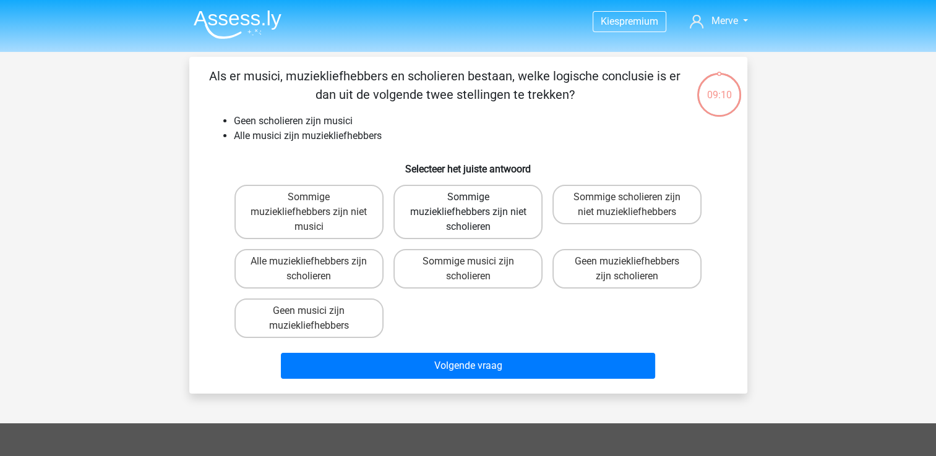
click at [433, 231] on label "Sommige muziekliefhebbers zijn niet scholieren" at bounding box center [467, 212] width 149 height 54
click at [467, 205] on input "Sommige muziekliefhebbers zijn niet scholieren" at bounding box center [471, 201] width 8 height 8
radio input "true"
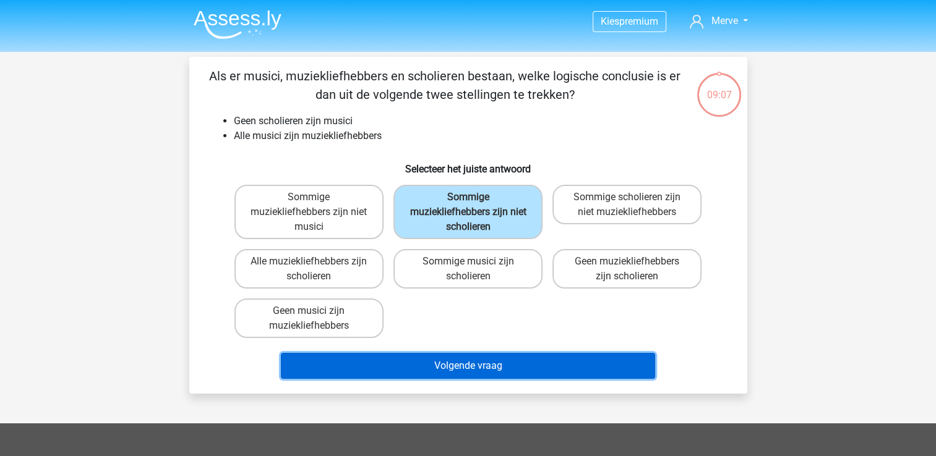
click at [503, 356] on button "Volgende vraag" at bounding box center [468, 366] width 374 height 26
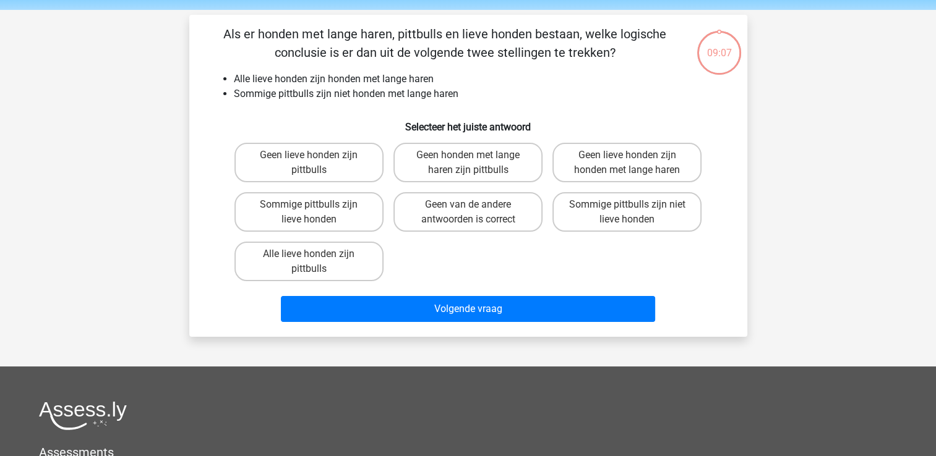
scroll to position [57, 0]
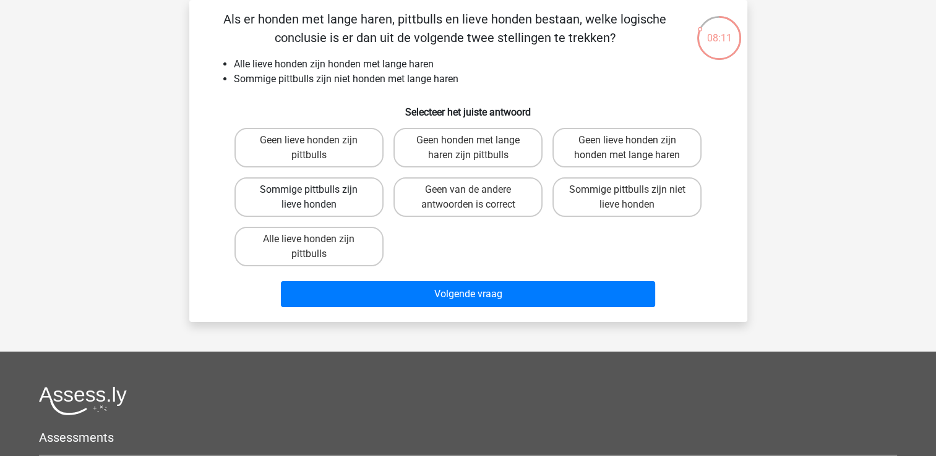
click at [338, 207] on label "Sommige pittbulls zijn lieve honden" at bounding box center [308, 197] width 149 height 40
click at [317, 198] on input "Sommige pittbulls zijn lieve honden" at bounding box center [313, 194] width 8 height 8
radio input "true"
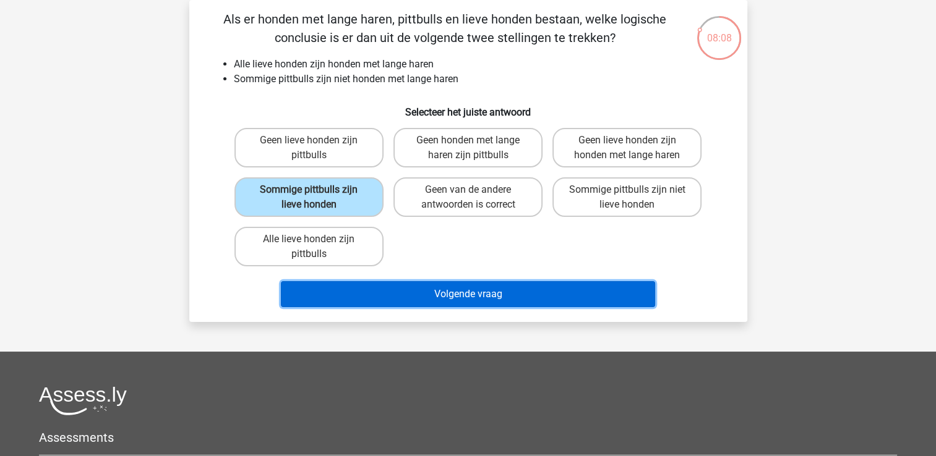
click at [429, 298] on button "Volgende vraag" at bounding box center [468, 294] width 374 height 26
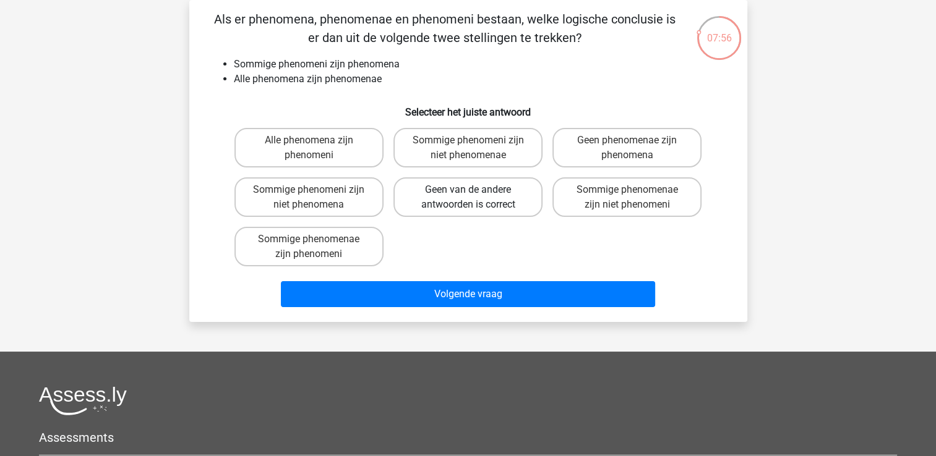
click at [466, 204] on label "Geen van de andere antwoorden is correct" at bounding box center [467, 197] width 149 height 40
click at [467, 198] on input "Geen van de andere antwoorden is correct" at bounding box center [471, 194] width 8 height 8
radio input "true"
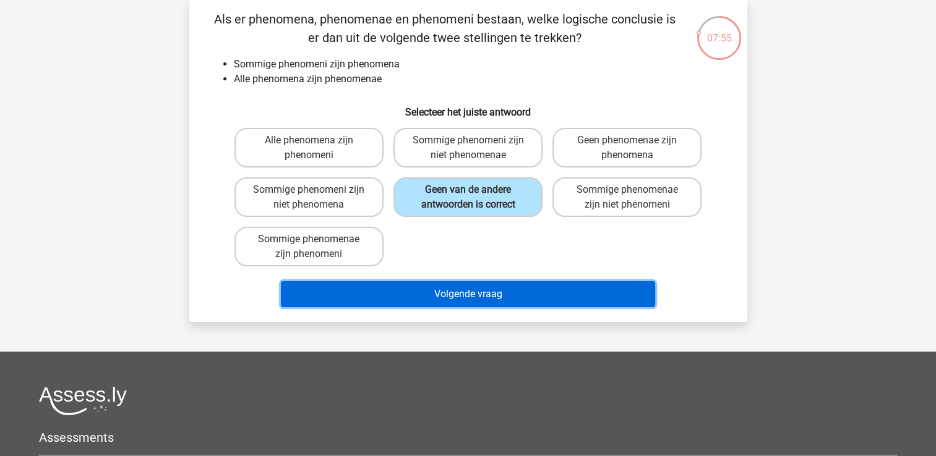
click at [540, 293] on button "Volgende vraag" at bounding box center [468, 294] width 374 height 26
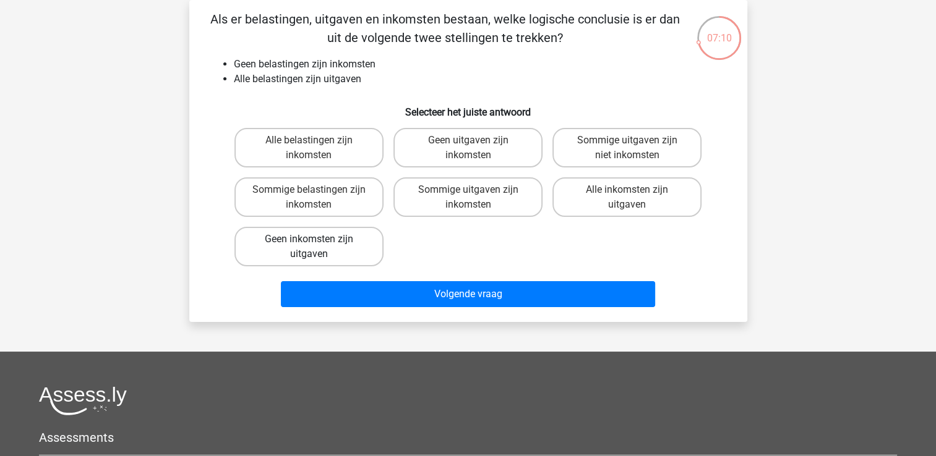
click at [354, 250] on label "Geen inkomsten zijn uitgaven" at bounding box center [308, 247] width 149 height 40
click at [317, 247] on input "Geen inkomsten zijn uitgaven" at bounding box center [313, 243] width 8 height 8
radio input "true"
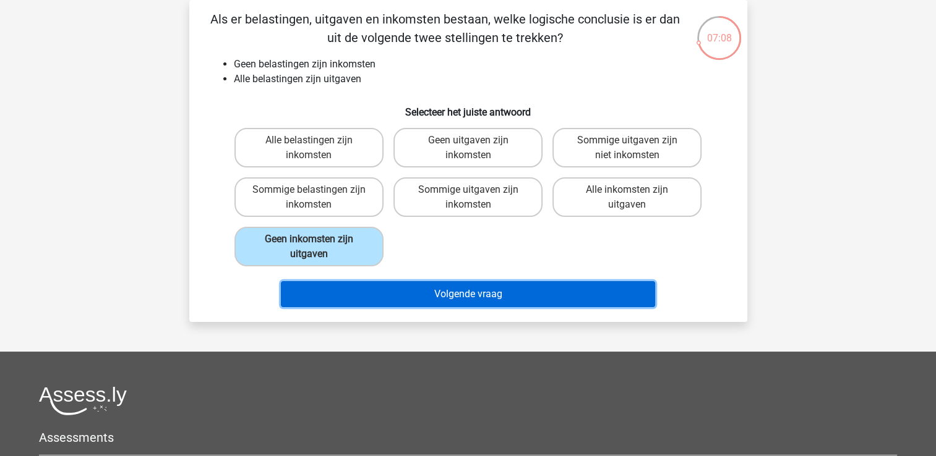
click at [452, 281] on button "Volgende vraag" at bounding box center [468, 294] width 374 height 26
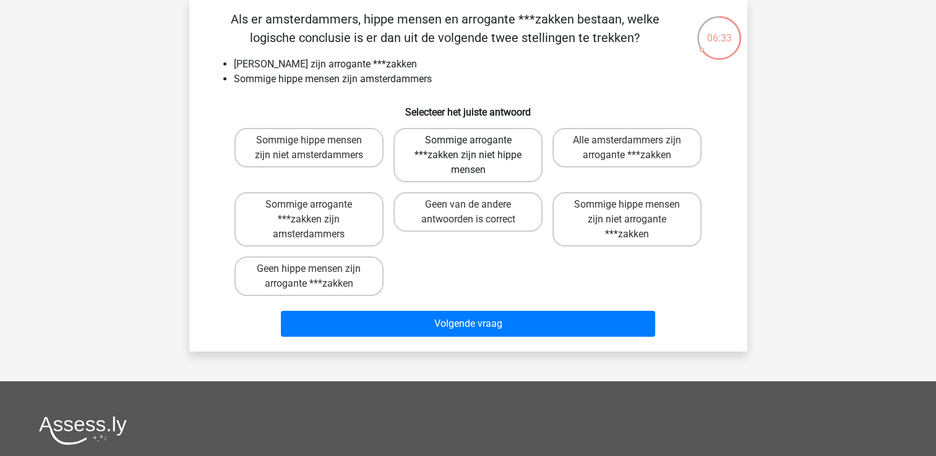
click at [481, 165] on label "Sommige arrogante ***zakken zijn niet hippe mensen" at bounding box center [467, 155] width 149 height 54
click at [476, 148] on input "Sommige arrogante ***zakken zijn niet hippe mensen" at bounding box center [471, 144] width 8 height 8
radio input "true"
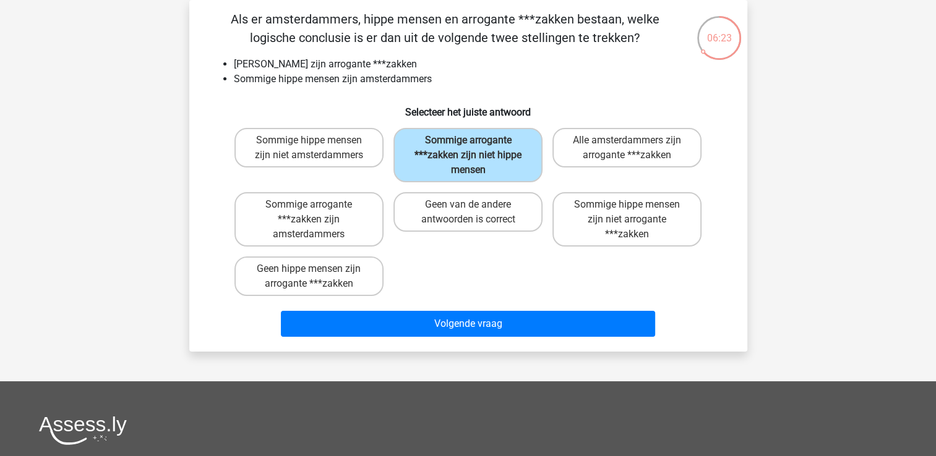
click at [455, 262] on div "Sommige hippe mensen zijn niet amsterdammers Sommige arrogante ***zakken zijn n…" at bounding box center [467, 212] width 477 height 178
click at [656, 236] on label "Sommige hippe mensen zijn niet arrogante ***zakken" at bounding box center [626, 219] width 149 height 54
click at [635, 213] on input "Sommige hippe mensen zijn niet arrogante ***zakken" at bounding box center [631, 209] width 8 height 8
radio input "true"
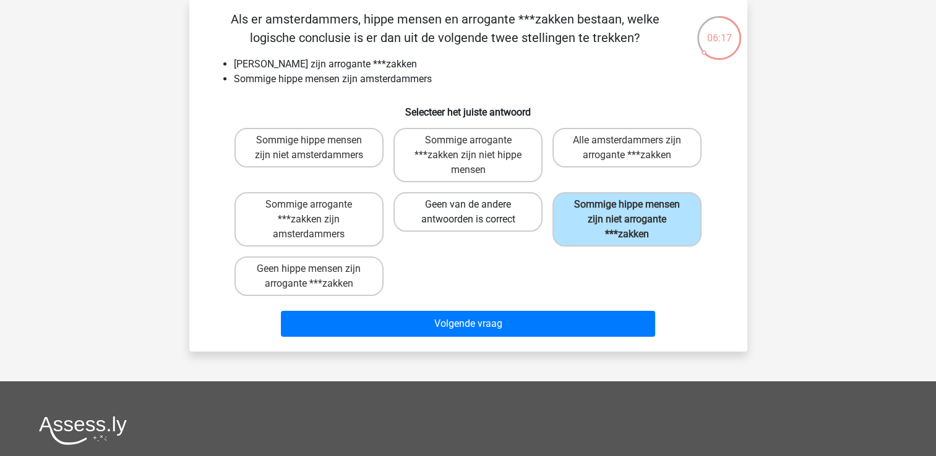
click at [484, 196] on label "Geen van de andere antwoorden is correct" at bounding box center [467, 212] width 149 height 40
click at [476, 205] on input "Geen van de andere antwoorden is correct" at bounding box center [471, 209] width 8 height 8
radio input "true"
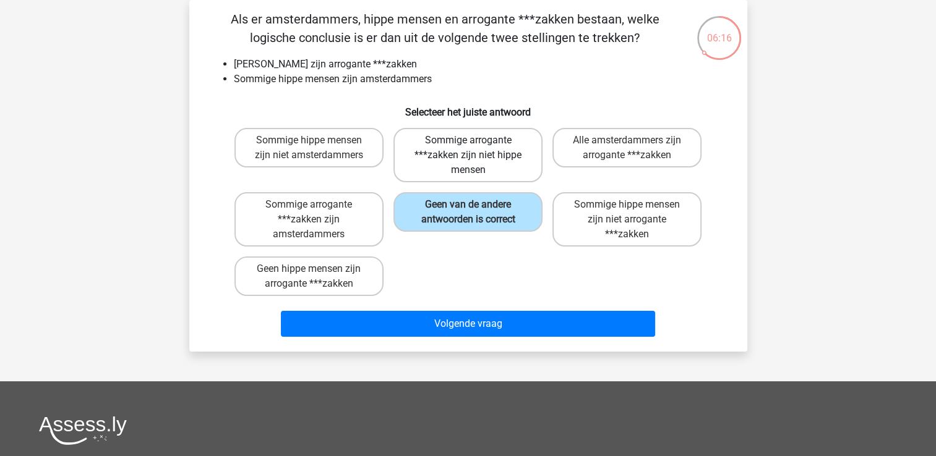
click at [494, 159] on label "Sommige arrogante ***zakken zijn niet hippe mensen" at bounding box center [467, 155] width 149 height 54
click at [476, 148] on input "Sommige arrogante ***zakken zijn niet hippe mensen" at bounding box center [471, 144] width 8 height 8
radio input "true"
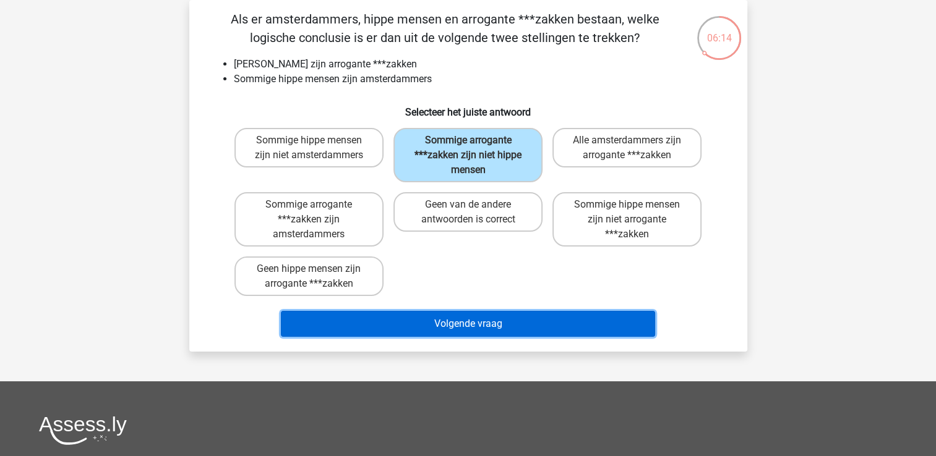
click at [510, 331] on button "Volgende vraag" at bounding box center [468, 324] width 374 height 26
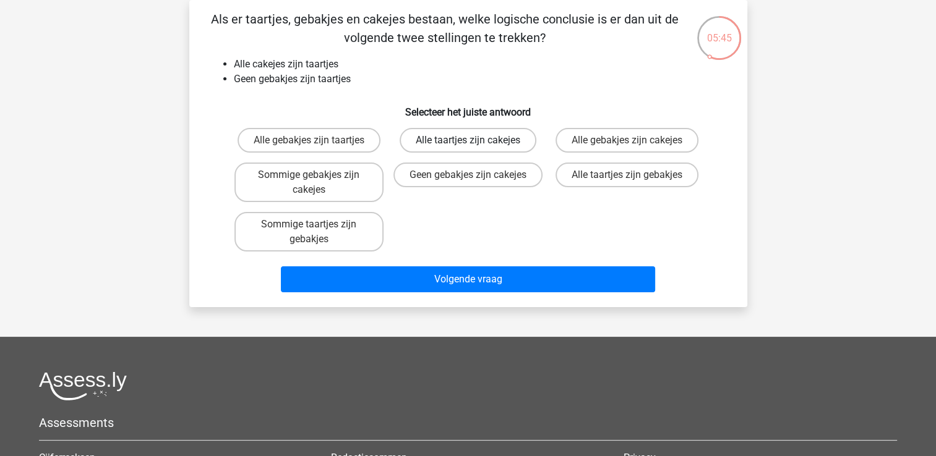
click at [433, 147] on label "Alle taartjes zijn cakejes" at bounding box center [467, 140] width 137 height 25
click at [467, 147] on input "Alle taartjes zijn cakejes" at bounding box center [471, 144] width 8 height 8
radio input "true"
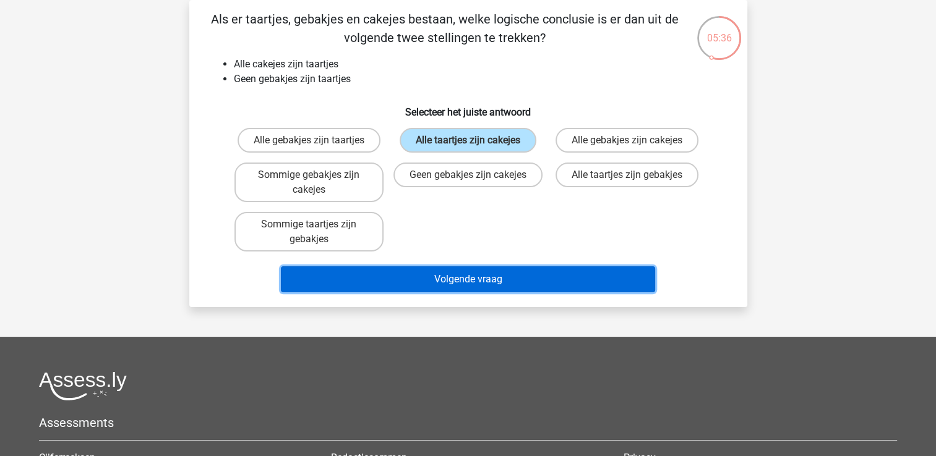
click at [502, 275] on button "Volgende vraag" at bounding box center [468, 280] width 374 height 26
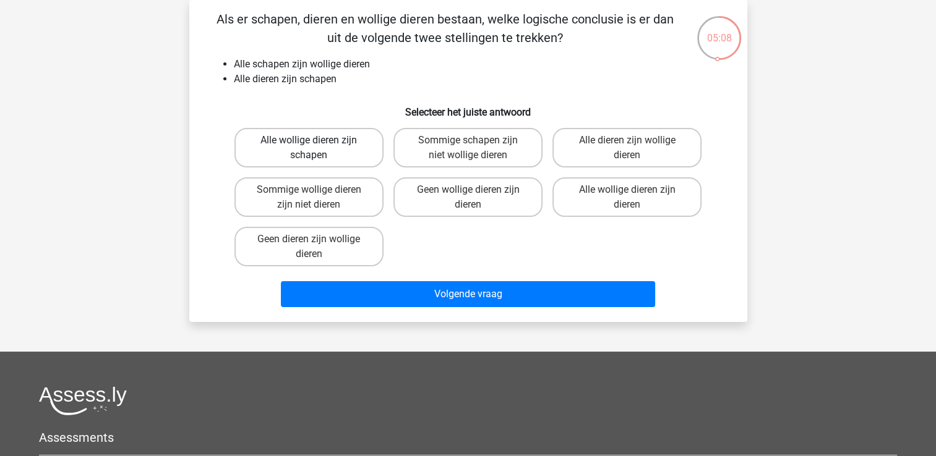
click at [268, 159] on label "Alle wollige dieren zijn schapen" at bounding box center [308, 148] width 149 height 40
click at [309, 148] on input "Alle wollige dieren zijn schapen" at bounding box center [313, 144] width 8 height 8
radio input "true"
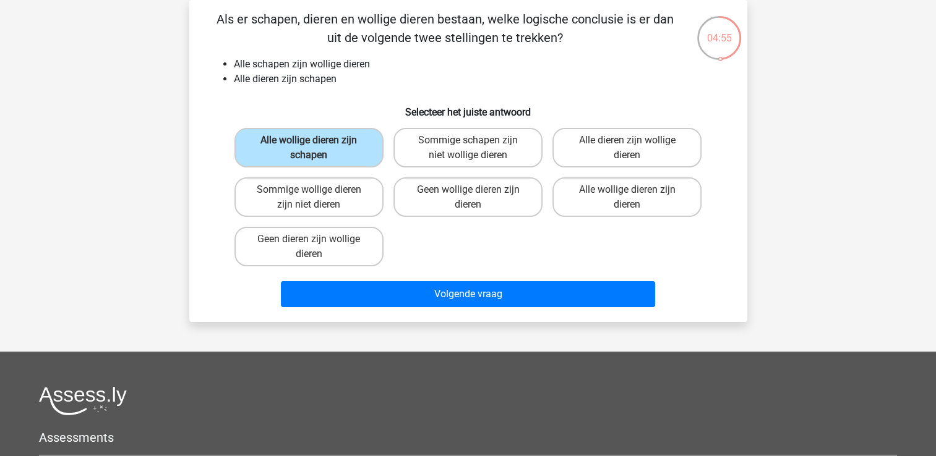
drag, startPoint x: 461, startPoint y: 219, endPoint x: 555, endPoint y: 234, distance: 95.2
click at [555, 234] on div "Alle wollige dieren zijn schapen Sommige schapen zijn niet wollige dieren Alle …" at bounding box center [467, 197] width 477 height 148
drag, startPoint x: 555, startPoint y: 234, endPoint x: 479, endPoint y: 244, distance: 76.7
click at [479, 244] on div "Alle wollige dieren zijn schapen Sommige schapen zijn niet wollige dieren Alle …" at bounding box center [467, 197] width 477 height 148
click at [613, 137] on label "Alle dieren zijn wollige dieren" at bounding box center [626, 148] width 149 height 40
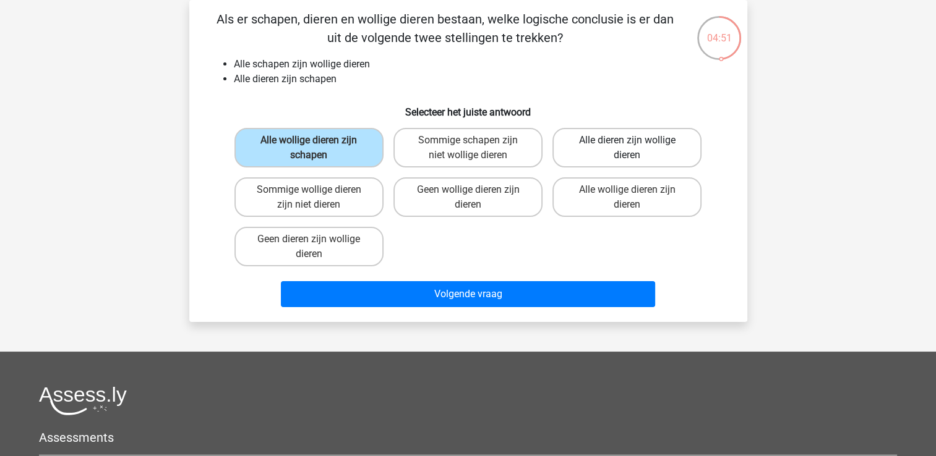
click at [627, 140] on input "Alle dieren zijn wollige dieren" at bounding box center [631, 144] width 8 height 8
radio input "true"
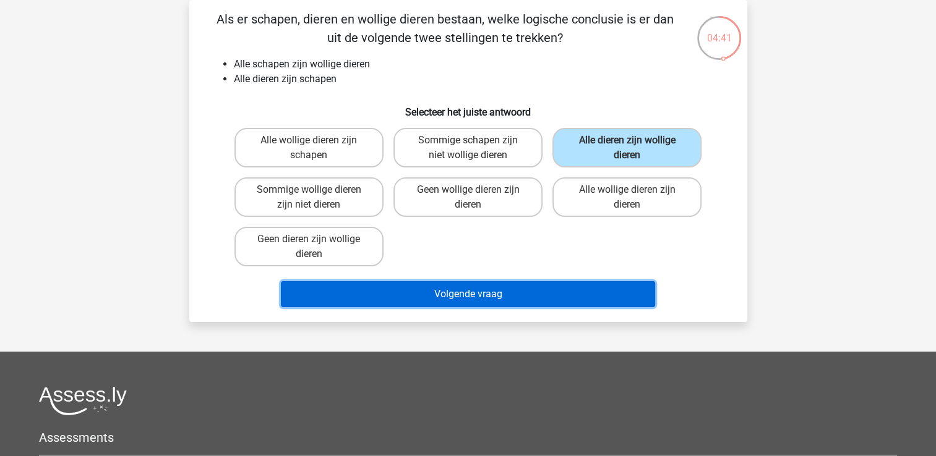
click at [465, 285] on button "Volgende vraag" at bounding box center [468, 294] width 374 height 26
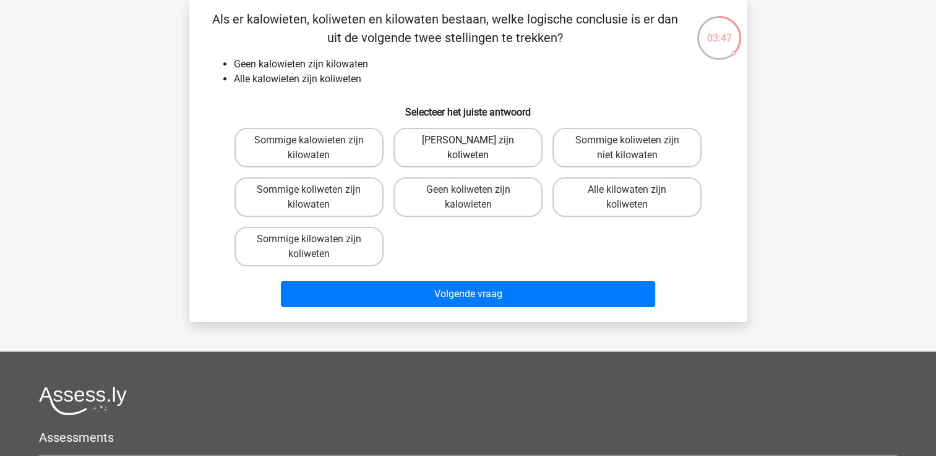
click at [423, 150] on label "Geen kilowaten zijn koliweten" at bounding box center [467, 148] width 149 height 40
click at [467, 148] on input "Geen kilowaten zijn koliweten" at bounding box center [471, 144] width 8 height 8
radio input "true"
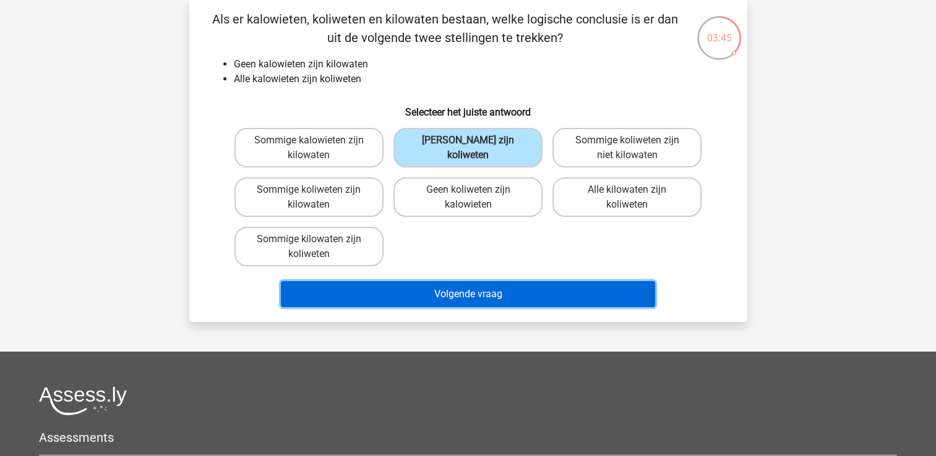
click at [507, 296] on button "Volgende vraag" at bounding box center [468, 294] width 374 height 26
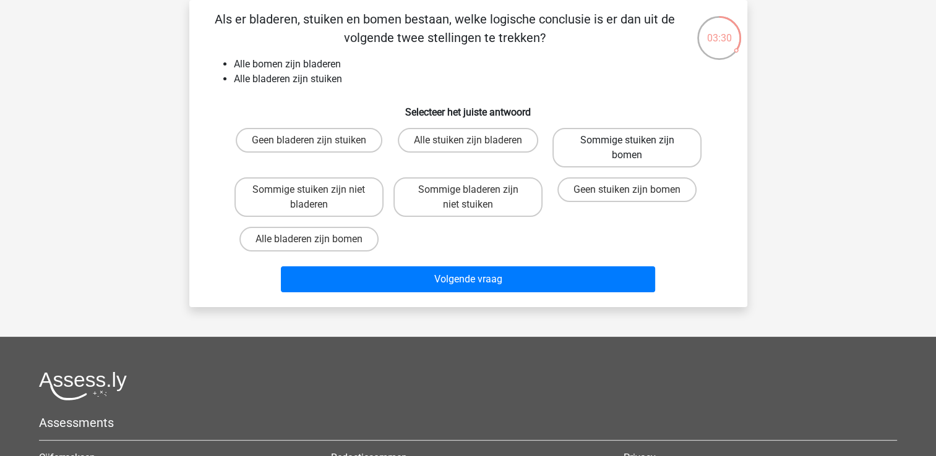
click at [569, 141] on label "Sommige stuiken zijn bomen" at bounding box center [626, 148] width 149 height 40
click at [627, 141] on input "Sommige stuiken zijn bomen" at bounding box center [631, 144] width 8 height 8
radio input "true"
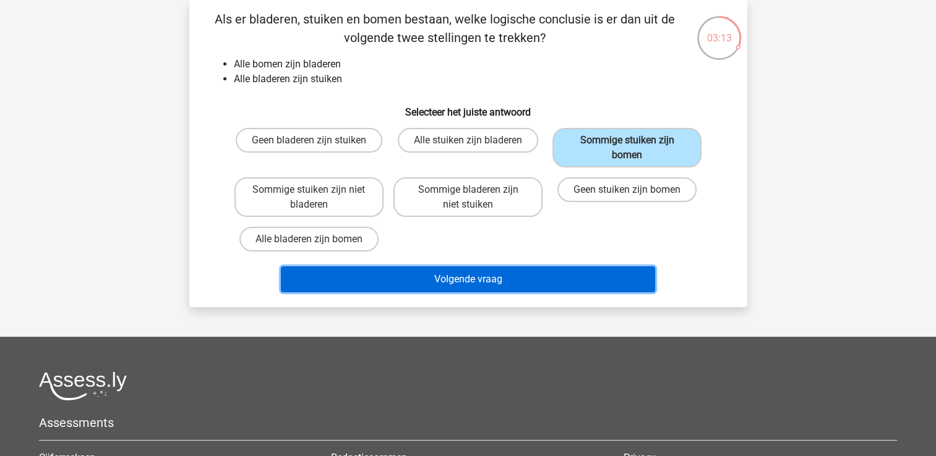
click at [406, 275] on button "Volgende vraag" at bounding box center [468, 280] width 374 height 26
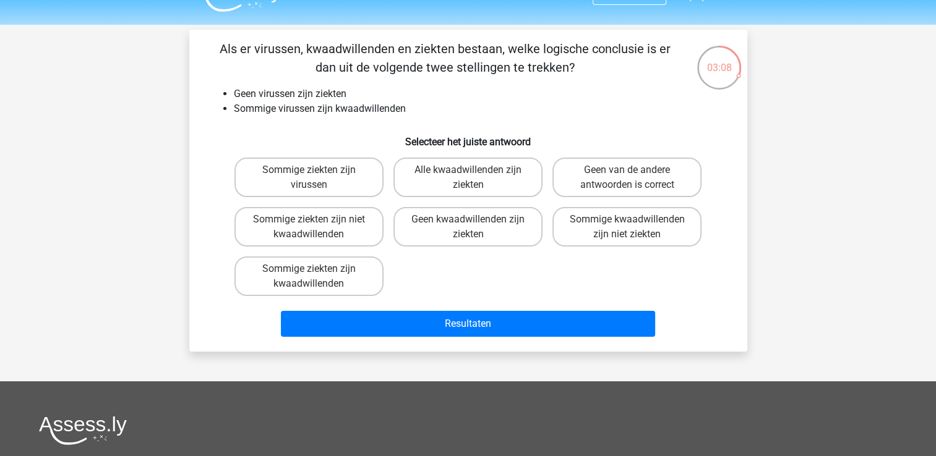
scroll to position [0, 0]
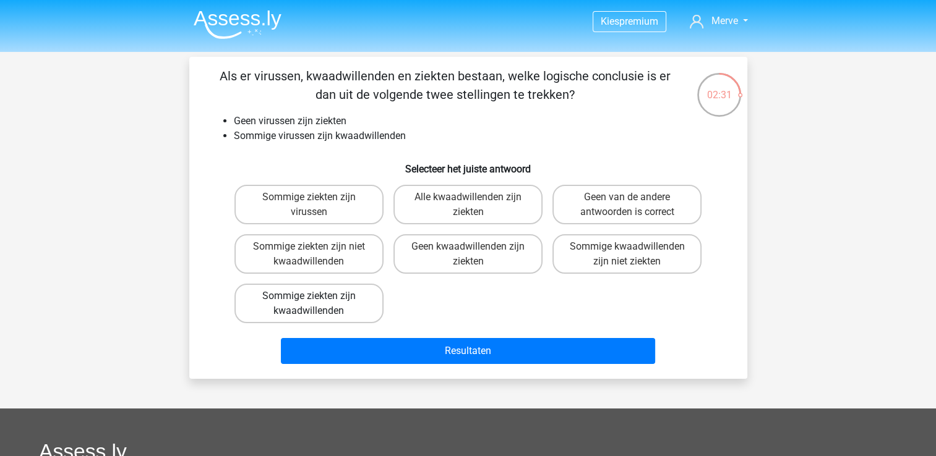
click at [326, 320] on label "Sommige ziekten zijn kwaadwillenden" at bounding box center [308, 304] width 149 height 40
click at [317, 304] on input "Sommige ziekten zijn kwaadwillenden" at bounding box center [313, 300] width 8 height 8
radio input "true"
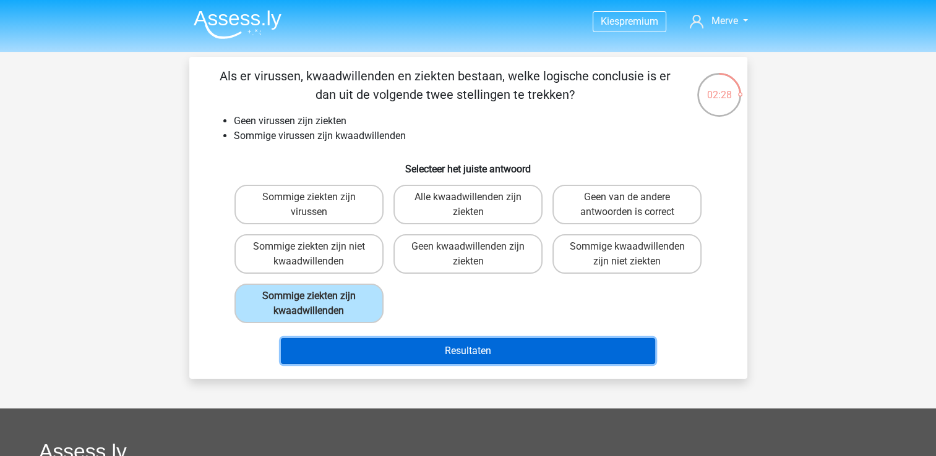
click at [428, 352] on button "Resultaten" at bounding box center [468, 351] width 374 height 26
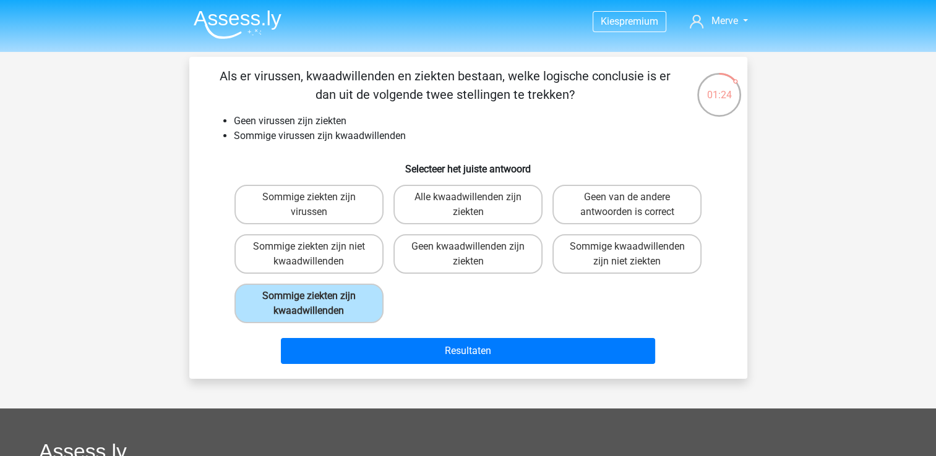
click at [455, 335] on div "Resultaten" at bounding box center [468, 348] width 518 height 41
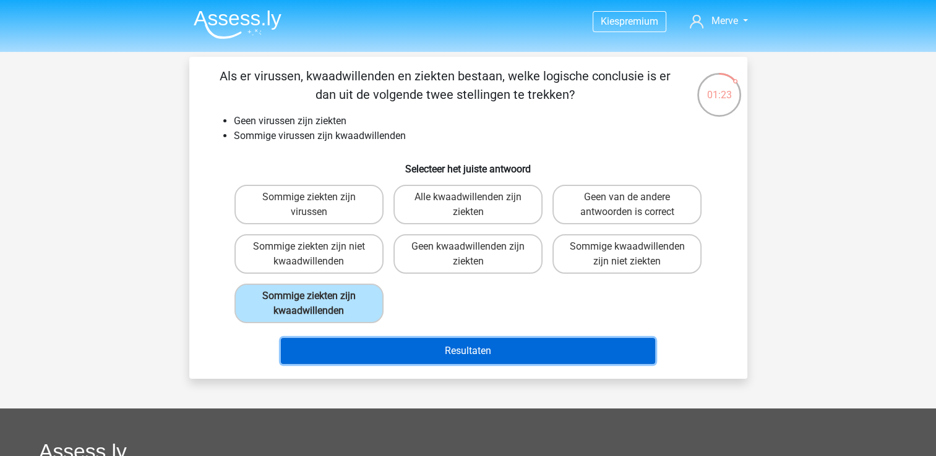
click at [455, 339] on button "Resultaten" at bounding box center [468, 351] width 374 height 26
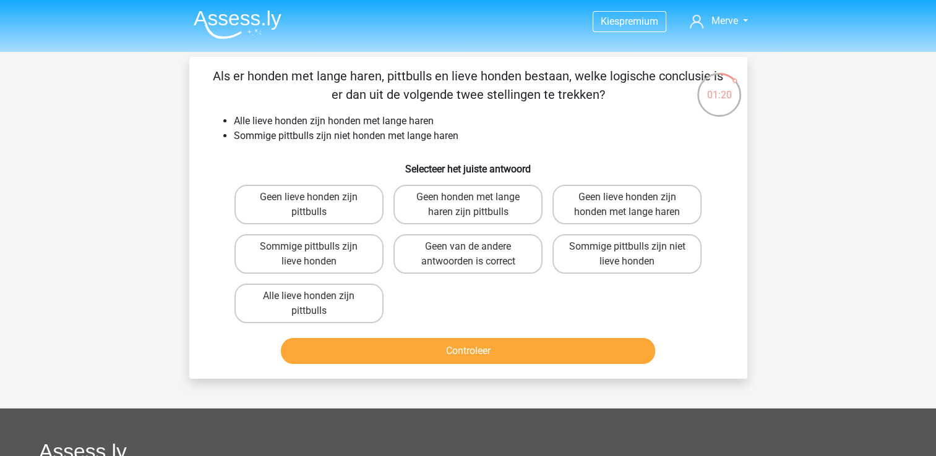
scroll to position [1, 0]
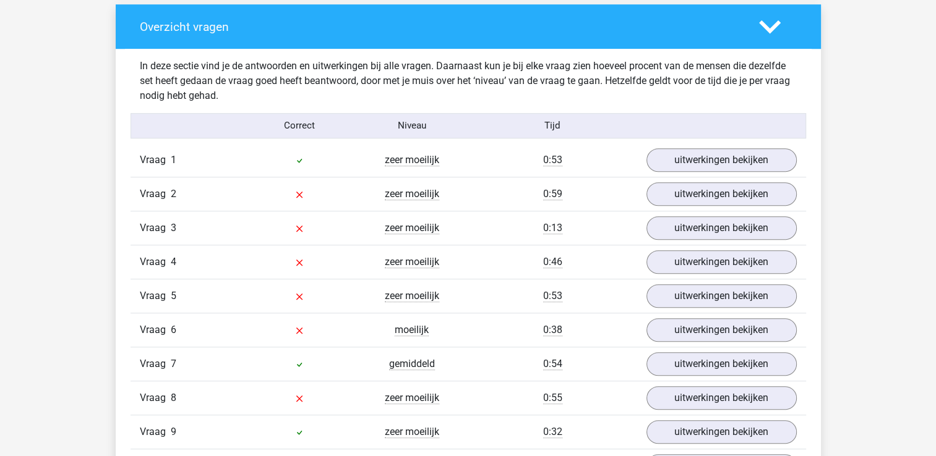
scroll to position [921, 0]
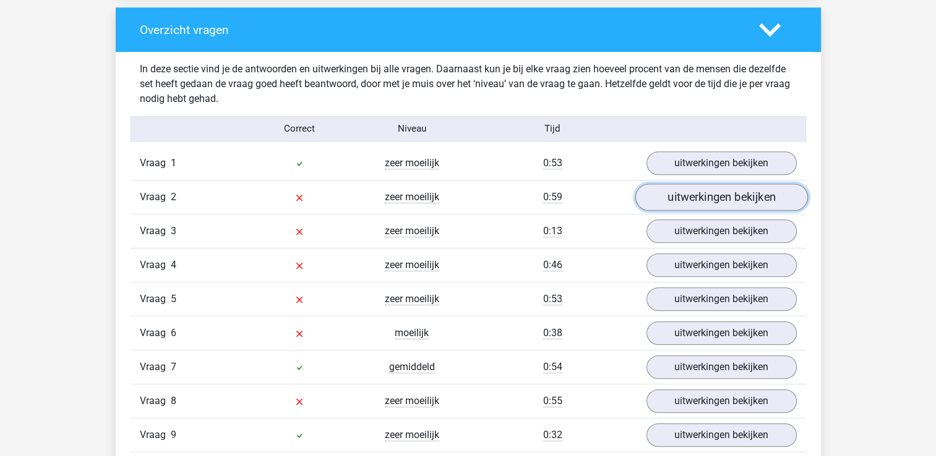
click at [699, 204] on link "uitwerkingen bekijken" at bounding box center [720, 197] width 173 height 27
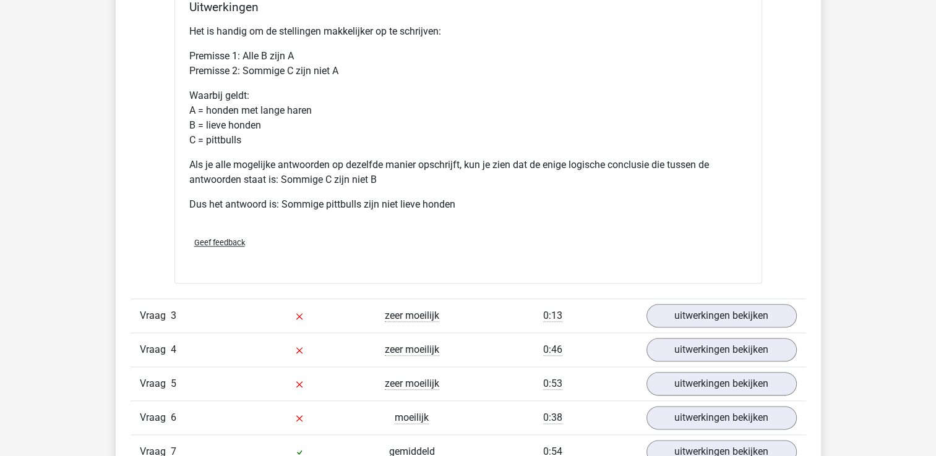
scroll to position [1428, 0]
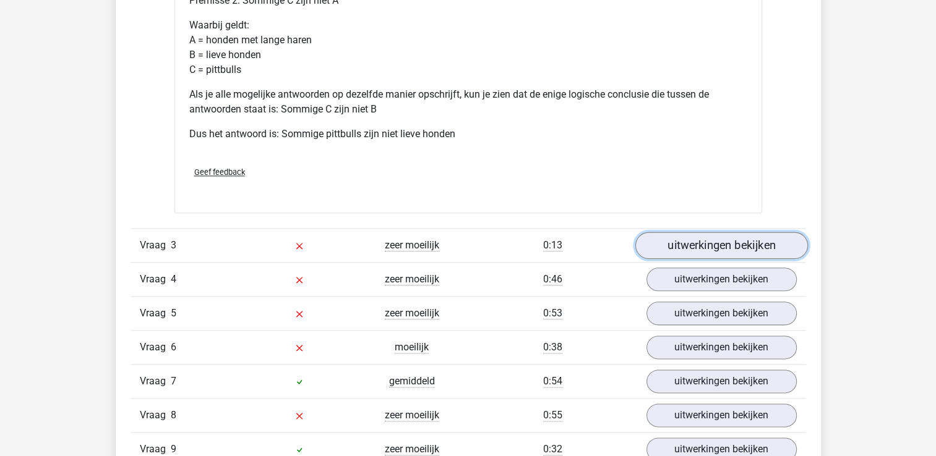
click at [723, 245] on link "uitwerkingen bekijken" at bounding box center [720, 245] width 173 height 27
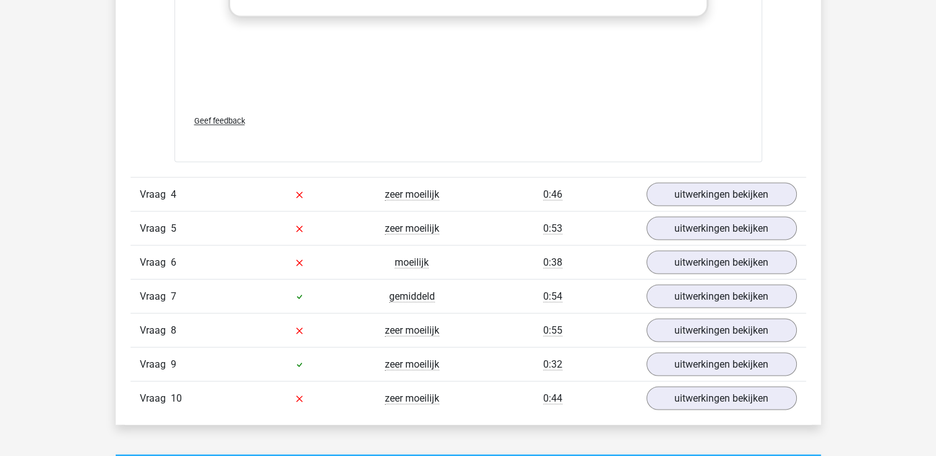
scroll to position [2213, 0]
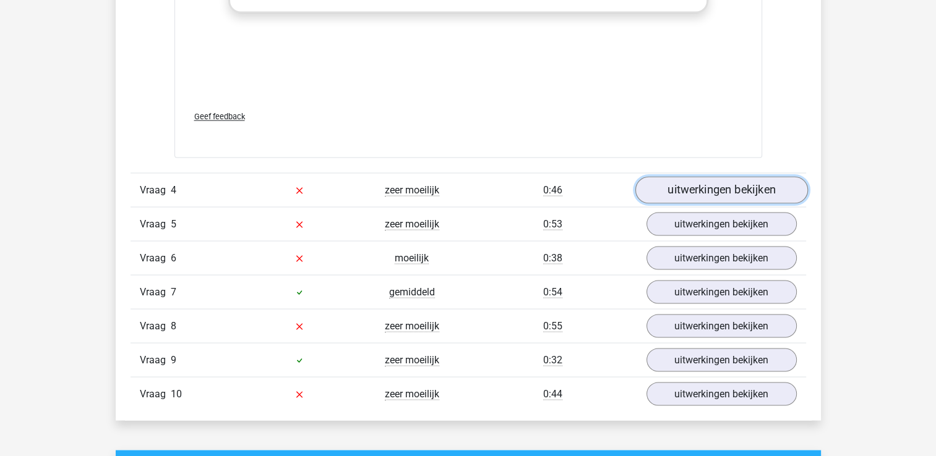
click at [740, 197] on link "uitwerkingen bekijken" at bounding box center [720, 190] width 173 height 27
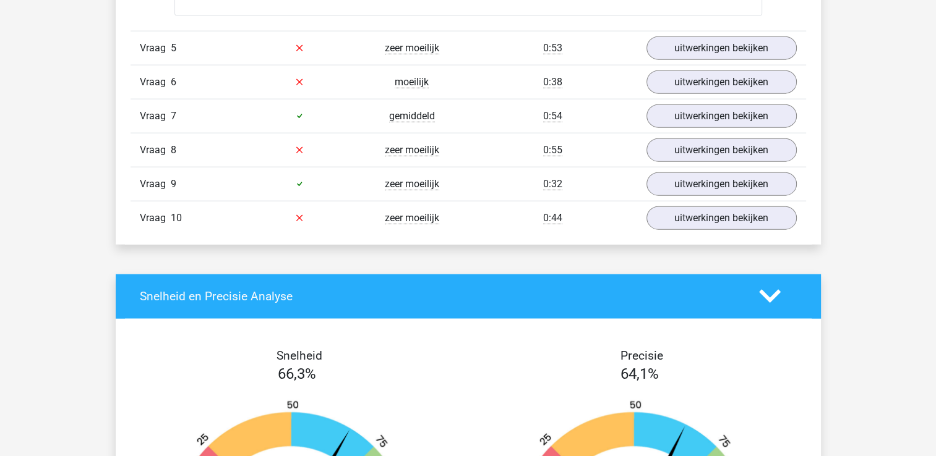
scroll to position [2968, 0]
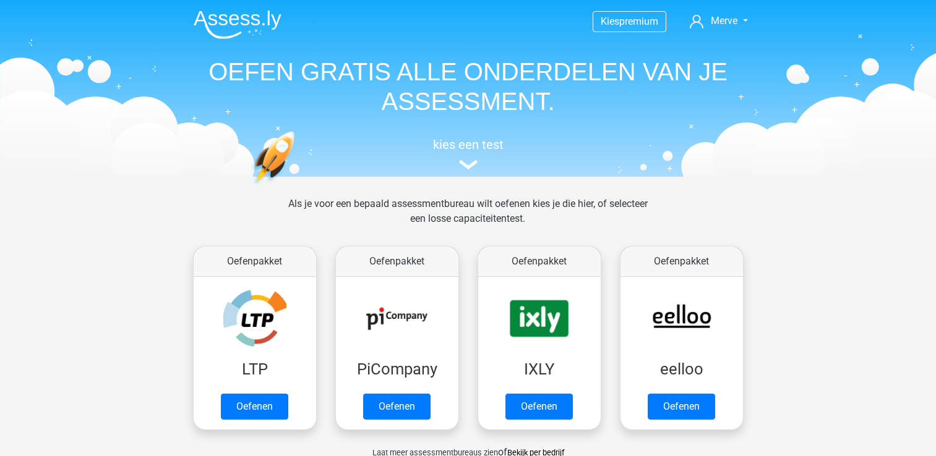
scroll to position [591, 0]
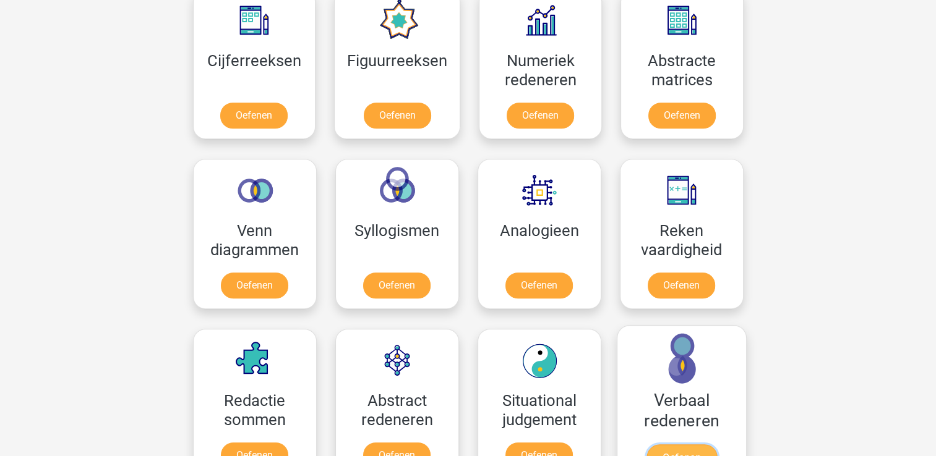
click at [669, 445] on link "Oefenen" at bounding box center [681, 458] width 70 height 27
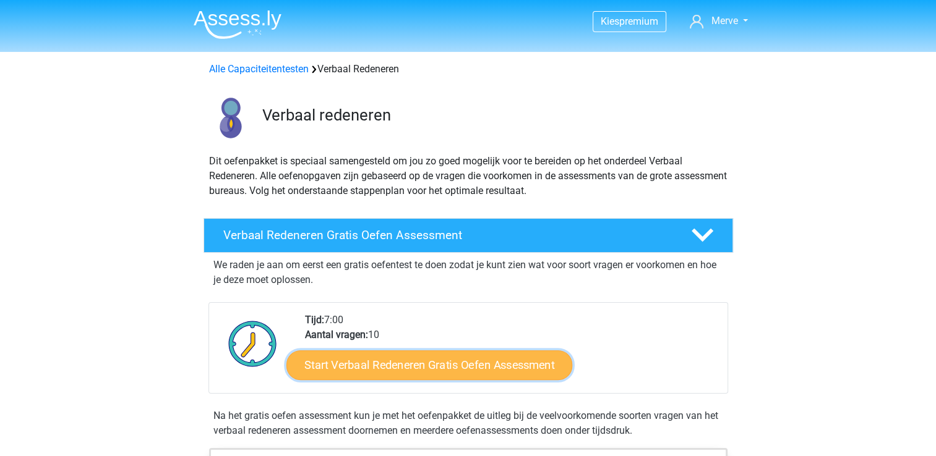
click at [423, 367] on link "Start Verbaal Redeneren Gratis Oefen Assessment" at bounding box center [429, 366] width 286 height 30
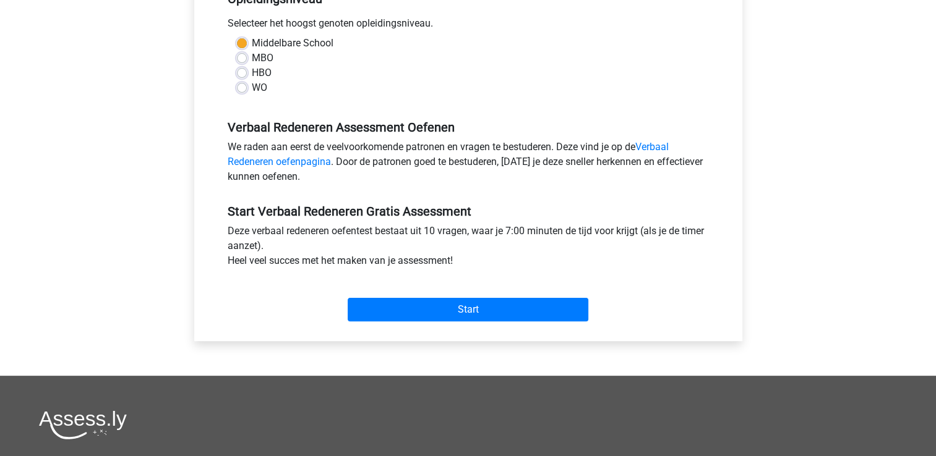
scroll to position [338, 0]
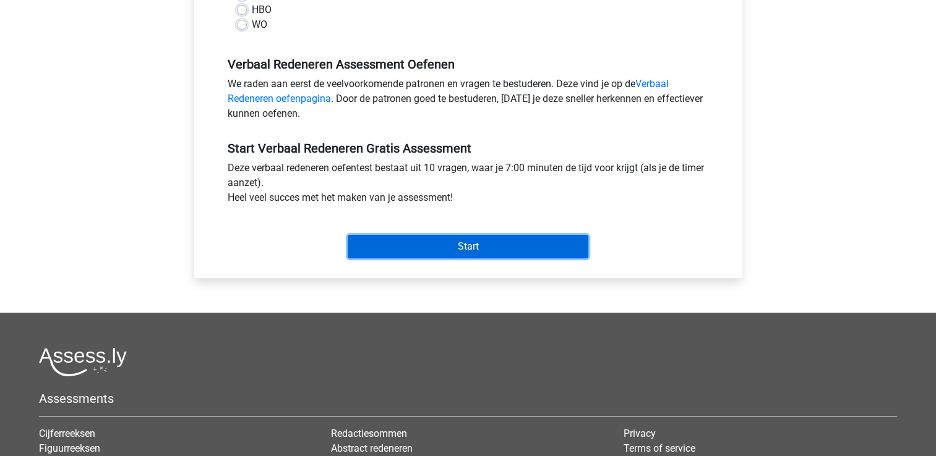
click at [568, 243] on input "Start" at bounding box center [468, 246] width 241 height 23
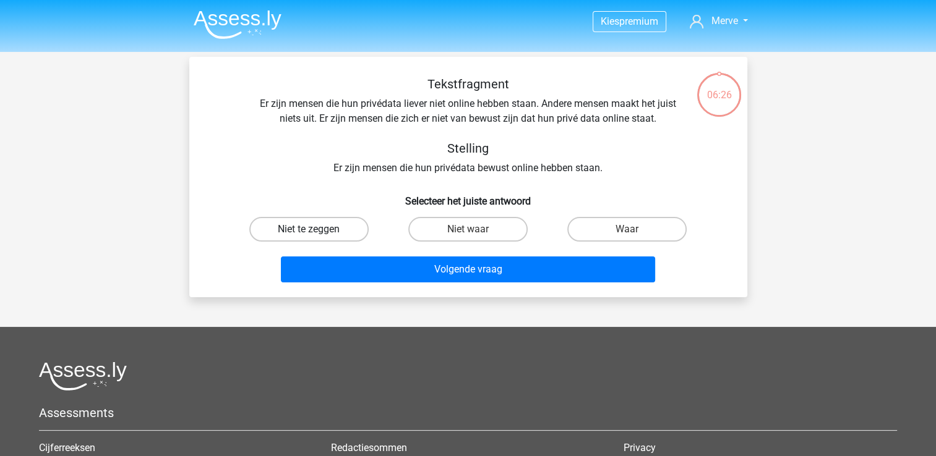
click at [351, 234] on label "Niet te zeggen" at bounding box center [308, 229] width 119 height 25
click at [317, 234] on input "Niet te zeggen" at bounding box center [313, 233] width 8 height 8
radio input "true"
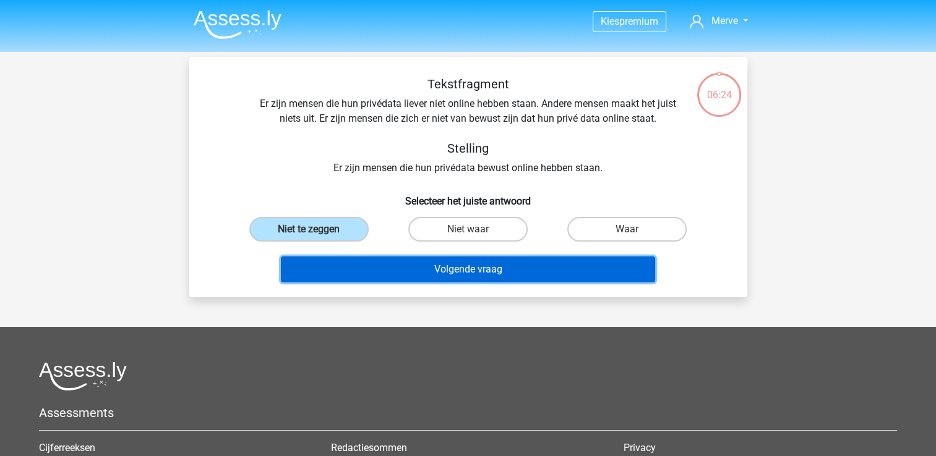
click at [409, 268] on button "Volgende vraag" at bounding box center [468, 270] width 374 height 26
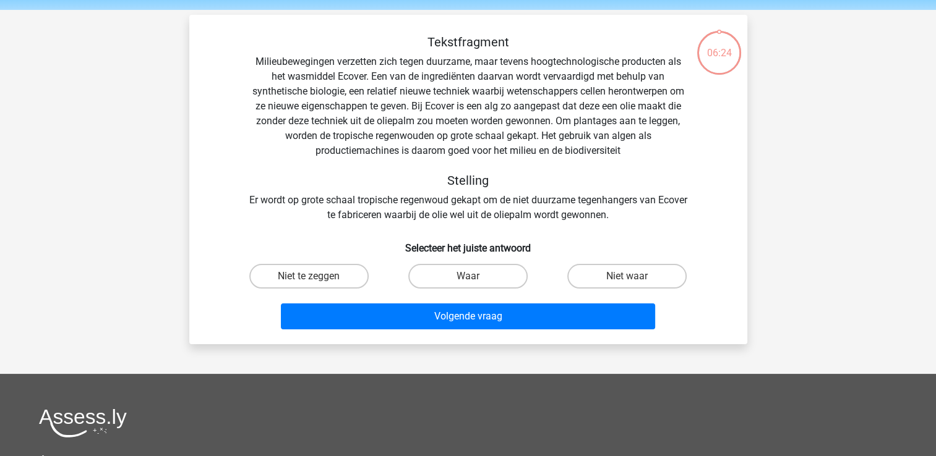
scroll to position [57, 0]
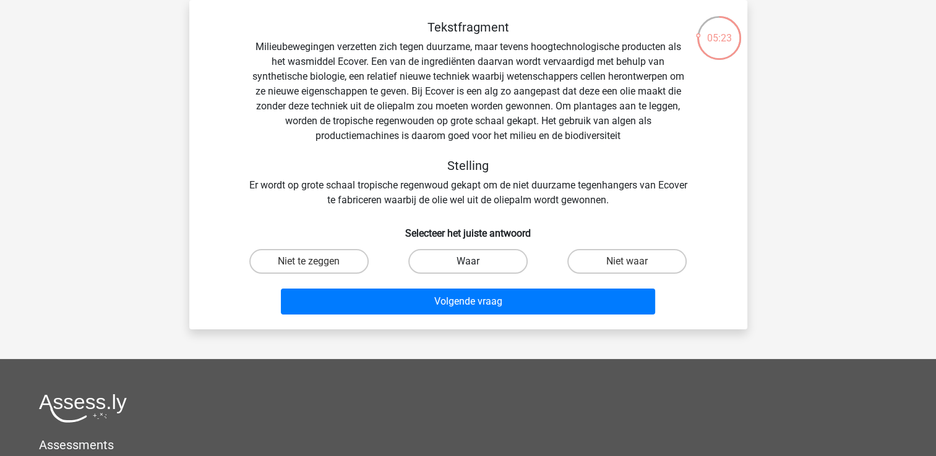
click at [480, 271] on label "Waar" at bounding box center [467, 261] width 119 height 25
click at [476, 270] on input "Waar" at bounding box center [471, 266] width 8 height 8
radio input "true"
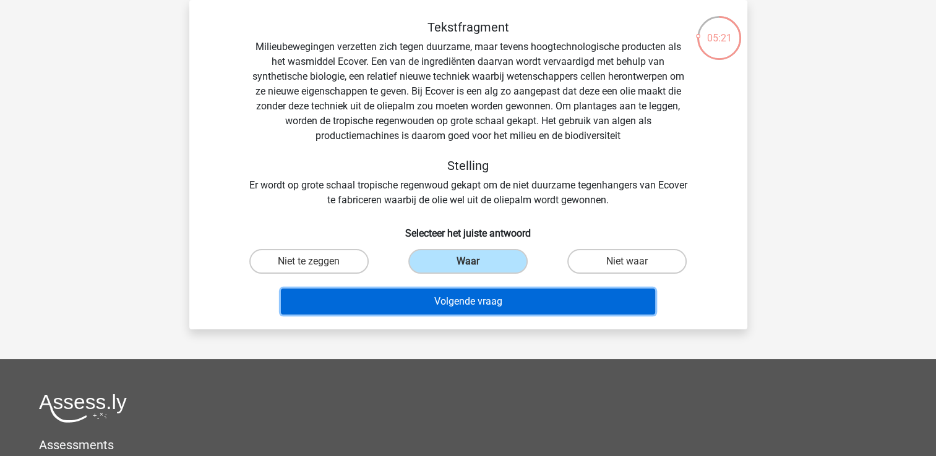
click at [519, 312] on button "Volgende vraag" at bounding box center [468, 302] width 374 height 26
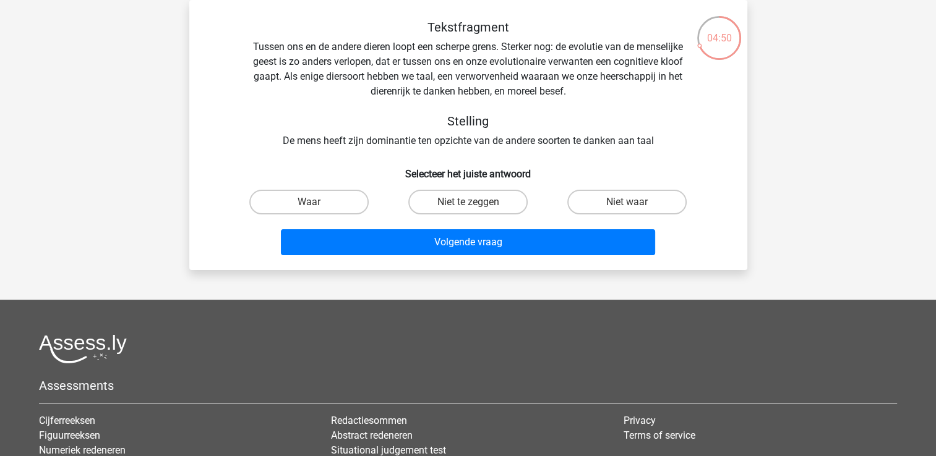
click at [331, 214] on div "Waar" at bounding box center [308, 202] width 159 height 35
click at [327, 211] on label "Waar" at bounding box center [308, 202] width 119 height 25
click at [317, 210] on input "Waar" at bounding box center [313, 206] width 8 height 8
radio input "true"
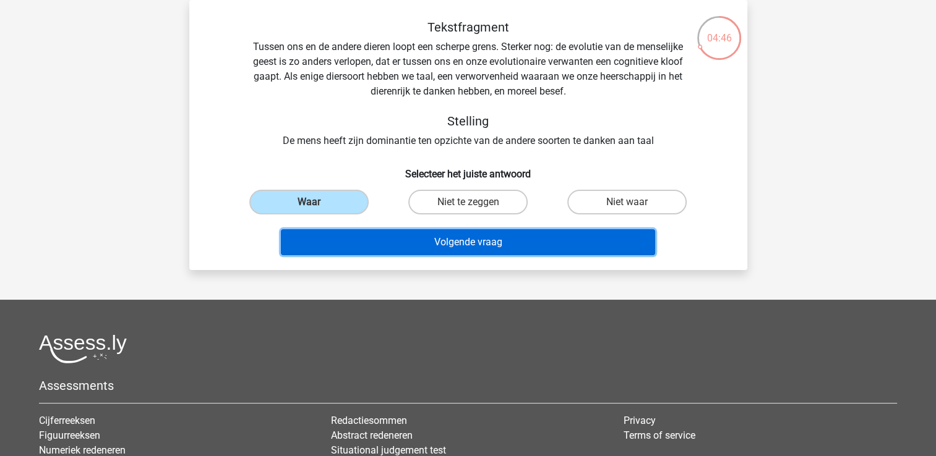
click at [348, 243] on button "Volgende vraag" at bounding box center [468, 242] width 374 height 26
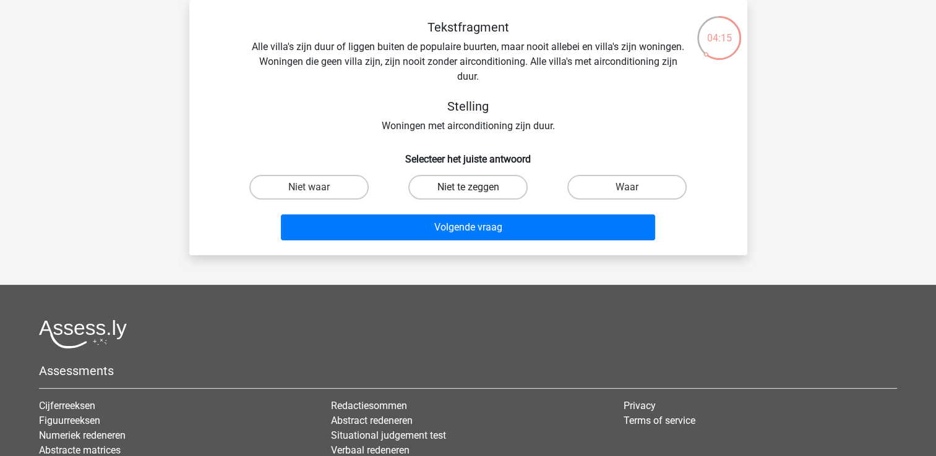
click at [495, 190] on label "Niet te zeggen" at bounding box center [467, 187] width 119 height 25
click at [476, 190] on input "Niet te zeggen" at bounding box center [471, 191] width 8 height 8
radio input "true"
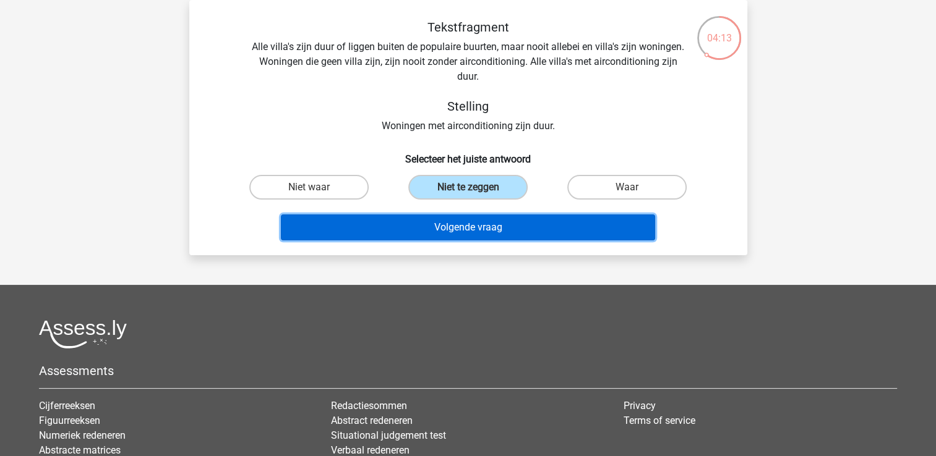
click at [497, 220] on button "Volgende vraag" at bounding box center [468, 228] width 374 height 26
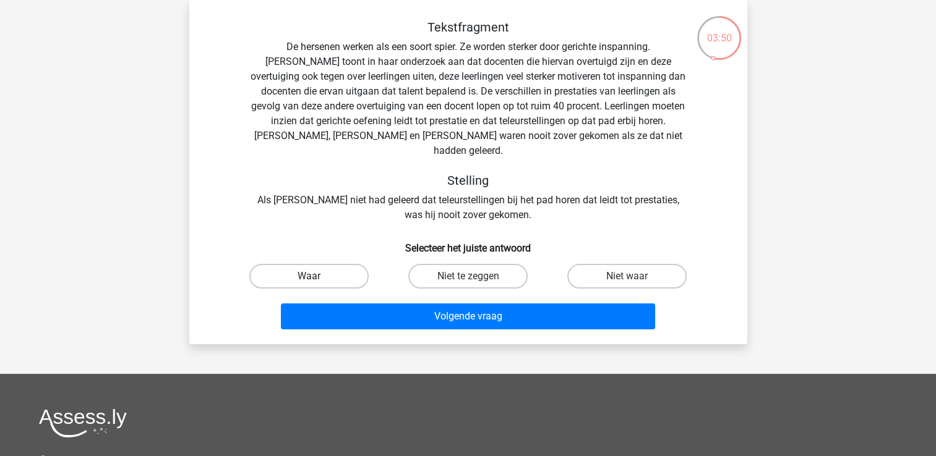
click at [343, 264] on label "Waar" at bounding box center [308, 276] width 119 height 25
click at [317, 276] on input "Waar" at bounding box center [313, 280] width 8 height 8
radio input "true"
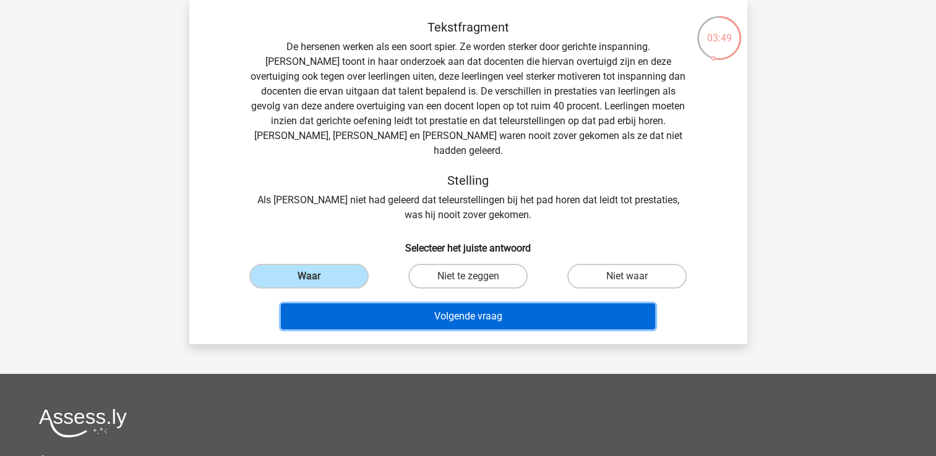
click at [412, 304] on button "Volgende vraag" at bounding box center [468, 317] width 374 height 26
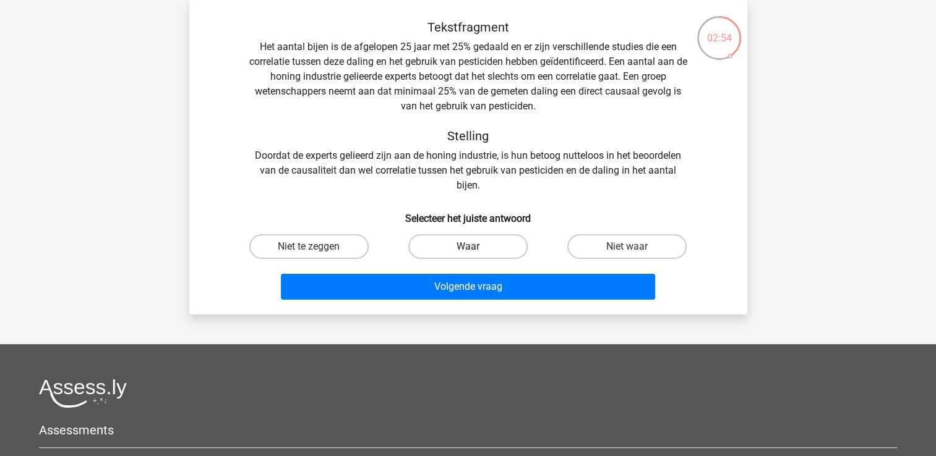
click at [456, 243] on label "Waar" at bounding box center [467, 246] width 119 height 25
click at [467, 247] on input "Waar" at bounding box center [471, 251] width 8 height 8
radio input "true"
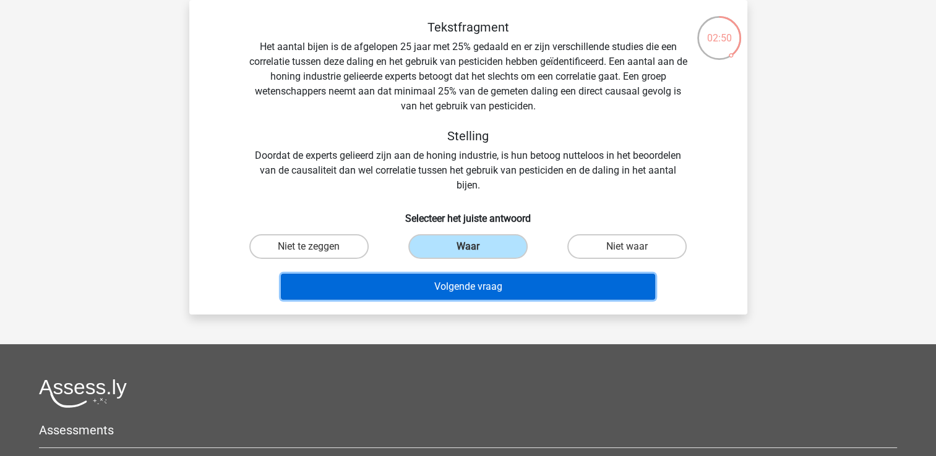
click at [485, 281] on button "Volgende vraag" at bounding box center [468, 287] width 374 height 26
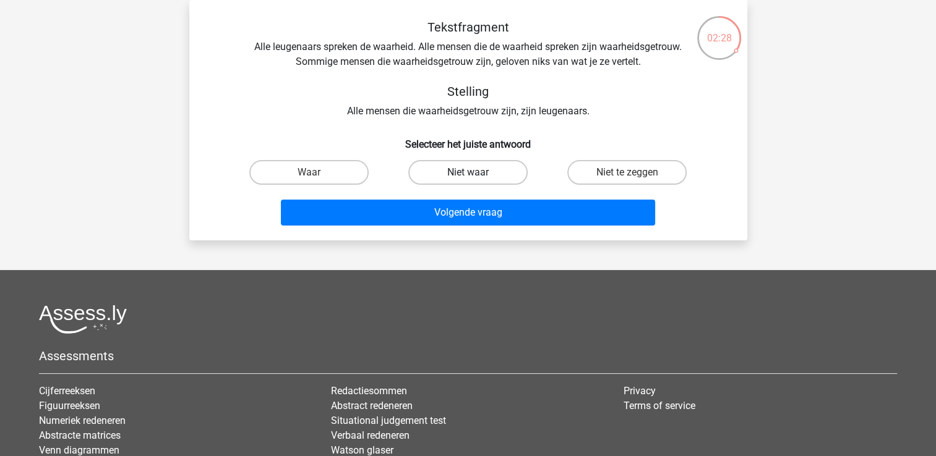
click at [482, 182] on label "Niet waar" at bounding box center [467, 172] width 119 height 25
click at [476, 181] on input "Niet waar" at bounding box center [471, 177] width 8 height 8
radio input "true"
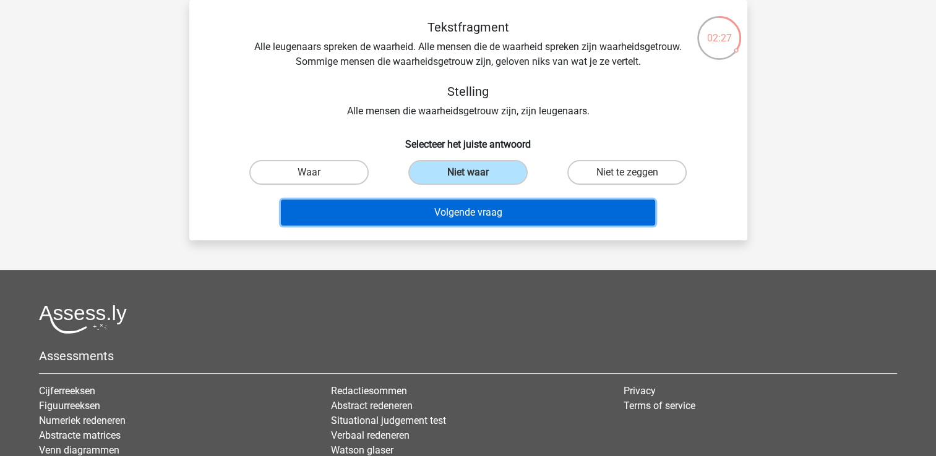
click at [510, 215] on button "Volgende vraag" at bounding box center [468, 213] width 374 height 26
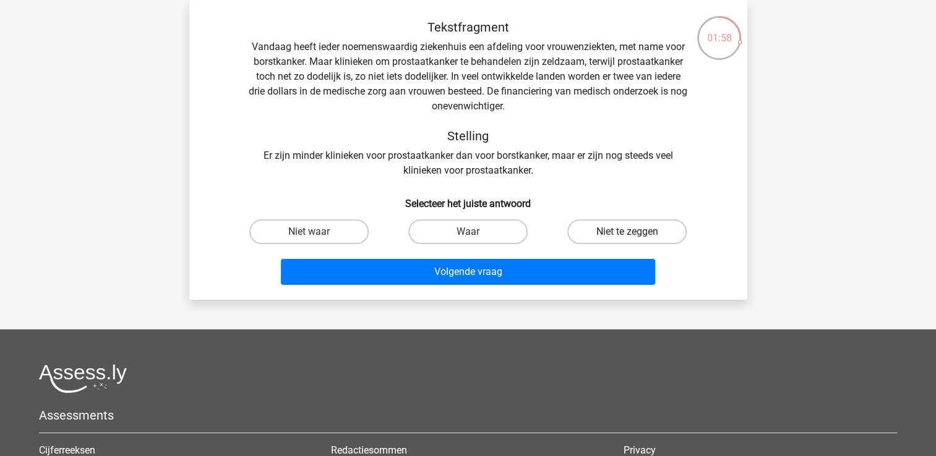
click at [606, 229] on label "Niet te zeggen" at bounding box center [626, 232] width 119 height 25
click at [627, 232] on input "Niet te zeggen" at bounding box center [631, 236] width 8 height 8
radio input "true"
click at [607, 285] on div "Volgende vraag" at bounding box center [467, 274] width 477 height 31
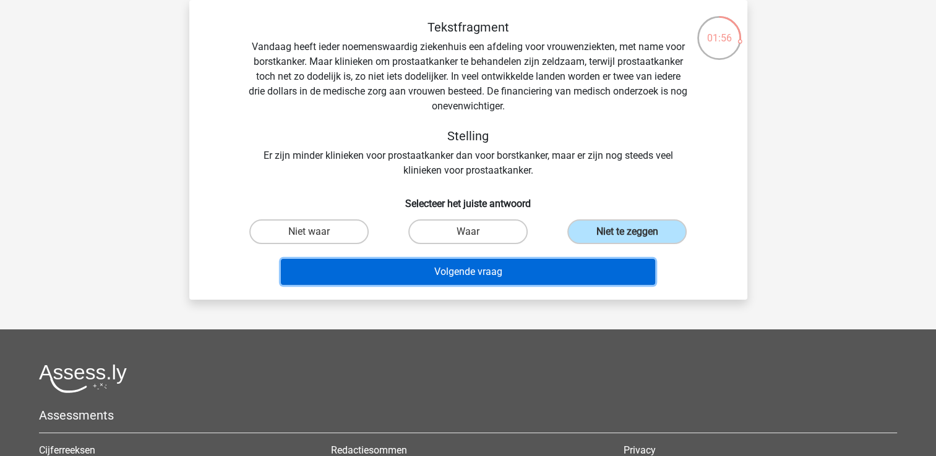
click at [591, 279] on button "Volgende vraag" at bounding box center [468, 272] width 374 height 26
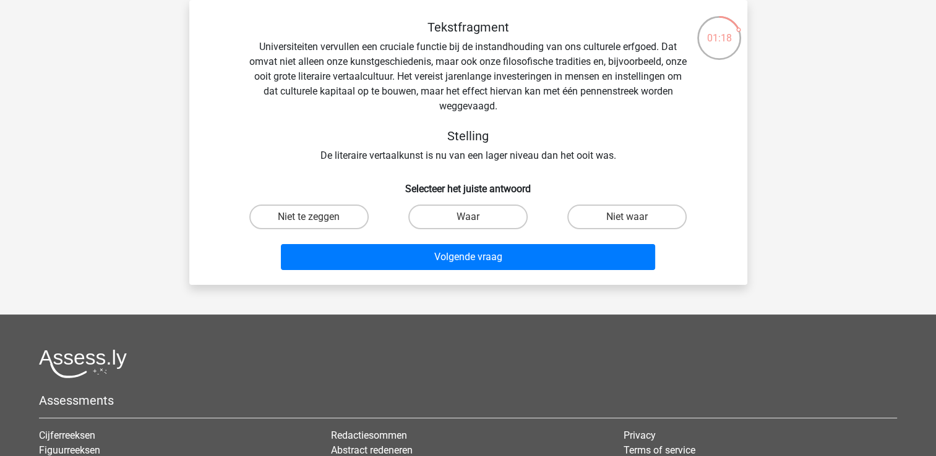
click at [623, 204] on div "Niet waar" at bounding box center [626, 217] width 159 height 35
click at [615, 218] on label "Niet waar" at bounding box center [626, 217] width 119 height 25
click at [627, 218] on input "Niet waar" at bounding box center [631, 221] width 8 height 8
radio input "true"
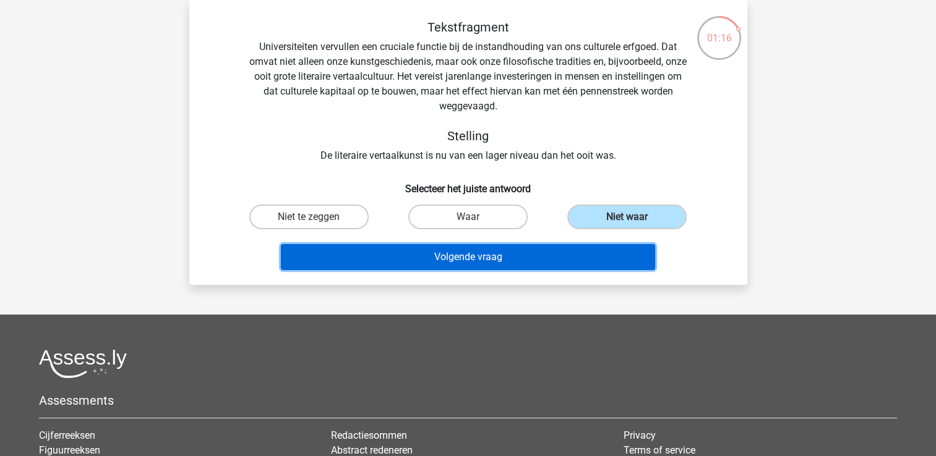
click at [529, 261] on button "Volgende vraag" at bounding box center [468, 257] width 374 height 26
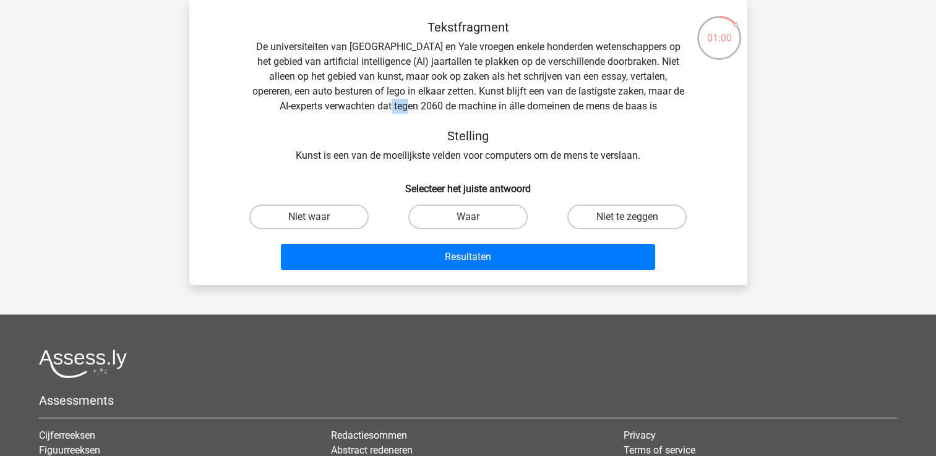
drag, startPoint x: 419, startPoint y: 108, endPoint x: 438, endPoint y: 105, distance: 18.7
click at [438, 105] on div "Tekstfragment De universiteiten van Oxford en Yale vroegen enkele honderden wet…" at bounding box center [468, 91] width 518 height 143
click at [689, 144] on div "Tekstfragment De universiteiten van Oxford en Yale vroegen enkele honderden wet…" at bounding box center [468, 91] width 518 height 143
click at [631, 214] on label "Niet te zeggen" at bounding box center [626, 217] width 119 height 25
click at [631, 217] on input "Niet te zeggen" at bounding box center [631, 221] width 8 height 8
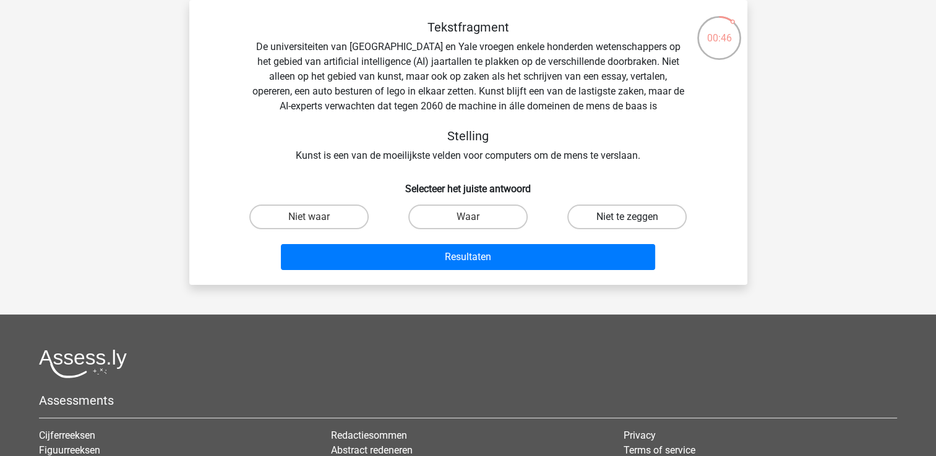
radio input "true"
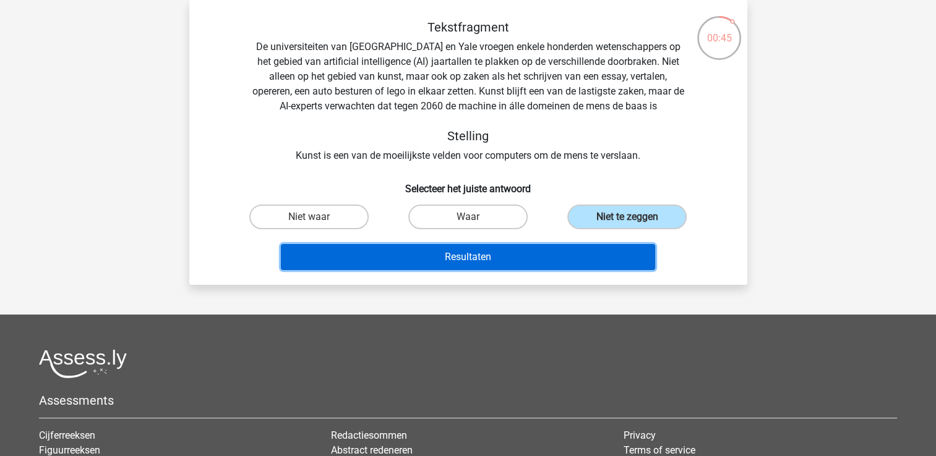
click at [550, 258] on button "Resultaten" at bounding box center [468, 257] width 374 height 26
